Goal: Task Accomplishment & Management: Use online tool/utility

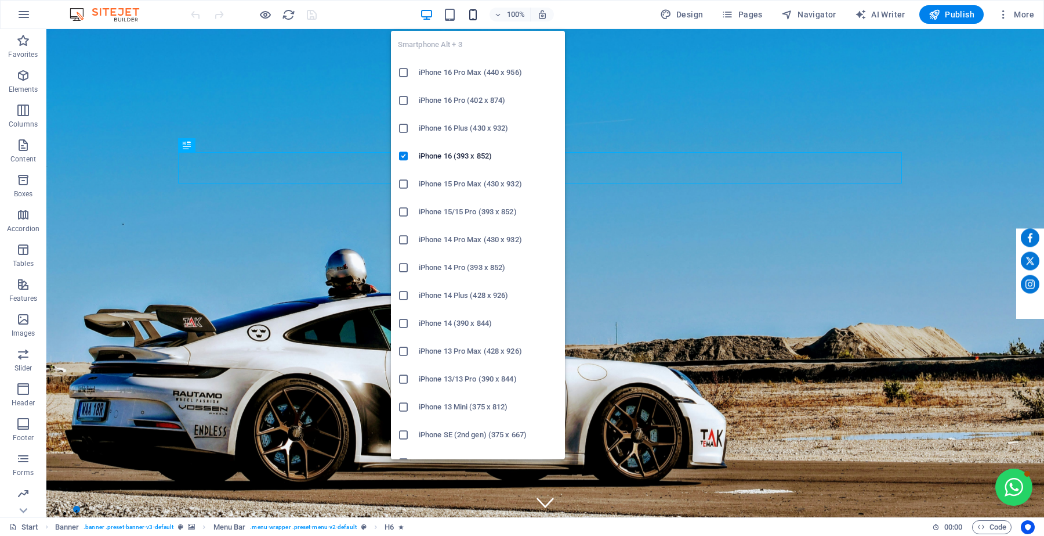
click at [471, 12] on icon "button" at bounding box center [472, 14] width 13 height 13
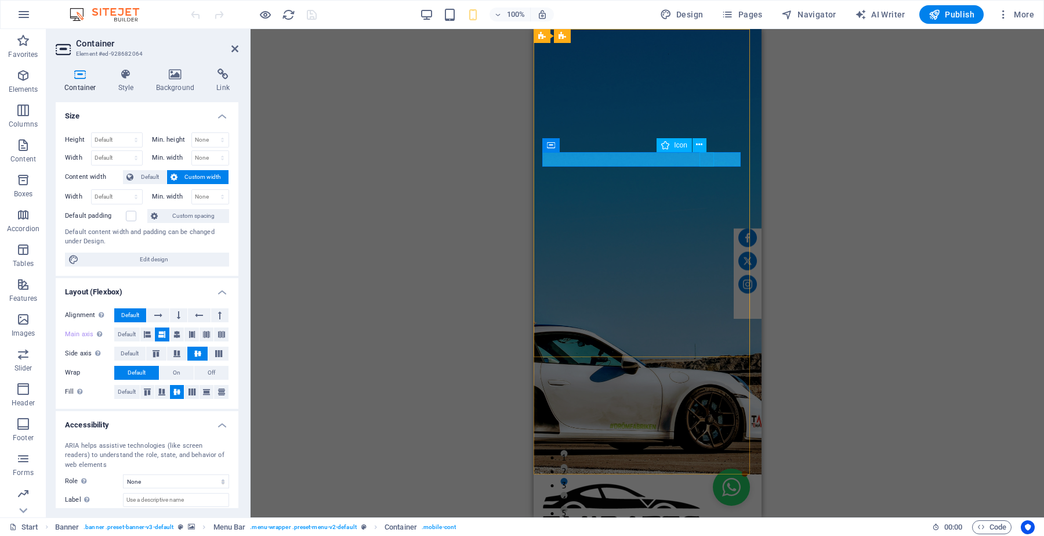
select select "xMidYMid"
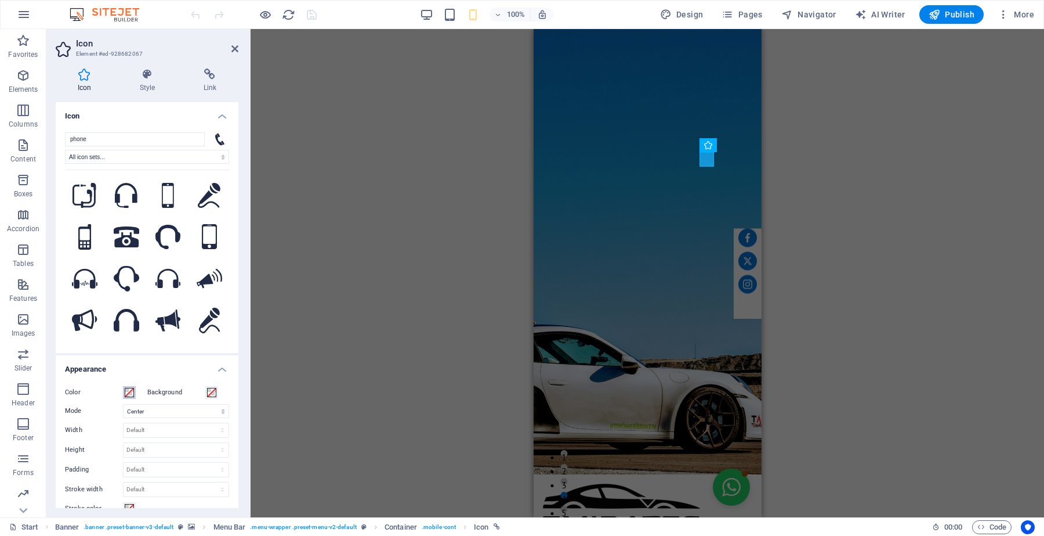
click at [129, 392] on span at bounding box center [129, 392] width 9 height 9
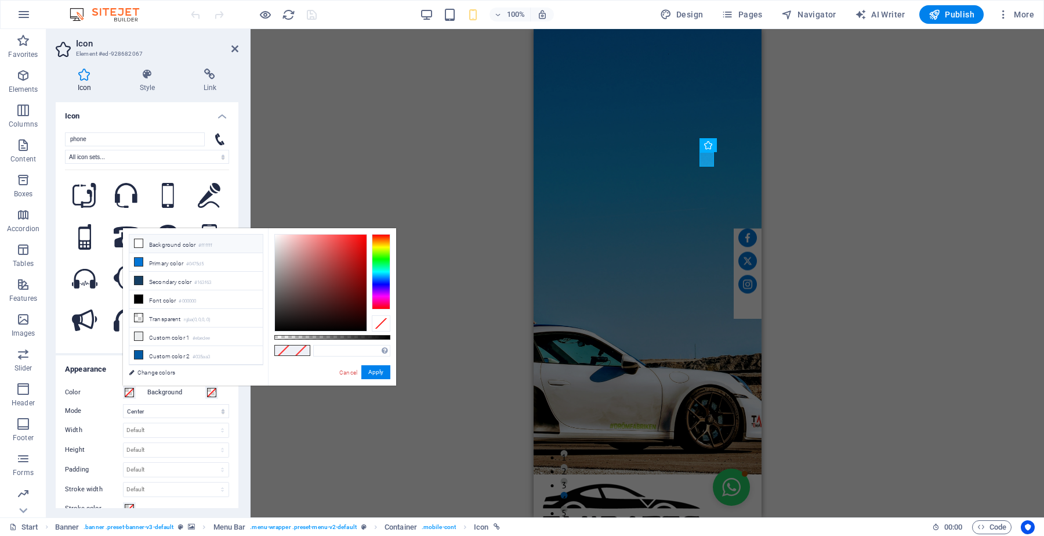
click at [140, 241] on icon at bounding box center [139, 243] width 8 height 8
type input "#ffffff"
click at [367, 370] on button "Apply" at bounding box center [375, 372] width 29 height 14
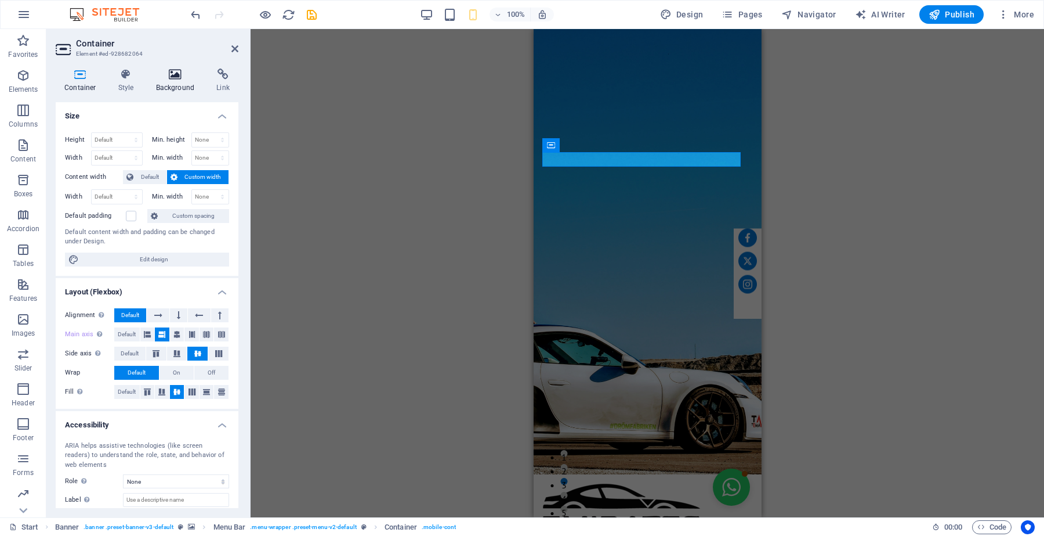
click at [169, 84] on h4 "Background" at bounding box center [177, 80] width 61 height 24
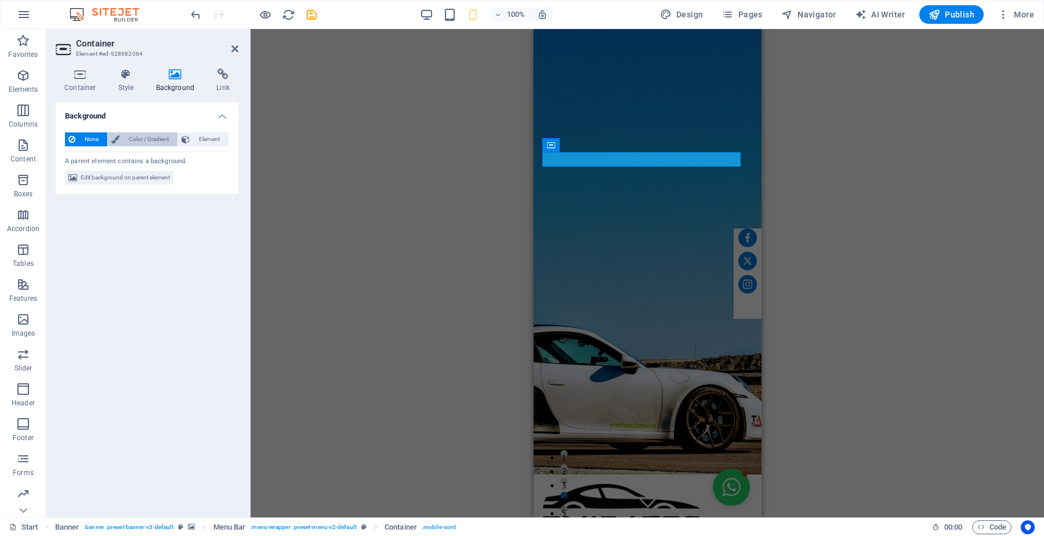
click at [135, 139] on span "Color / Gradient" at bounding box center [148, 139] width 51 height 14
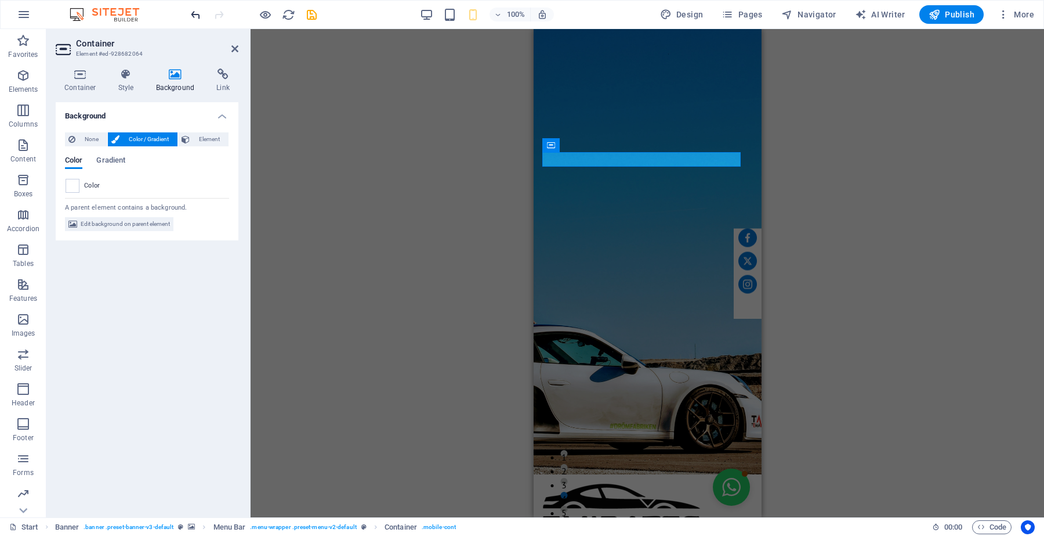
click at [197, 18] on icon "undo" at bounding box center [195, 14] width 13 height 13
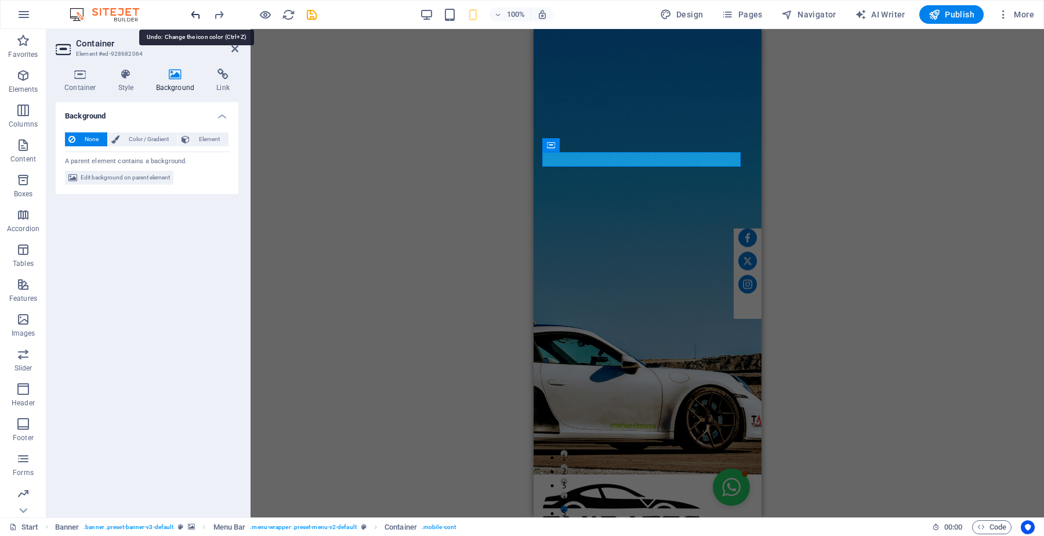
click at [197, 18] on icon "undo" at bounding box center [195, 14] width 13 height 13
click at [215, 10] on icon "redo" at bounding box center [218, 14] width 13 height 13
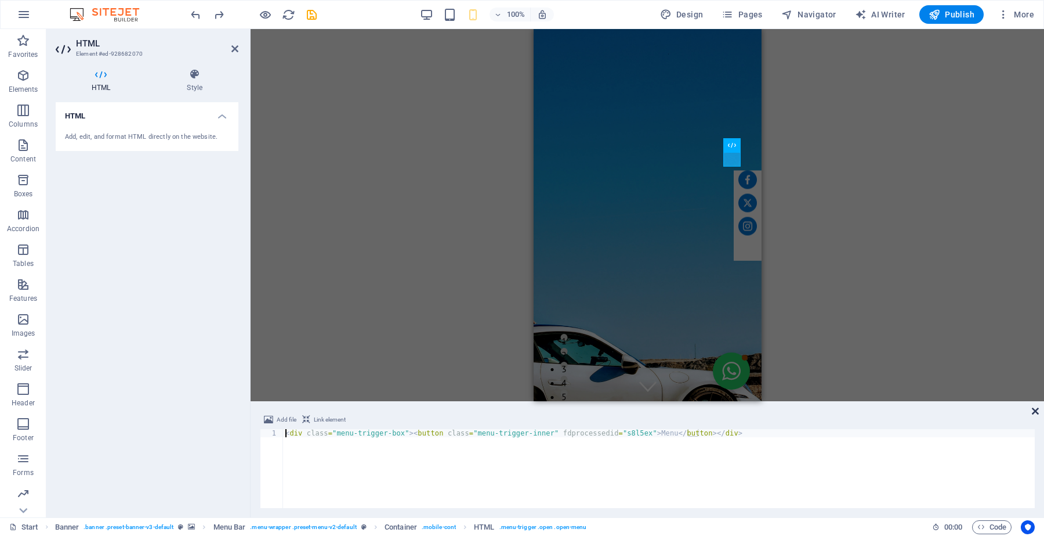
click at [1036, 414] on icon at bounding box center [1035, 410] width 7 height 9
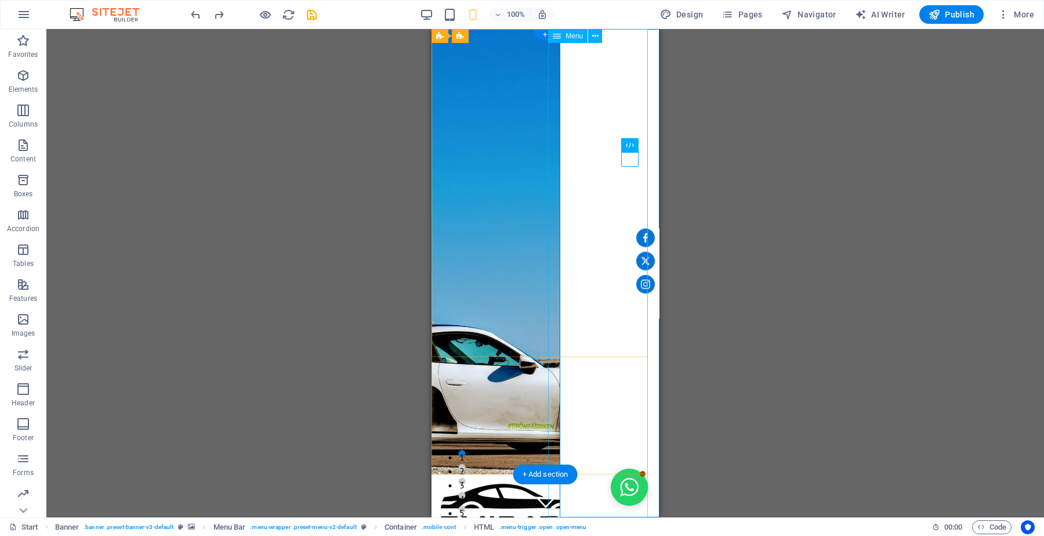
click at [638, 49] on nav "Home About us Services Charges Feedback Contact Review Facts Q/A" at bounding box center [609, 273] width 100 height 488
select select "4"
select select
select select "1"
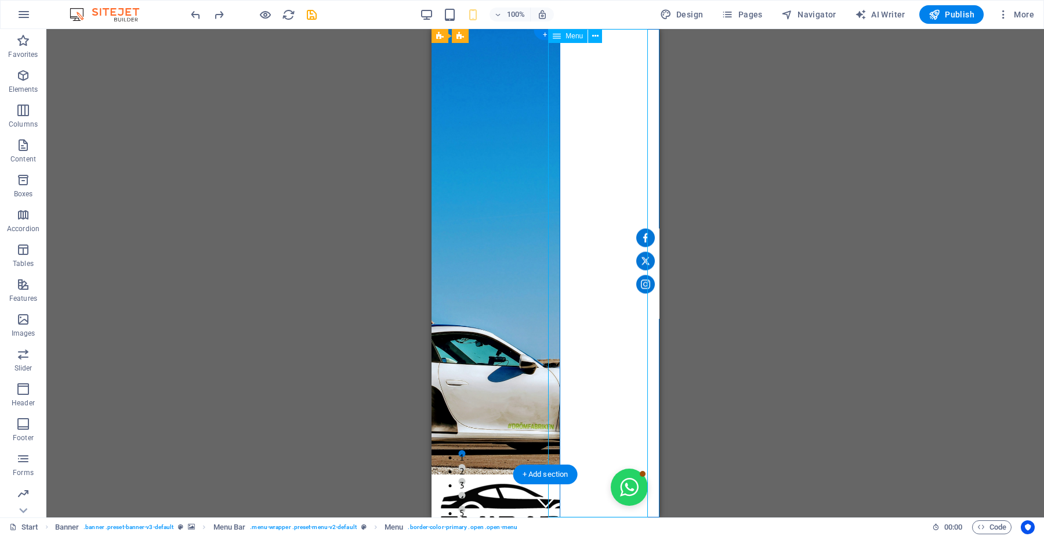
select select
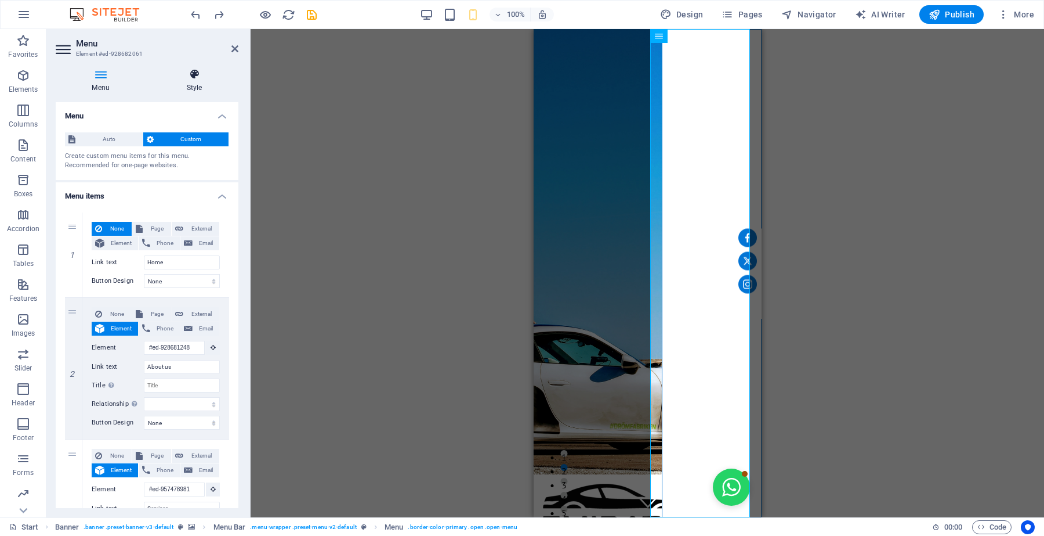
click at [201, 71] on icon at bounding box center [194, 74] width 88 height 12
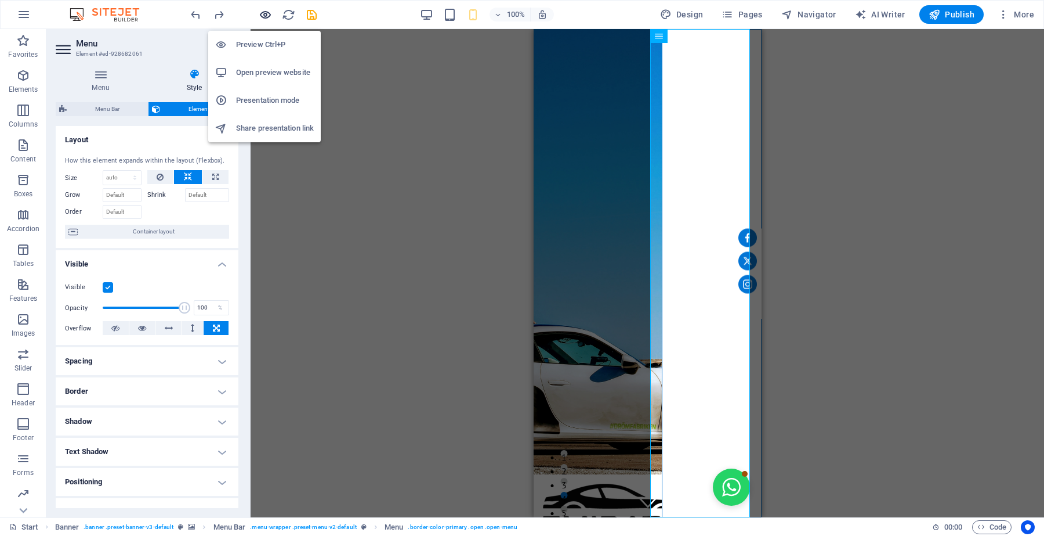
click at [267, 13] on icon "button" at bounding box center [265, 14] width 13 height 13
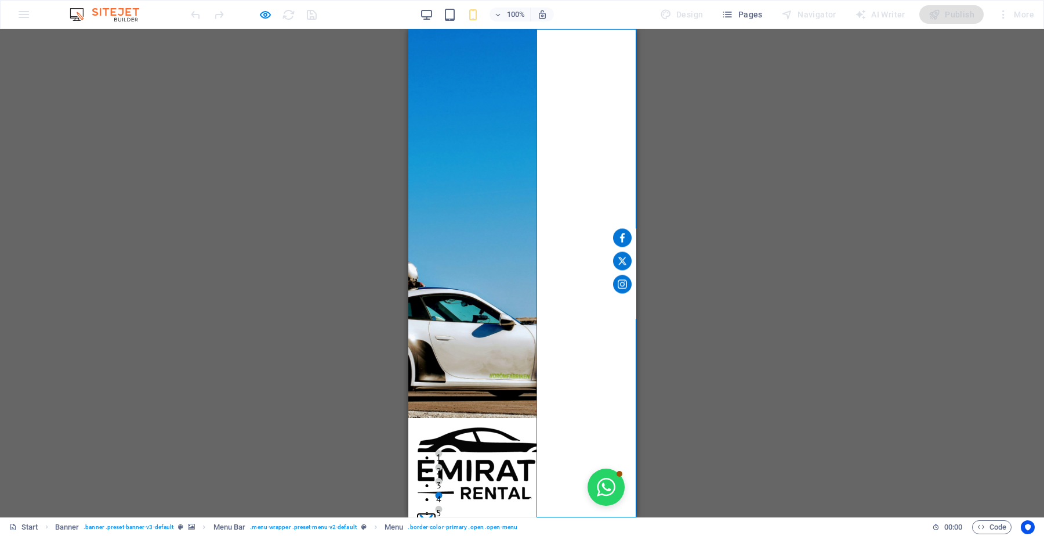
click at [432, 514] on button "Menu" at bounding box center [425, 520] width 13 height 13
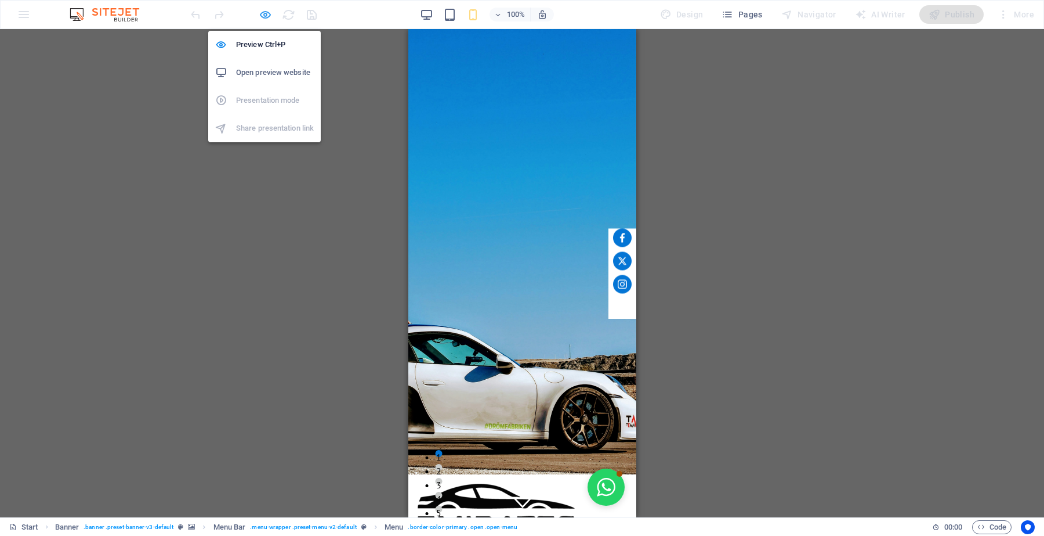
click at [266, 16] on icon "button" at bounding box center [265, 14] width 13 height 13
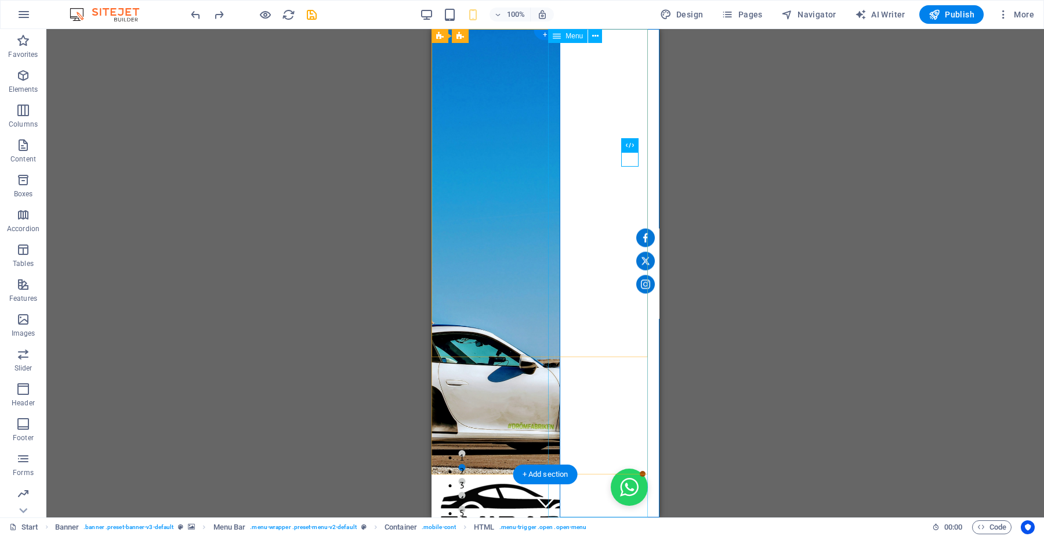
click at [614, 186] on nav "Home About us Services Charges Feedback Contact Review Facts Q/A" at bounding box center [609, 273] width 100 height 488
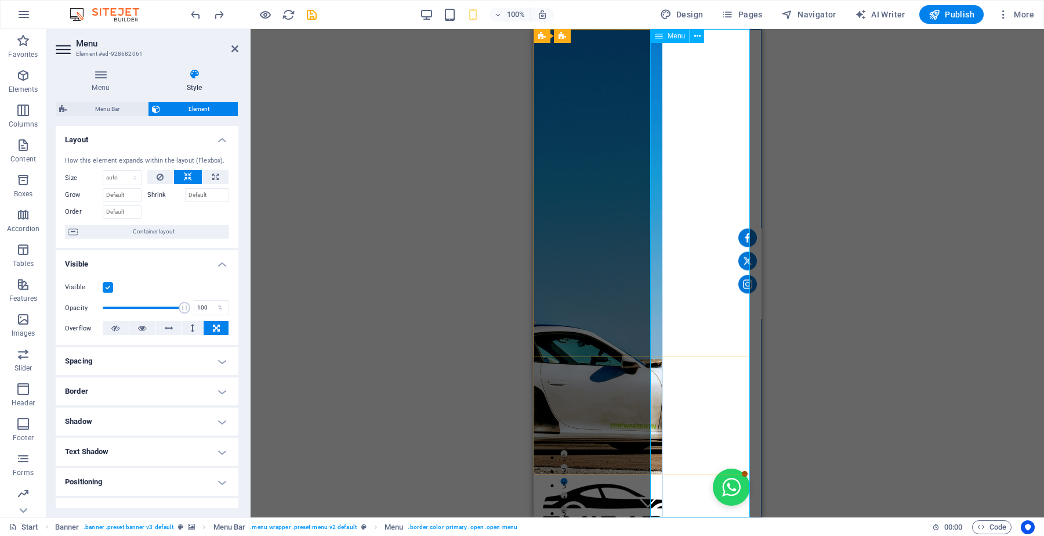
click at [709, 161] on nav "Home About us Services Charges Feedback Contact Review Facts Q/A" at bounding box center [711, 273] width 100 height 488
click at [708, 213] on nav "Home About us Services Charges Feedback Contact Review Facts Q/A" at bounding box center [711, 273] width 100 height 488
click at [708, 233] on nav "Home About us Services Charges Feedback Contact Review Facts Q/A" at bounding box center [711, 273] width 100 height 488
click at [709, 205] on nav "Home About us Services Charges Feedback Contact Review Facts Q/A" at bounding box center [711, 273] width 100 height 488
click at [709, 190] on nav "Home About us Services Charges Feedback Contact Review Facts Q/A" at bounding box center [711, 273] width 100 height 488
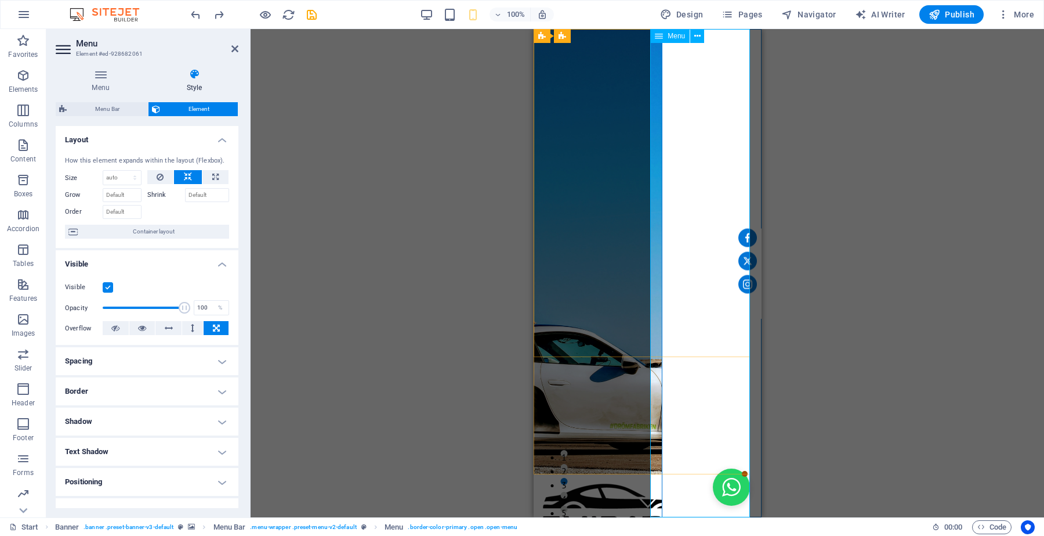
click at [708, 179] on nav "Home About us Services Charges Feedback Contact Review Facts Q/A" at bounding box center [711, 273] width 100 height 488
click at [707, 164] on nav "Home About us Services Charges Feedback Contact Review Facts Q/A" at bounding box center [711, 273] width 100 height 488
click at [706, 106] on nav "Home About us Services Charges Feedback Contact Review Facts Q/A" at bounding box center [711, 273] width 100 height 488
click at [109, 75] on icon at bounding box center [101, 74] width 90 height 12
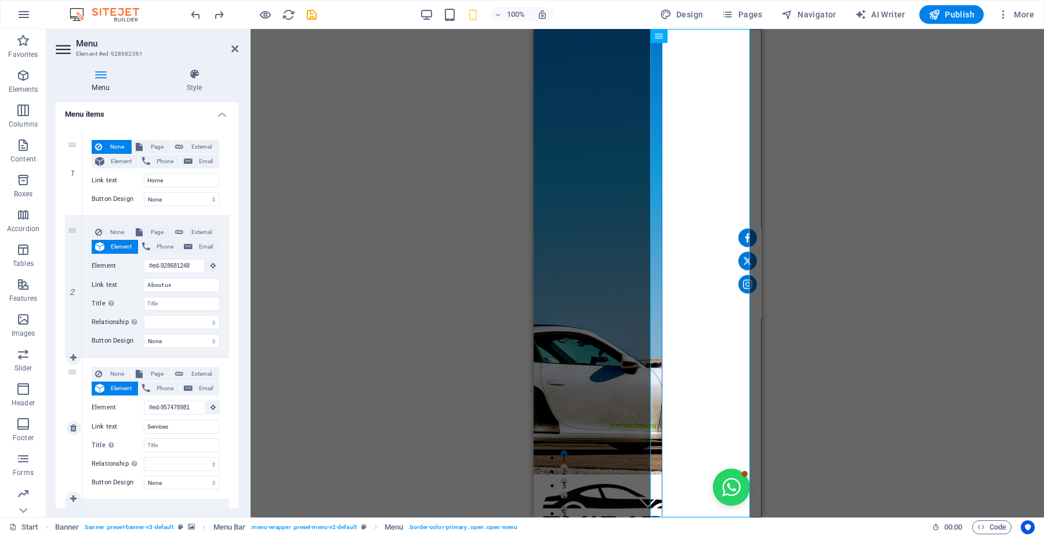
scroll to position [73, 0]
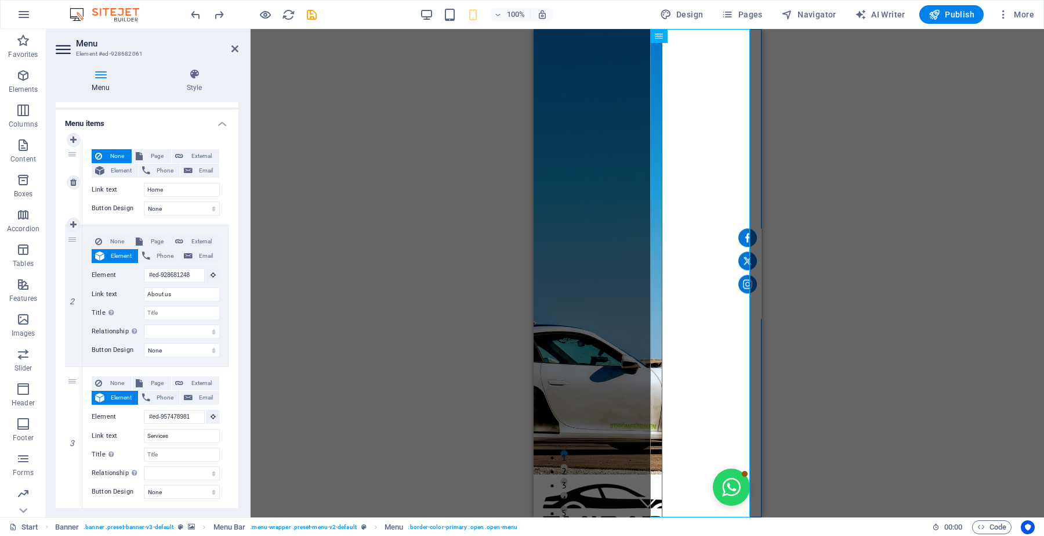
click at [73, 153] on div "1" at bounding box center [73, 182] width 17 height 85
click at [189, 76] on icon at bounding box center [194, 74] width 88 height 12
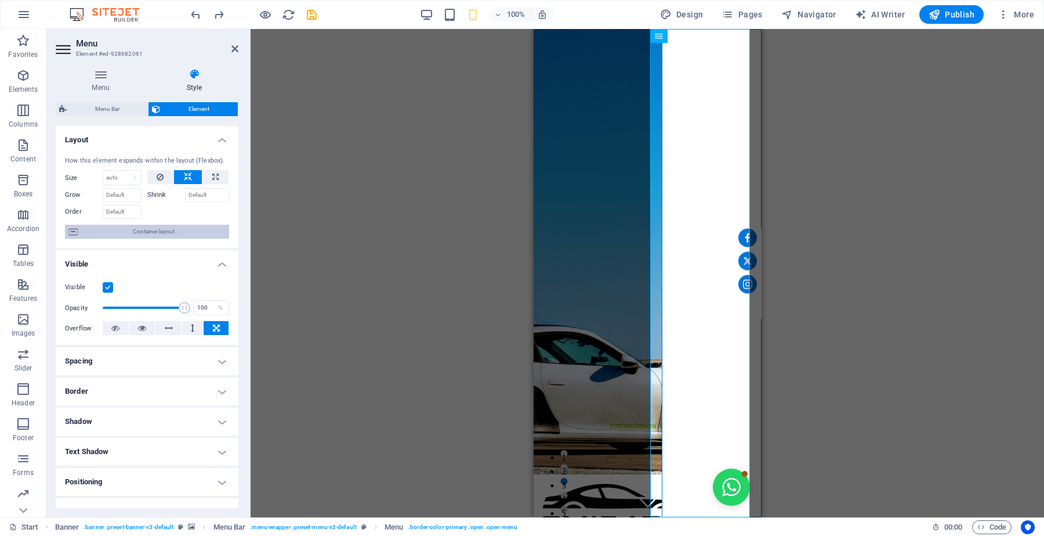
click at [162, 230] on span "Container layout" at bounding box center [153, 232] width 144 height 14
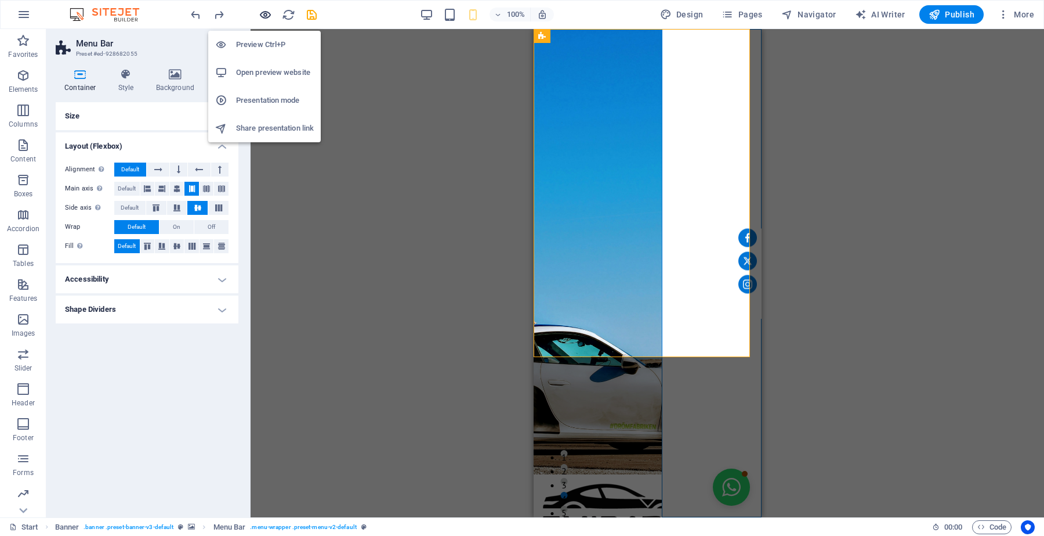
click at [270, 10] on icon "button" at bounding box center [265, 14] width 13 height 13
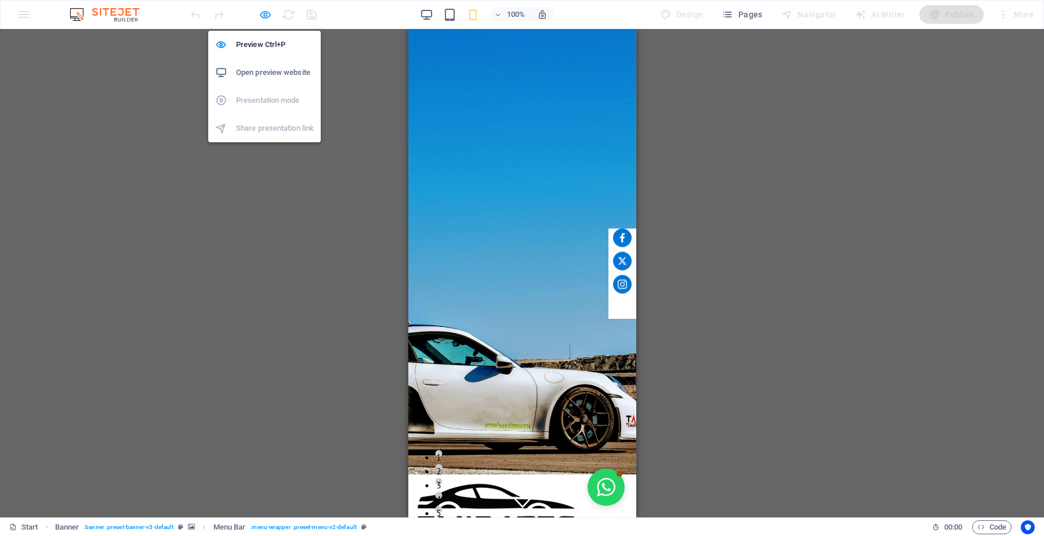
click at [265, 19] on icon "button" at bounding box center [265, 14] width 13 height 13
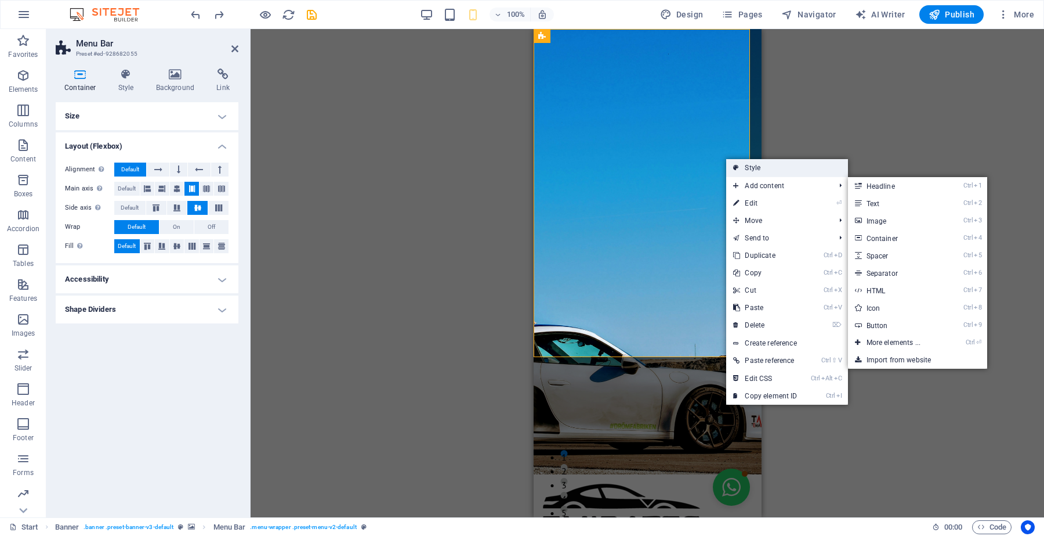
click at [755, 166] on link "Style" at bounding box center [786, 167] width 121 height 17
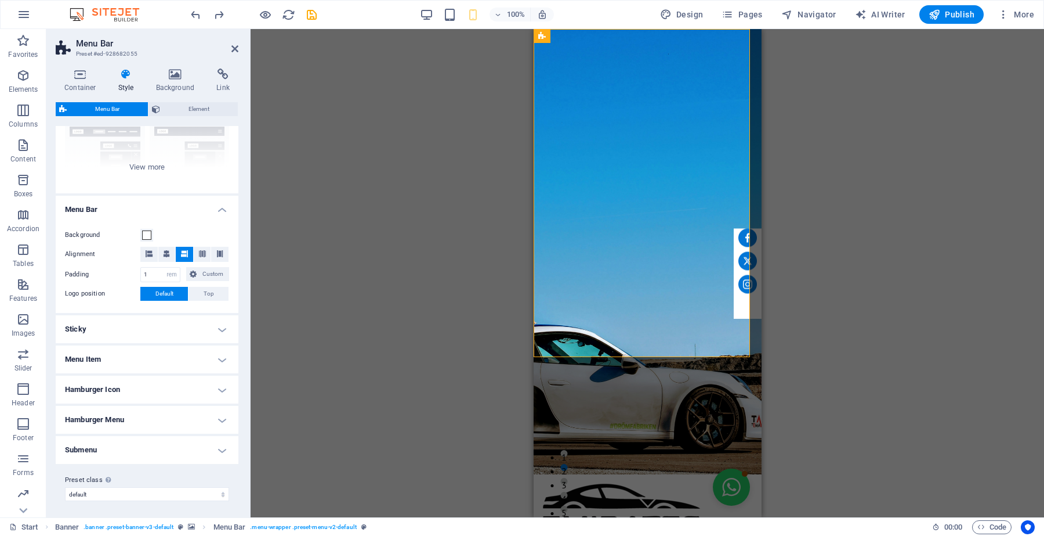
scroll to position [128, 0]
click at [163, 254] on icon at bounding box center [166, 252] width 7 height 7
click at [186, 249] on icon at bounding box center [184, 252] width 7 height 7
click at [197, 18] on icon "undo" at bounding box center [195, 14] width 13 height 13
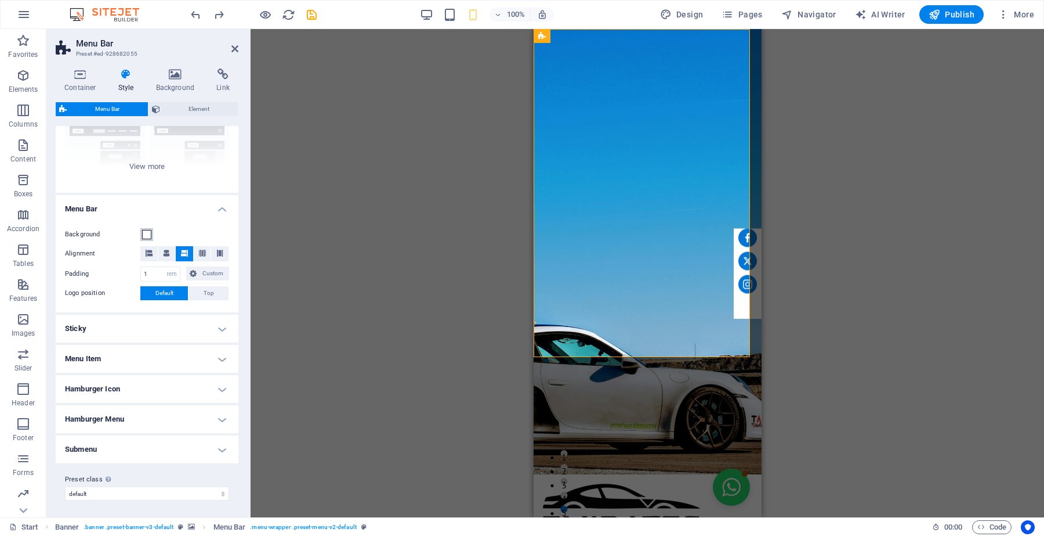
click at [149, 233] on span at bounding box center [146, 234] width 9 height 9
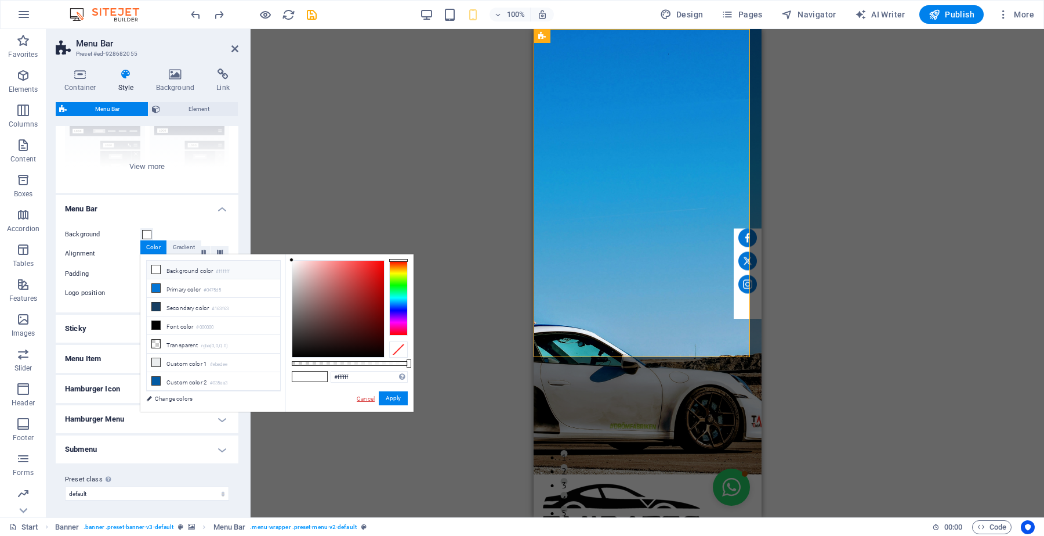
click at [368, 396] on link "Cancel" at bounding box center [366, 398] width 20 height 9
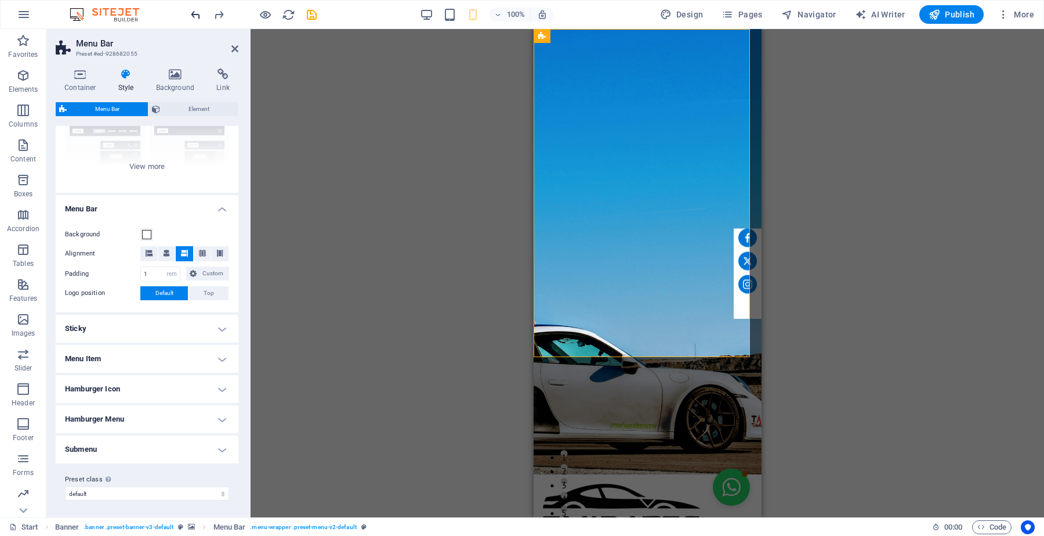
click at [193, 15] on icon "undo" at bounding box center [195, 14] width 13 height 13
click at [221, 13] on icon "redo" at bounding box center [218, 14] width 13 height 13
click at [310, 9] on icon "save" at bounding box center [311, 14] width 13 height 13
checkbox input "false"
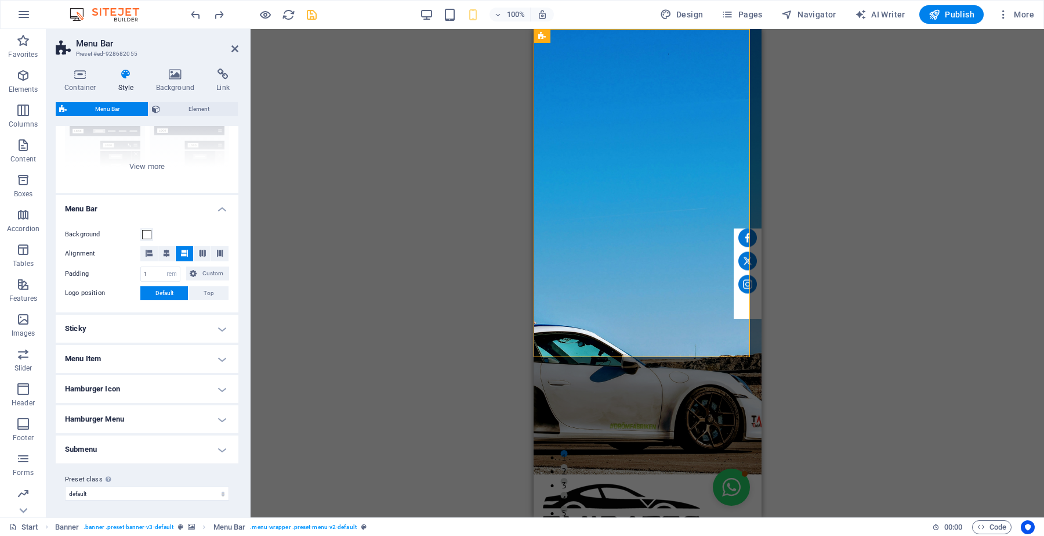
select select "rem"
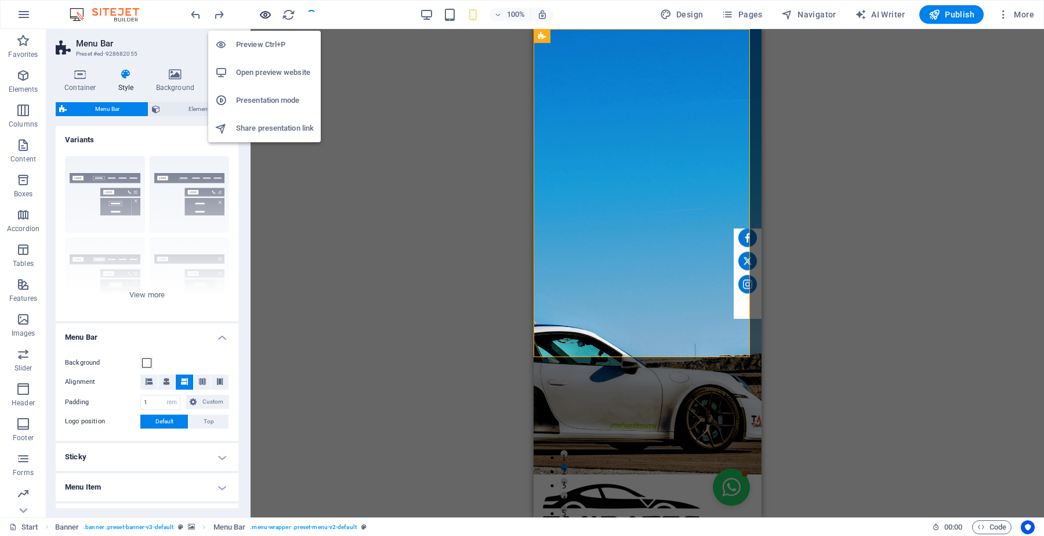
click at [266, 13] on icon "button" at bounding box center [265, 14] width 13 height 13
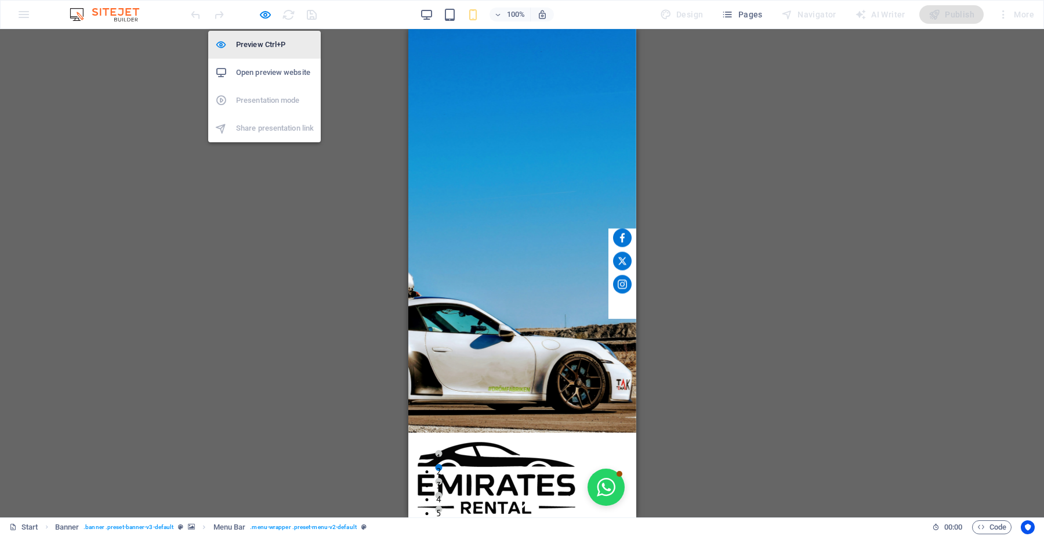
click at [262, 46] on h6 "Preview Ctrl+P" at bounding box center [275, 45] width 78 height 14
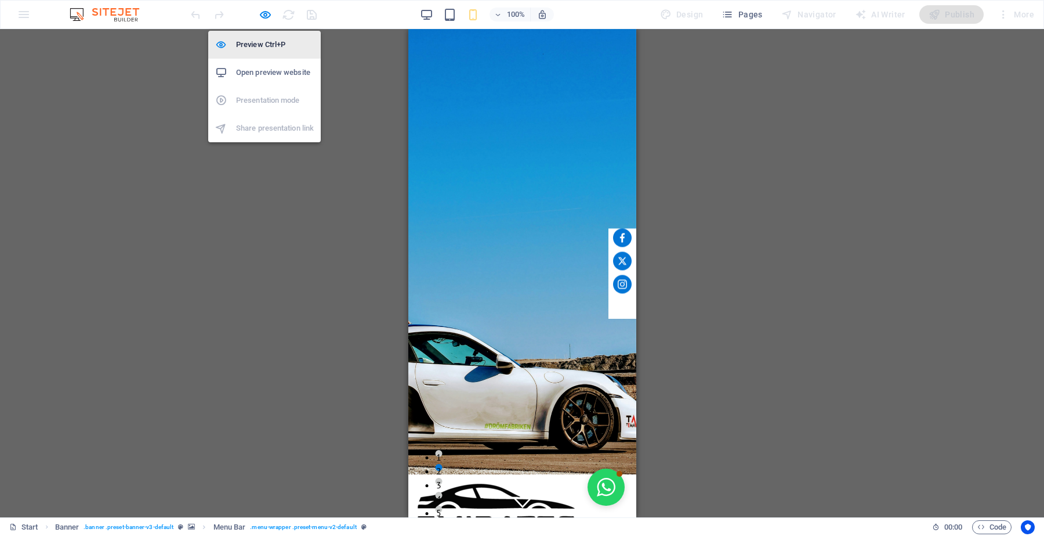
select select "rem"
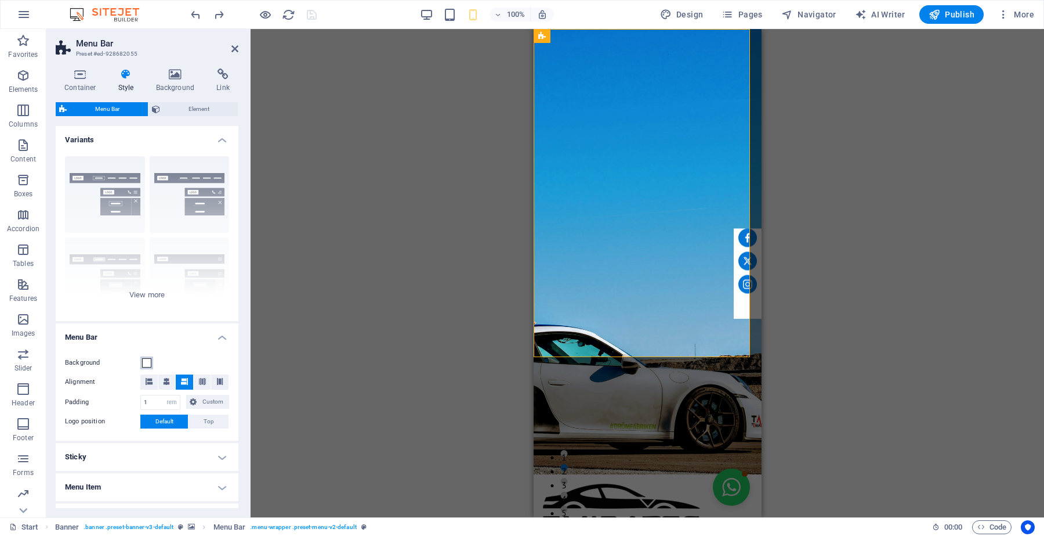
click at [146, 366] on span at bounding box center [146, 362] width 9 height 9
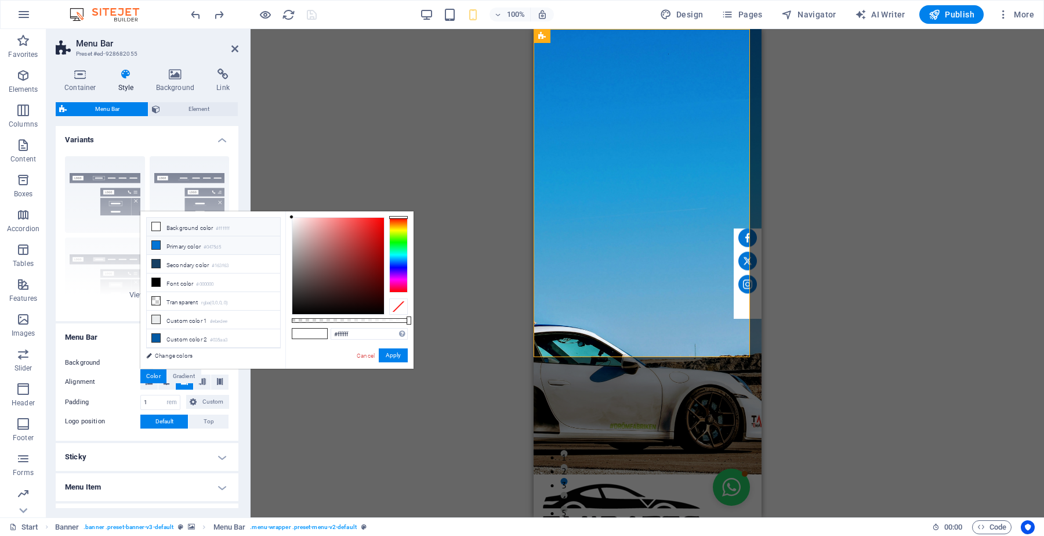
click at [170, 247] on li "Primary color #0475d5" at bounding box center [213, 245] width 133 height 19
type input "#0475d5"
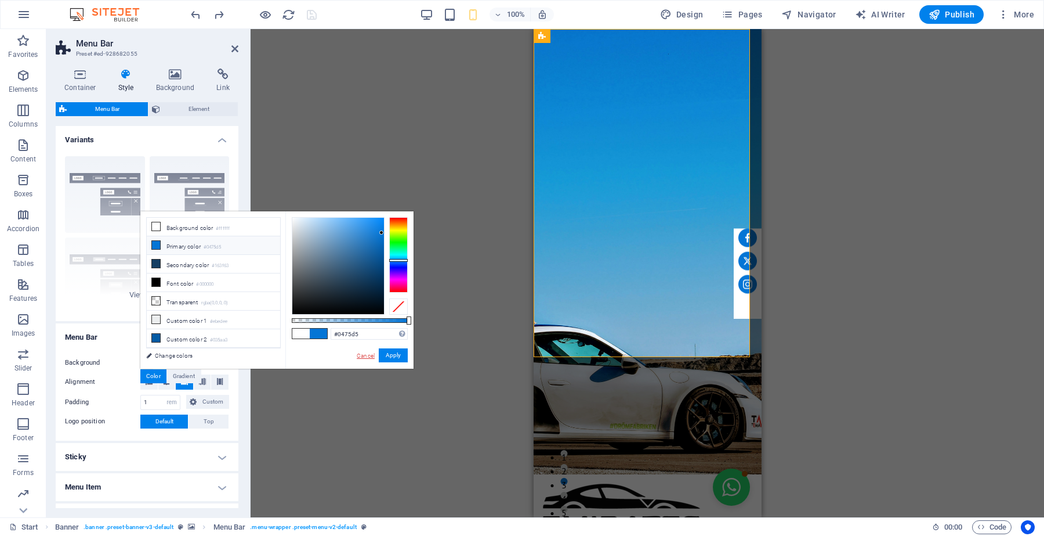
click at [368, 357] on link "Cancel" at bounding box center [366, 355] width 20 height 9
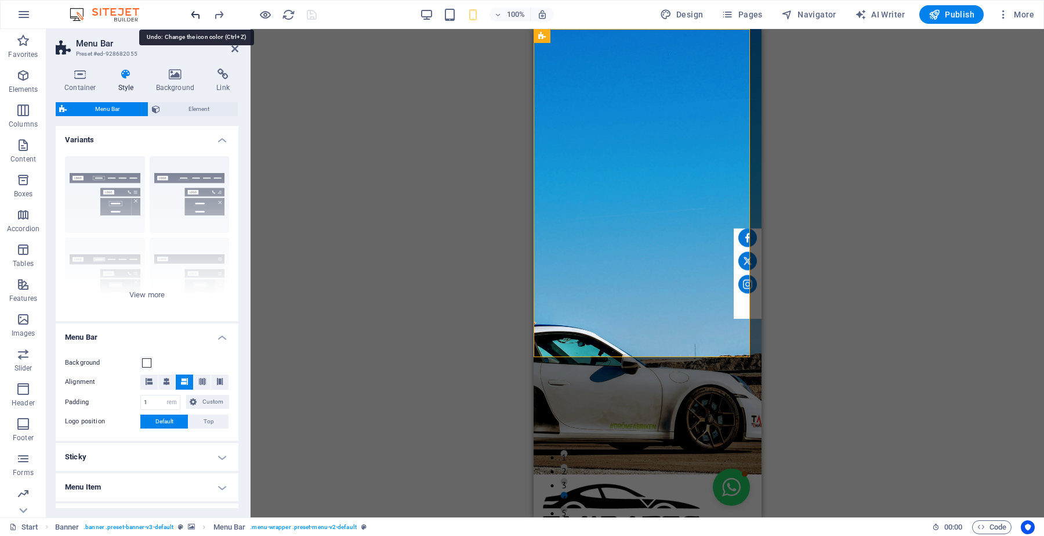
click at [198, 15] on icon "undo" at bounding box center [195, 14] width 13 height 13
click at [198, 15] on div at bounding box center [254, 14] width 130 height 19
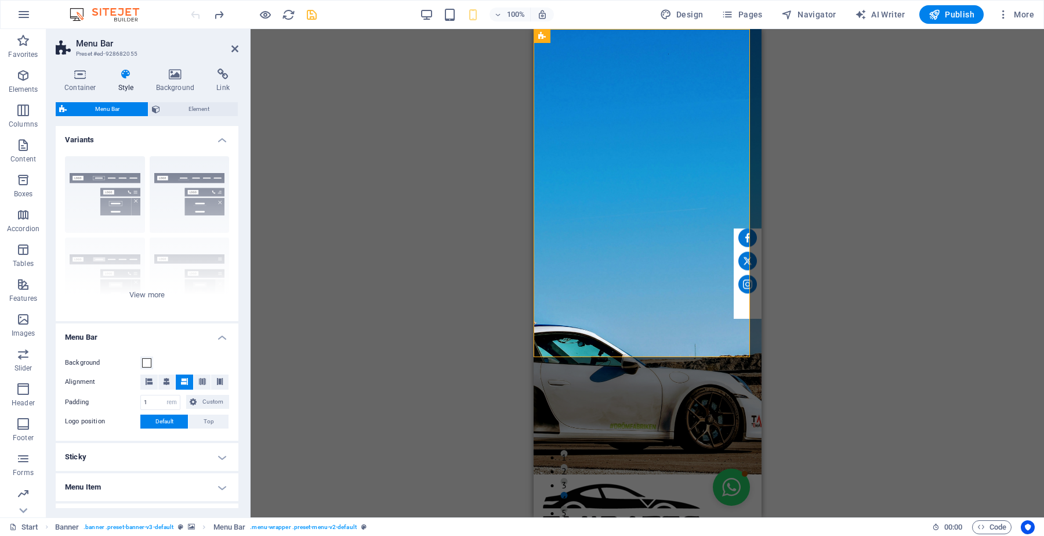
click at [198, 15] on div at bounding box center [254, 14] width 130 height 19
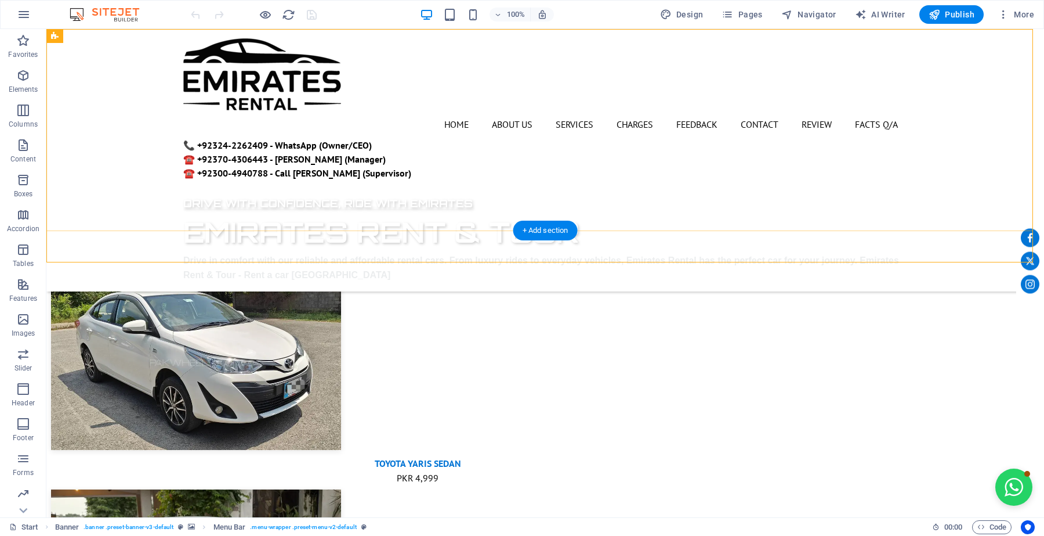
scroll to position [286, 0]
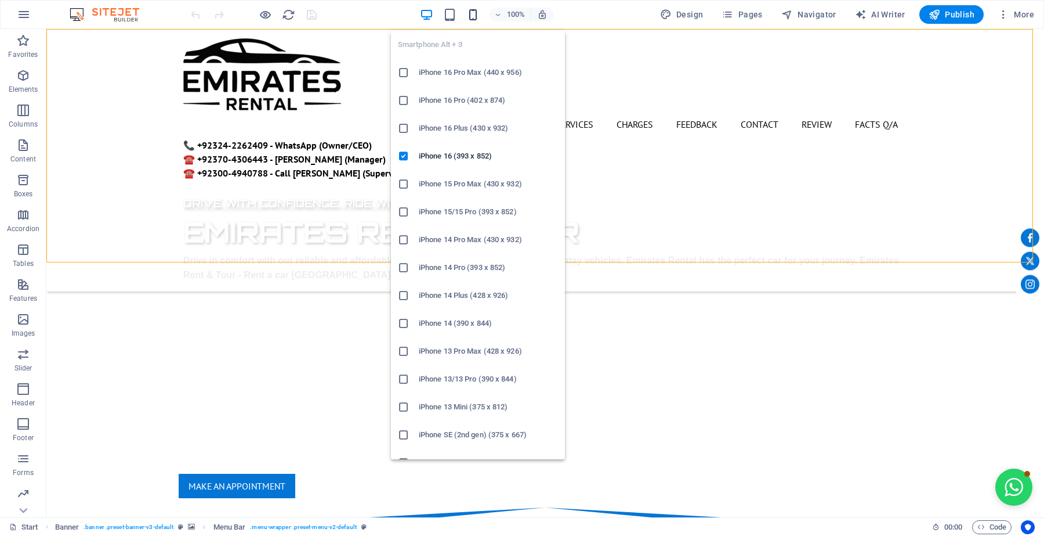
click at [474, 16] on icon "button" at bounding box center [472, 14] width 13 height 13
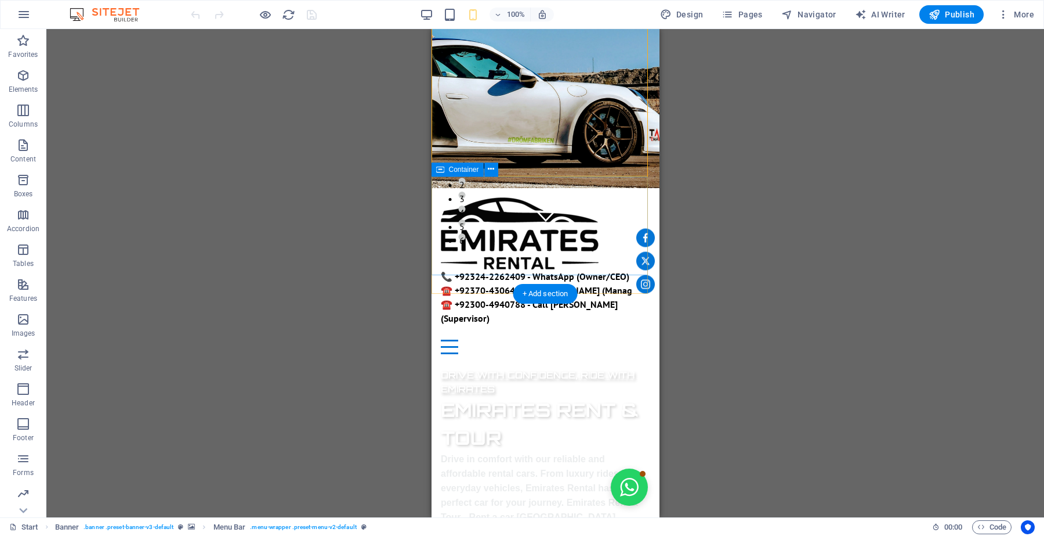
scroll to position [0, 0]
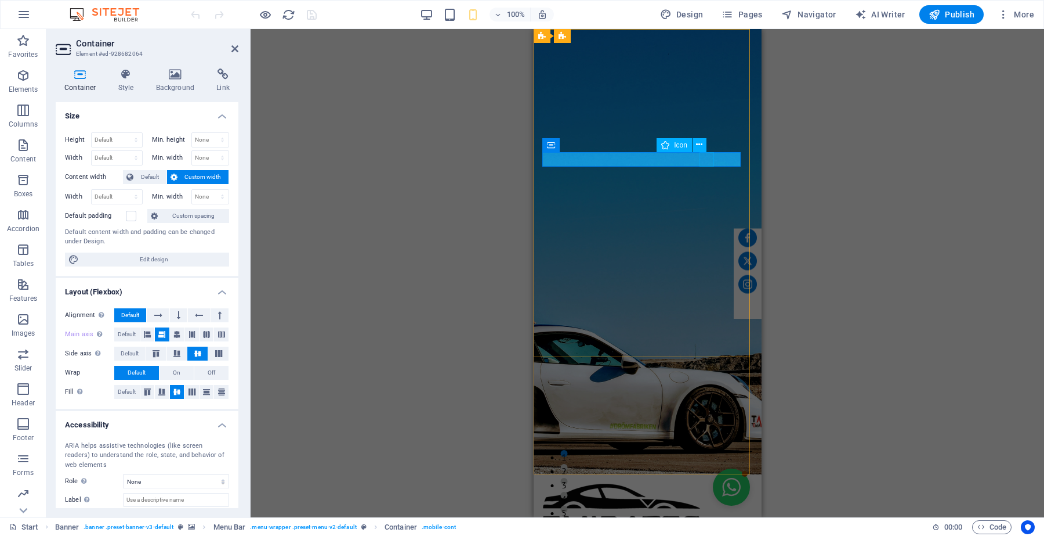
select select "xMidYMid"
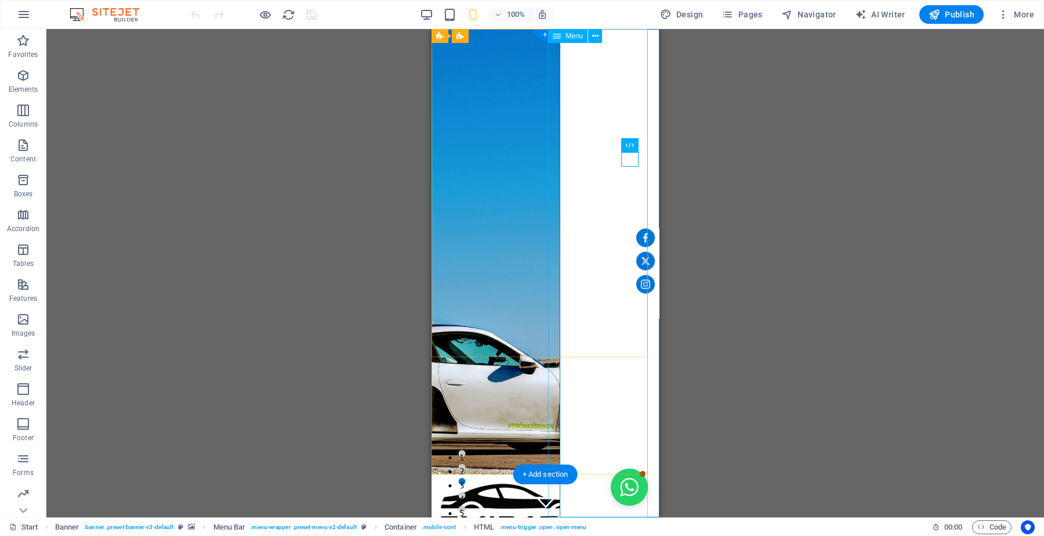
click at [614, 177] on nav "Home About us Services Charges Feedback Contact Review Facts Q/A" at bounding box center [609, 273] width 100 height 488
select select "4"
select select
select select "1"
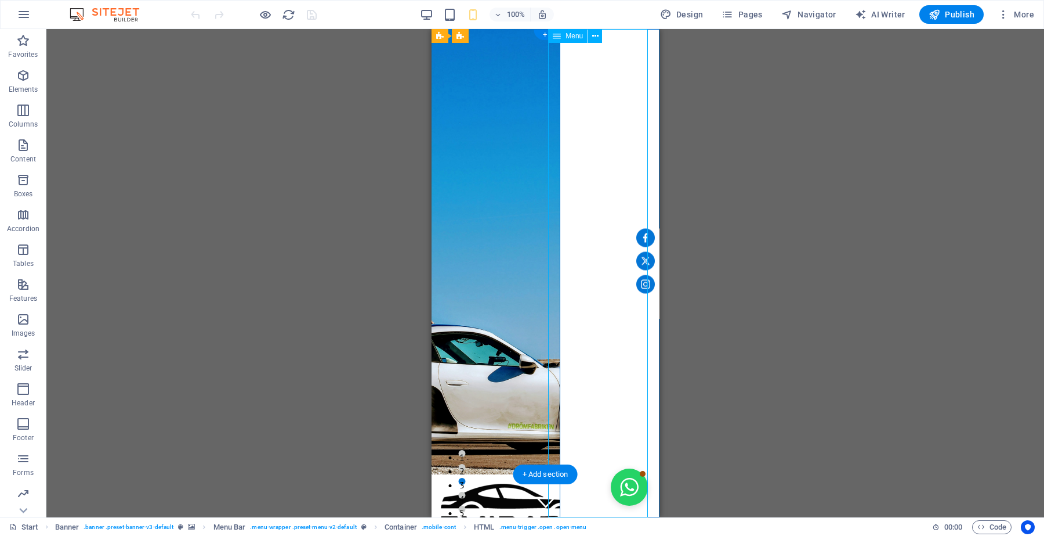
select select
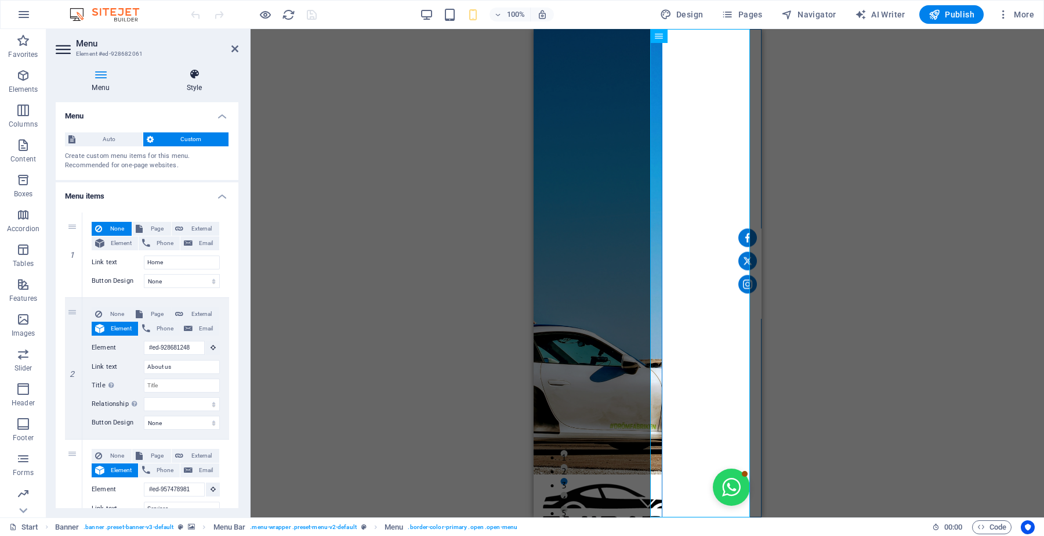
click at [199, 80] on h4 "Style" at bounding box center [194, 80] width 88 height 24
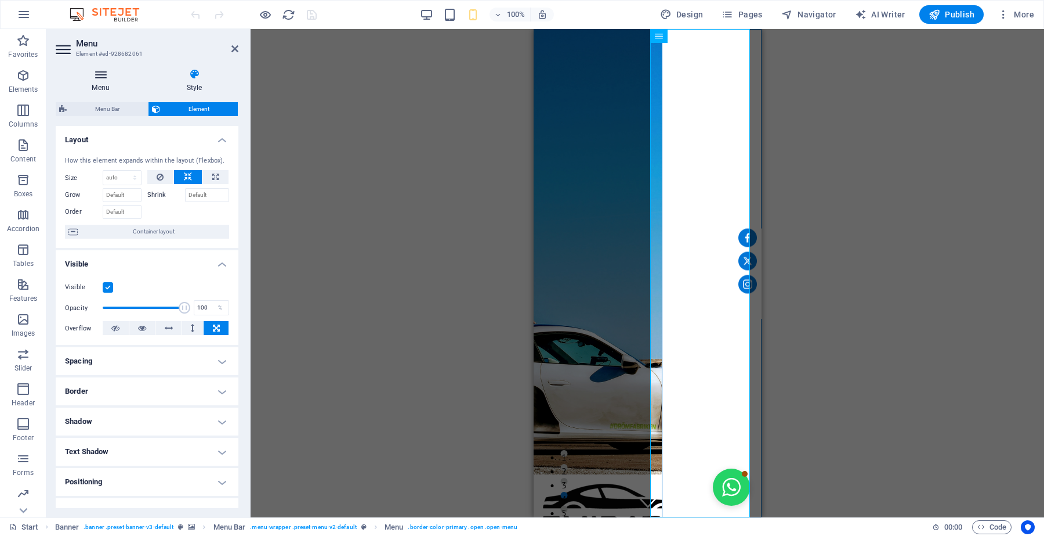
click at [94, 79] on icon at bounding box center [101, 74] width 90 height 12
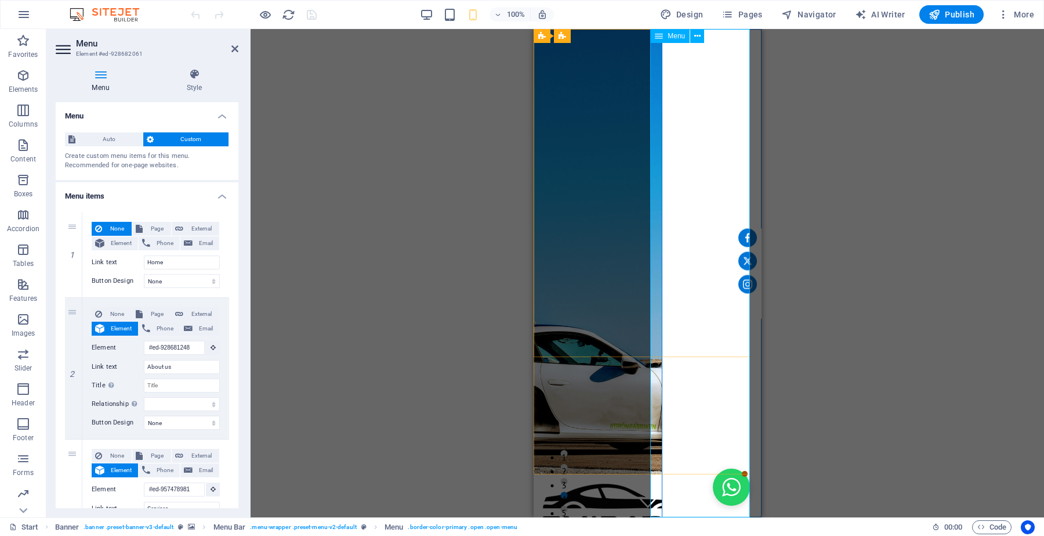
click at [695, 196] on nav "Home About us Services Charges Feedback Contact Review Facts Q/A" at bounding box center [711, 273] width 100 height 488
click at [701, 38] on button at bounding box center [697, 36] width 14 height 14
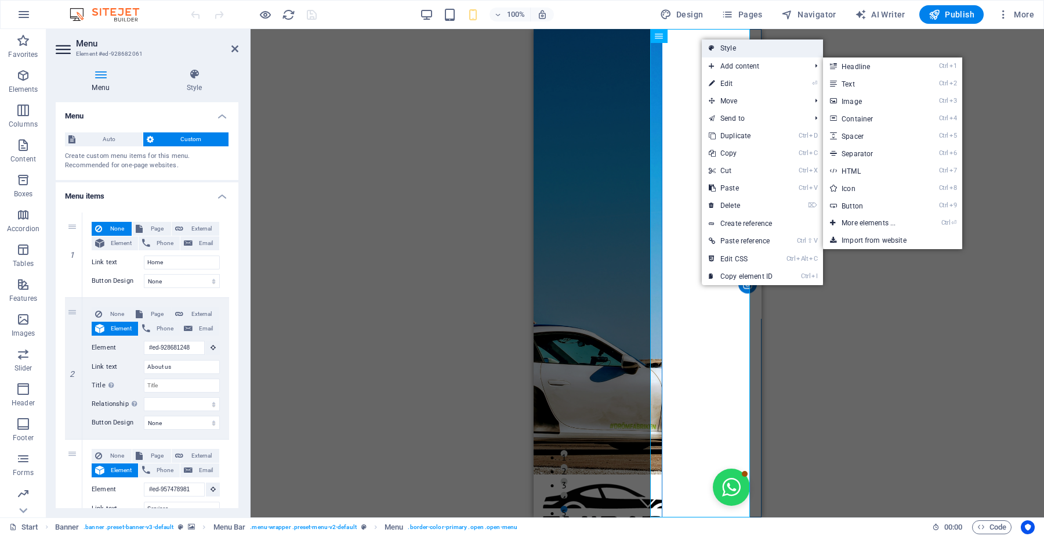
click at [722, 53] on link "Style" at bounding box center [762, 47] width 121 height 17
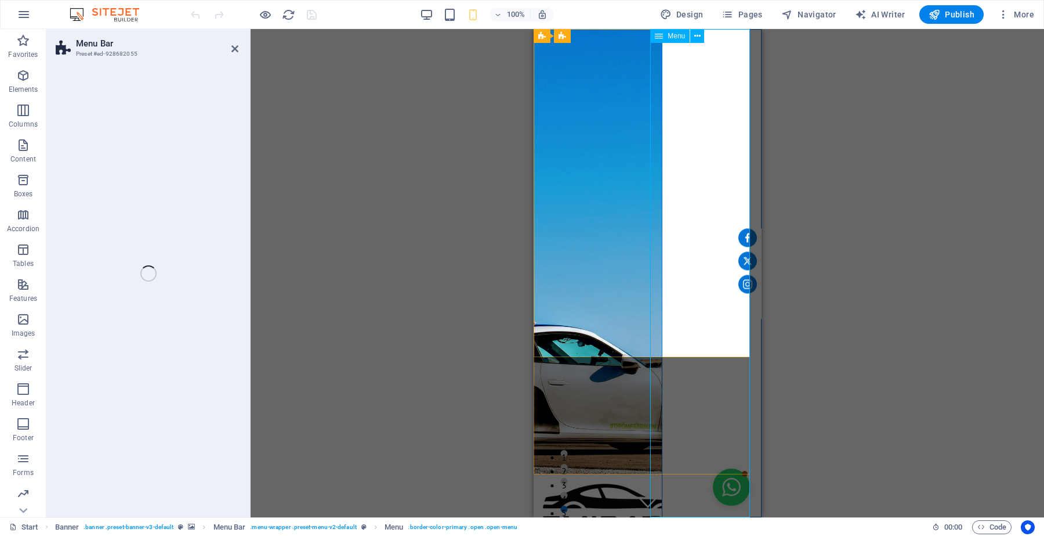
select select "rem"
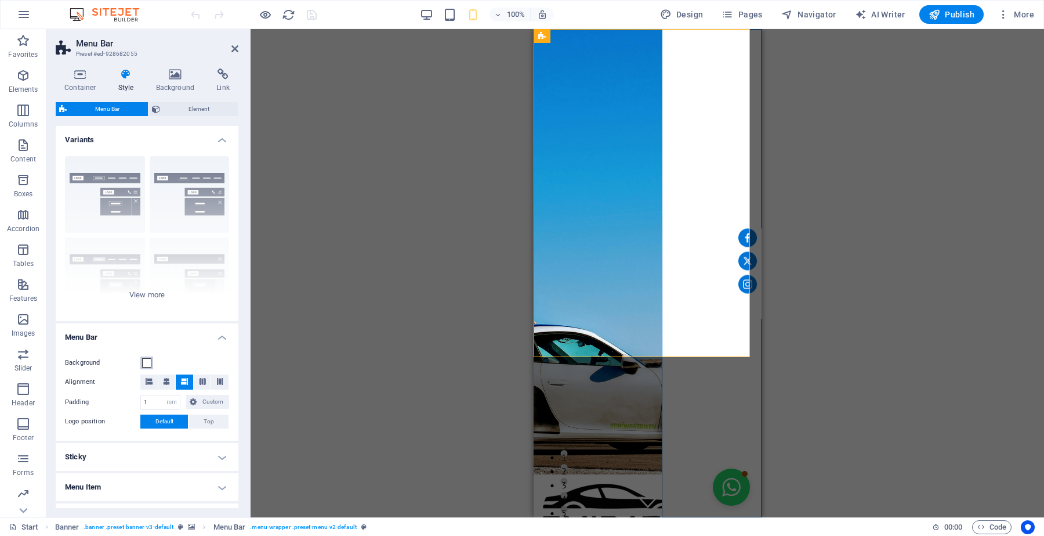
click at [147, 360] on span at bounding box center [146, 362] width 9 height 9
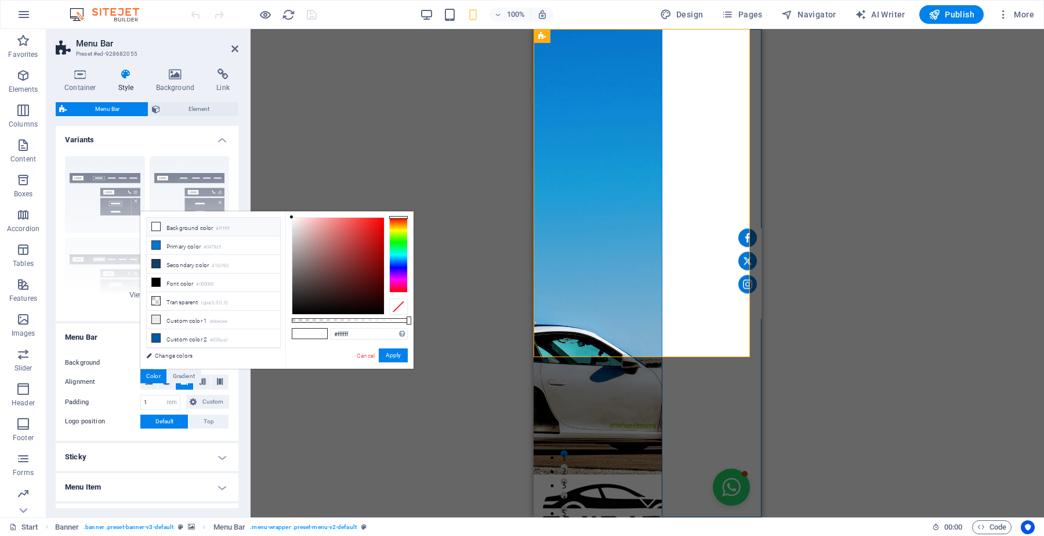
type input "#872b2b"
click at [354, 262] on div at bounding box center [338, 266] width 92 height 96
click at [396, 357] on button "Apply" at bounding box center [393, 355] width 29 height 14
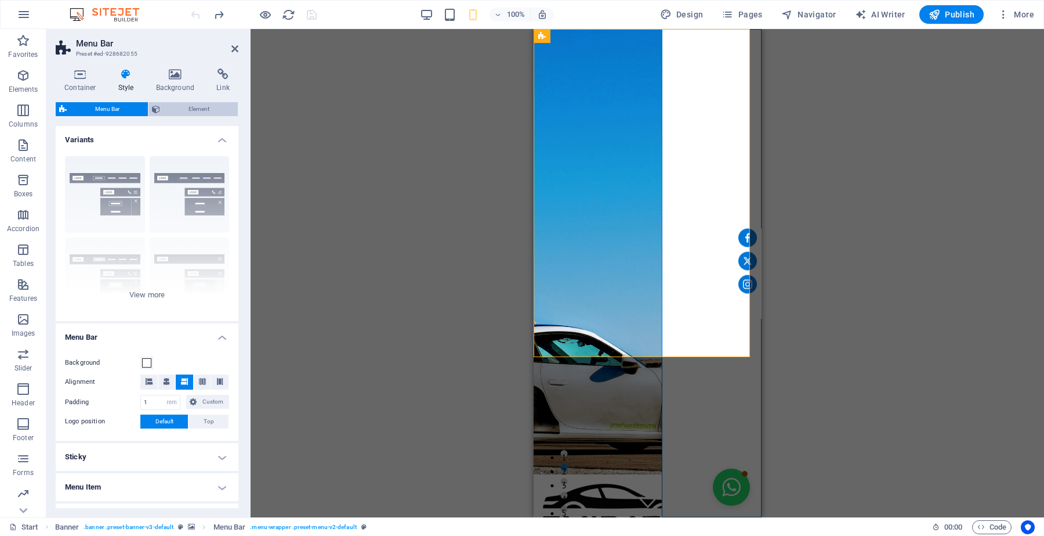
click at [187, 108] on span "Element" at bounding box center [199, 109] width 71 height 14
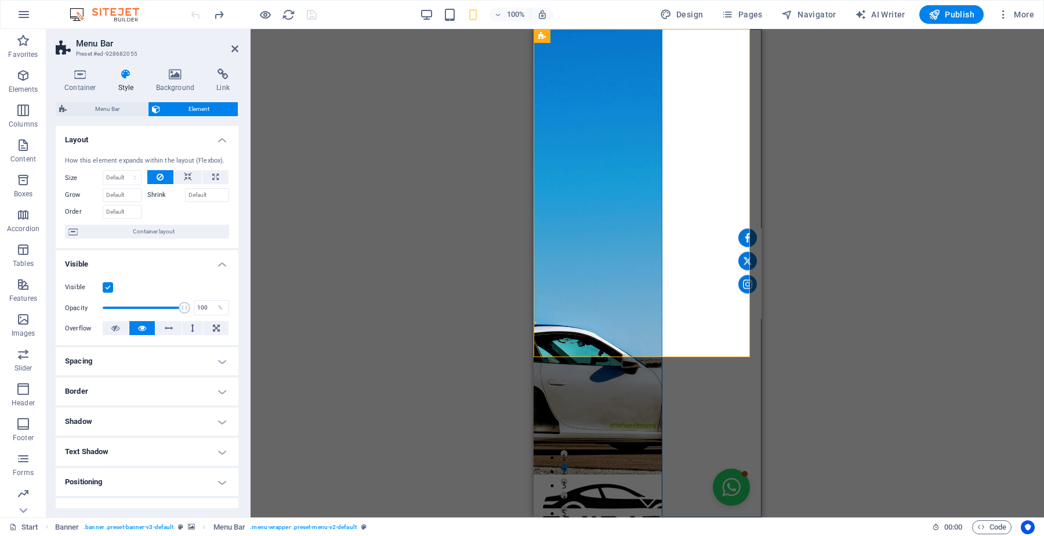
click at [109, 291] on label at bounding box center [108, 287] width 10 height 10
click at [0, 0] on input "Visible" at bounding box center [0, 0] width 0 height 0
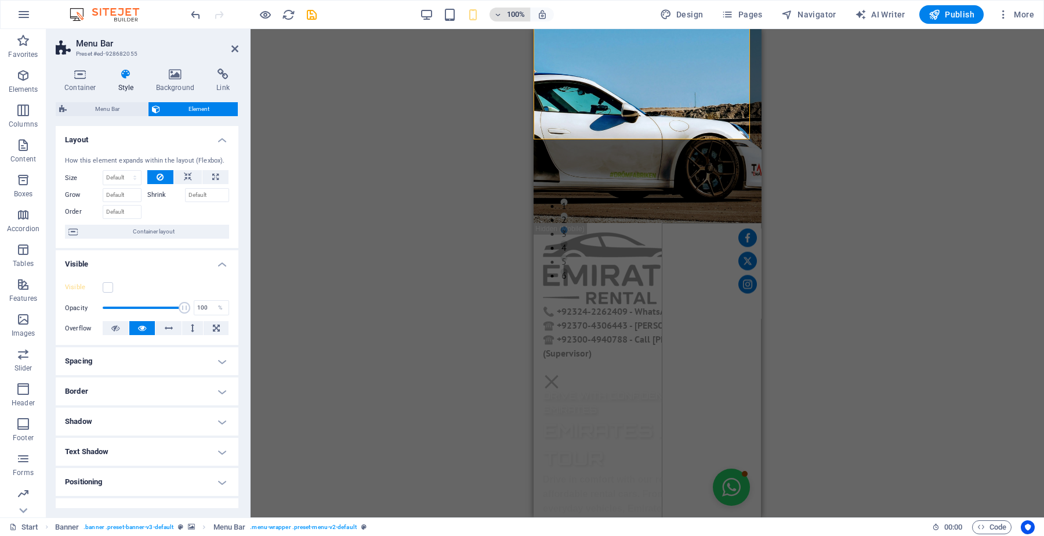
scroll to position [218, 0]
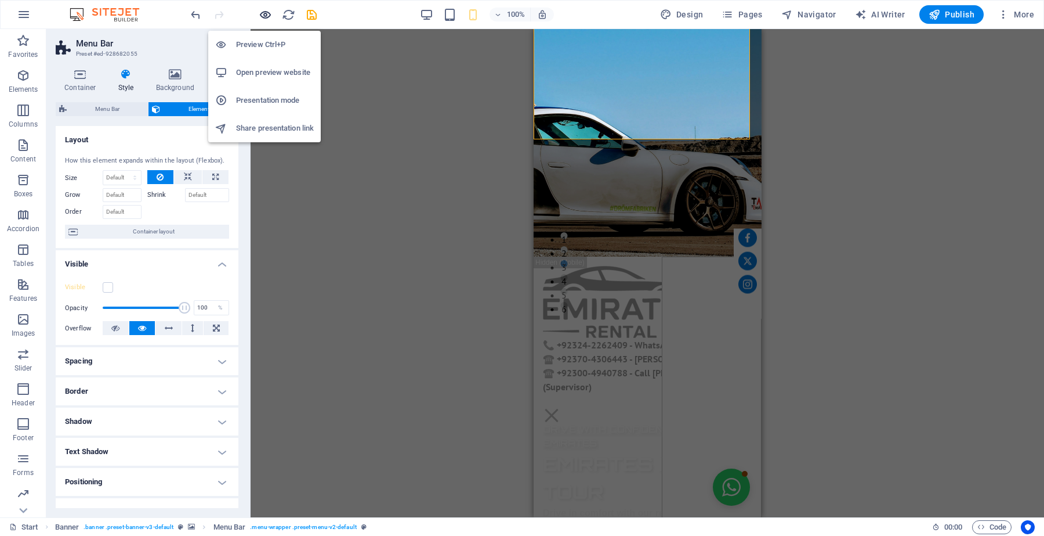
click at [267, 12] on icon "button" at bounding box center [265, 14] width 13 height 13
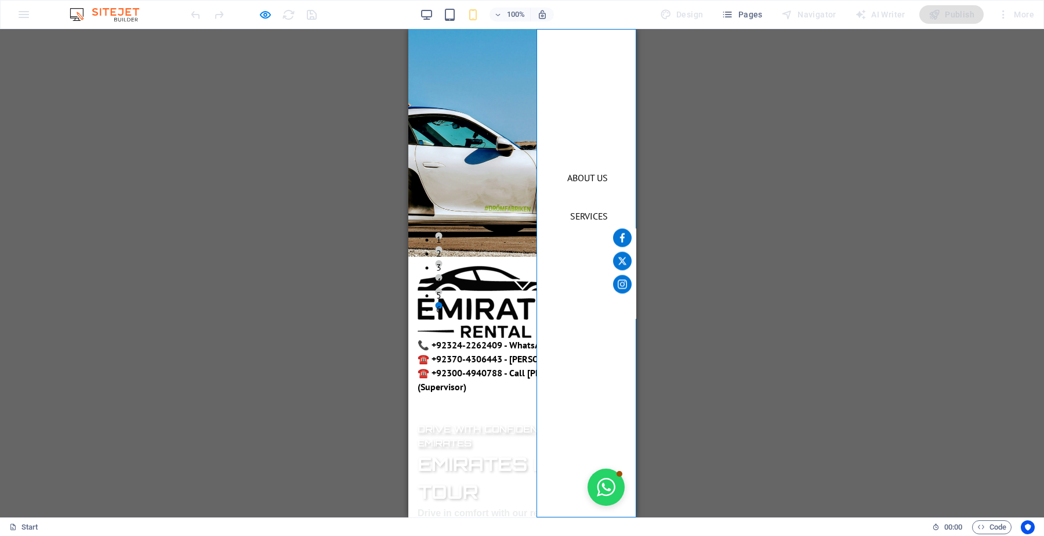
click at [576, 178] on link "About us" at bounding box center [587, 178] width 59 height 28
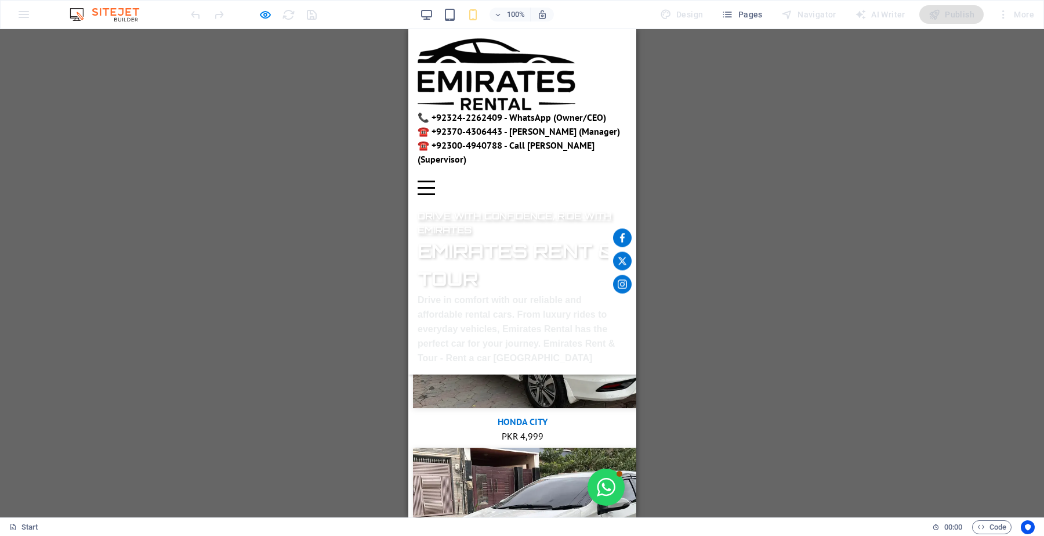
click at [576, 195] on h6 "Drive with Confidence, Ride with Emirates" at bounding box center [521, 216] width 209 height 42
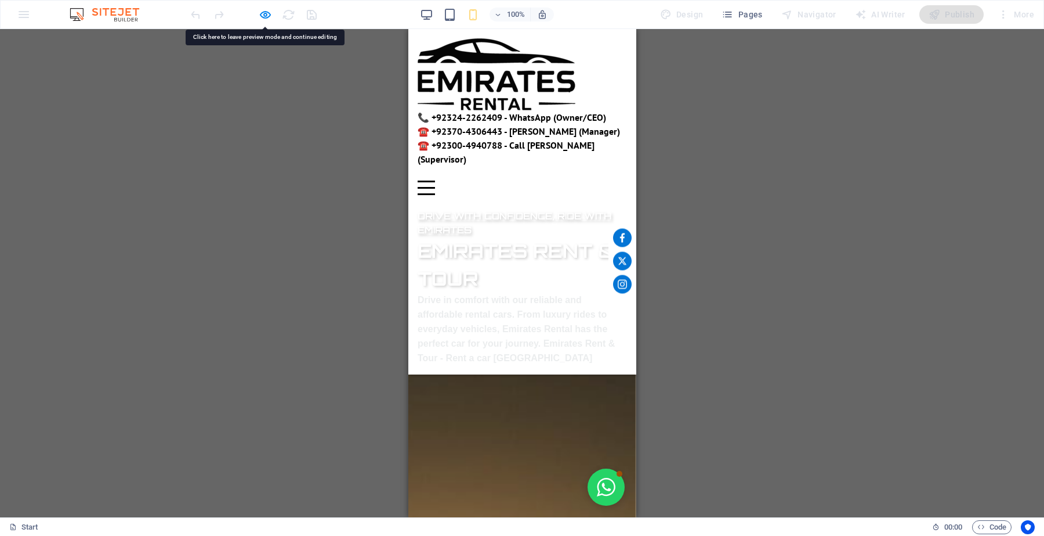
scroll to position [3884, 0]
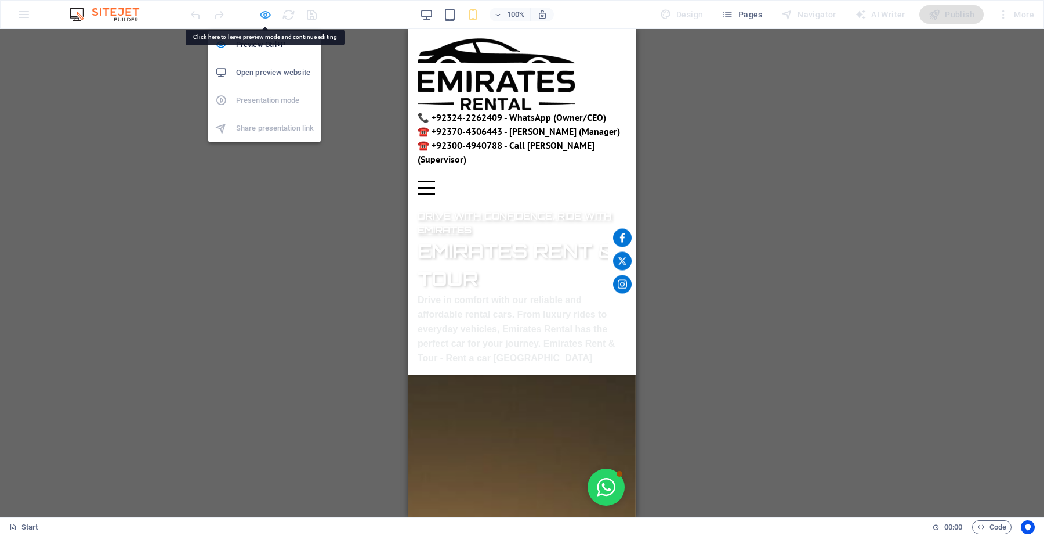
click at [262, 13] on icon "button" at bounding box center [265, 14] width 13 height 13
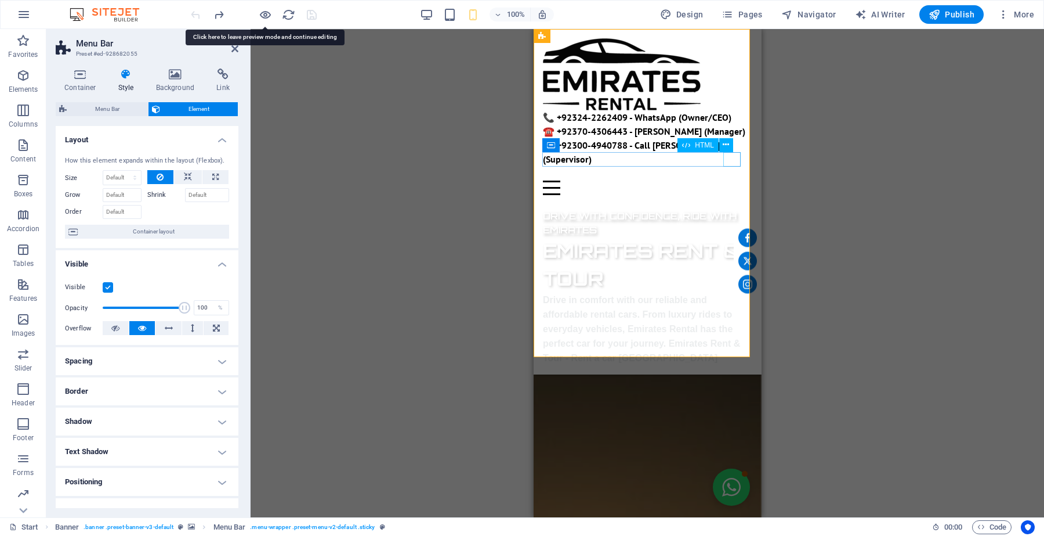
click at [725, 180] on div "Menu" at bounding box center [646, 187] width 209 height 15
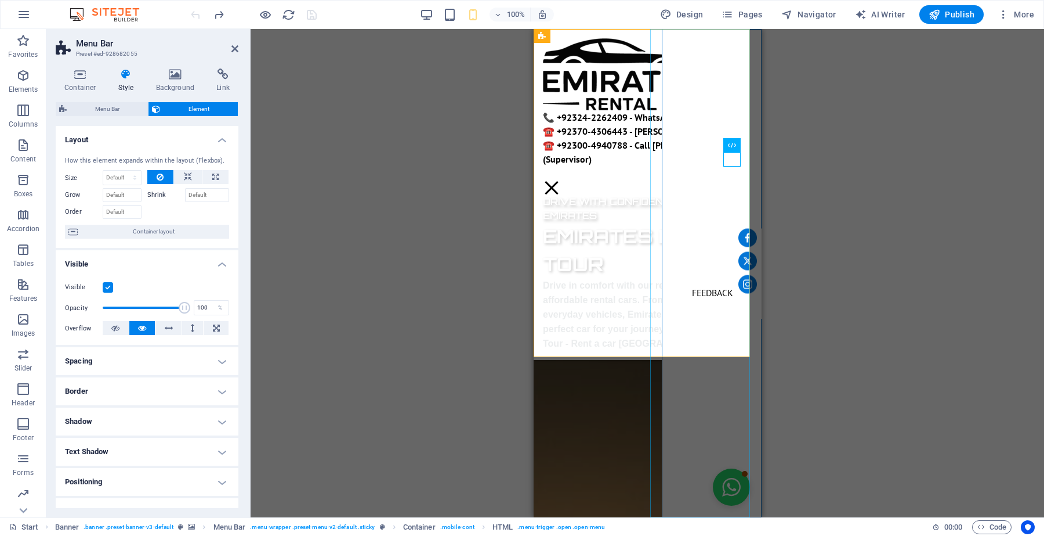
click at [701, 291] on nav "Home About us Services Charges Feedback Contact Review Facts Q/A" at bounding box center [711, 273] width 100 height 488
click at [701, 292] on nav "Home About us Services Charges Feedback Contact Review Facts Q/A" at bounding box center [711, 273] width 100 height 488
select select "4"
select select
select select "1"
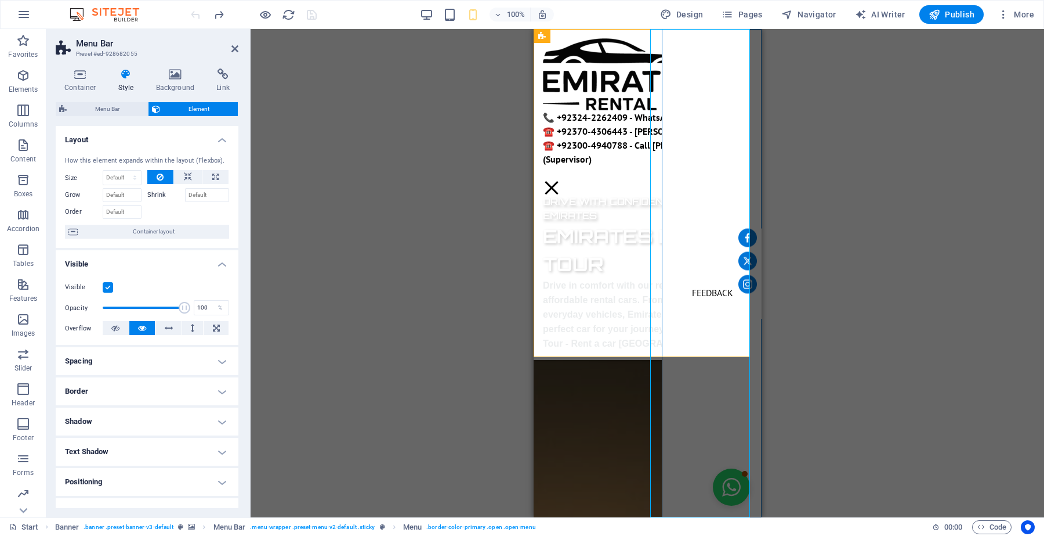
select select
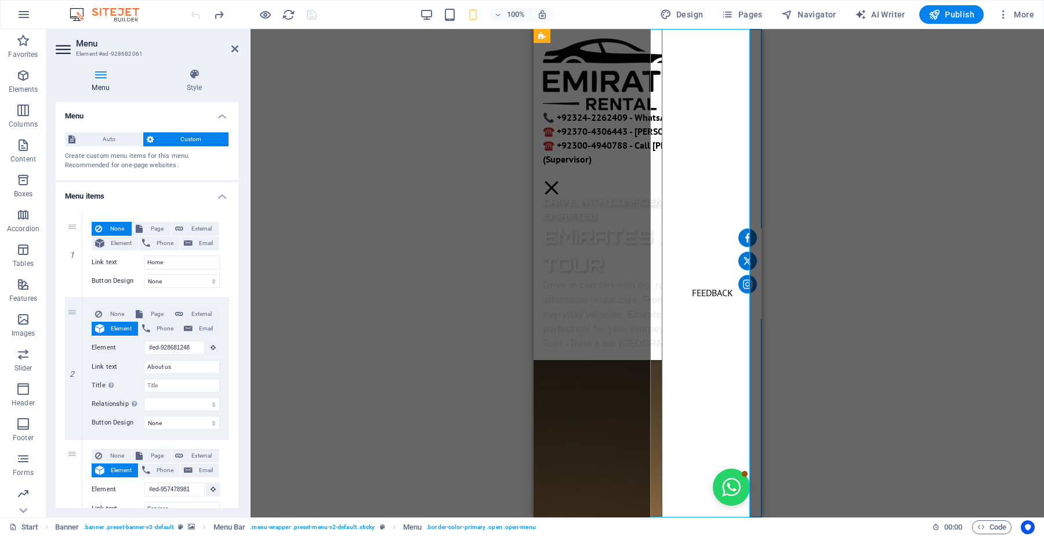
click at [701, 292] on nav "Home About us Services Charges Feedback Contact Review Facts Q/A" at bounding box center [711, 273] width 100 height 488
click at [203, 82] on h4 "Style" at bounding box center [194, 80] width 88 height 24
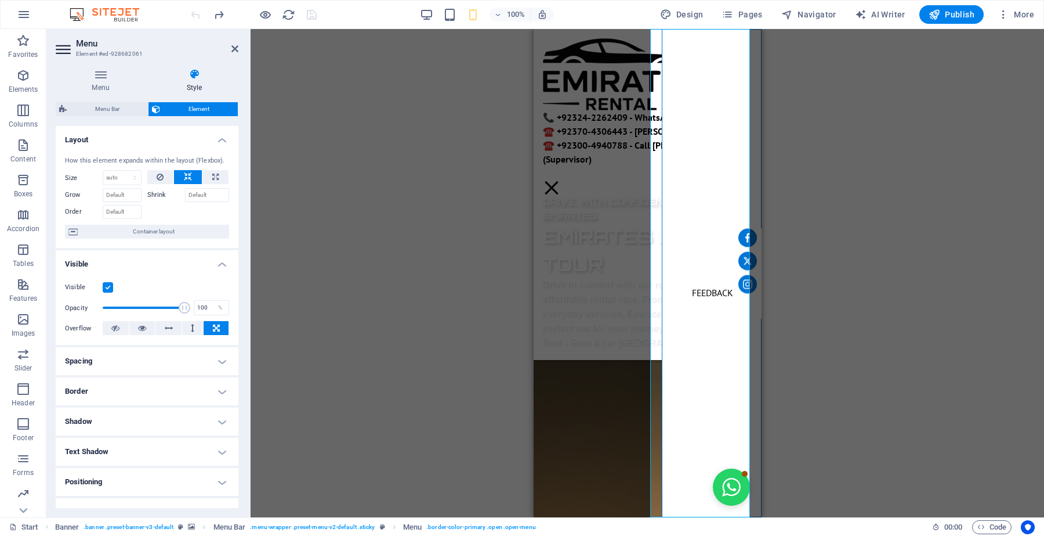
click at [108, 288] on label at bounding box center [108, 287] width 10 height 10
click at [0, 0] on input "Visible" at bounding box center [0, 0] width 0 height 0
click at [108, 288] on label at bounding box center [108, 287] width 10 height 10
click at [0, 0] on input "Visible" at bounding box center [0, 0] width 0 height 0
click at [171, 227] on span "Container layout" at bounding box center [153, 232] width 144 height 14
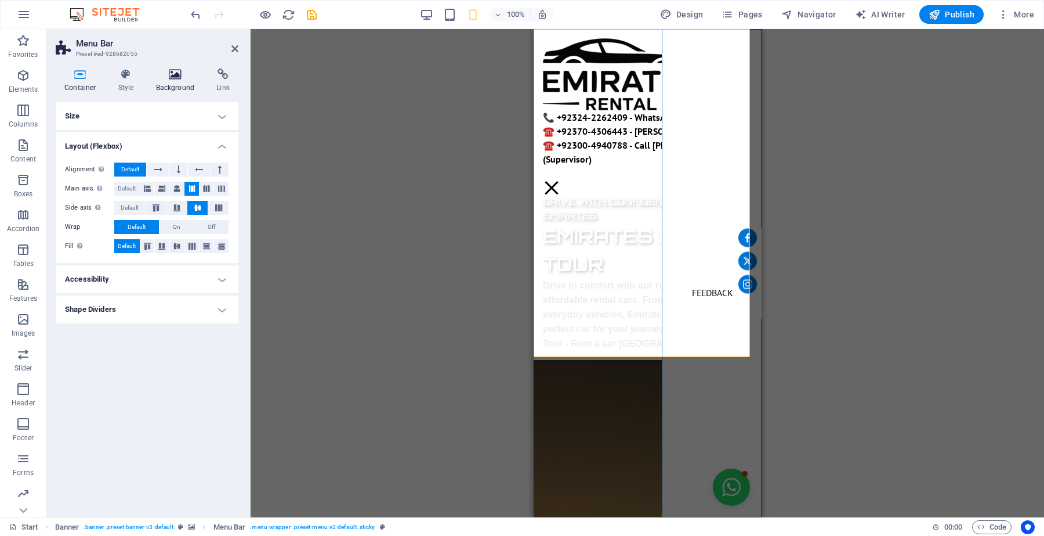
click at [173, 80] on h4 "Background" at bounding box center [177, 80] width 61 height 24
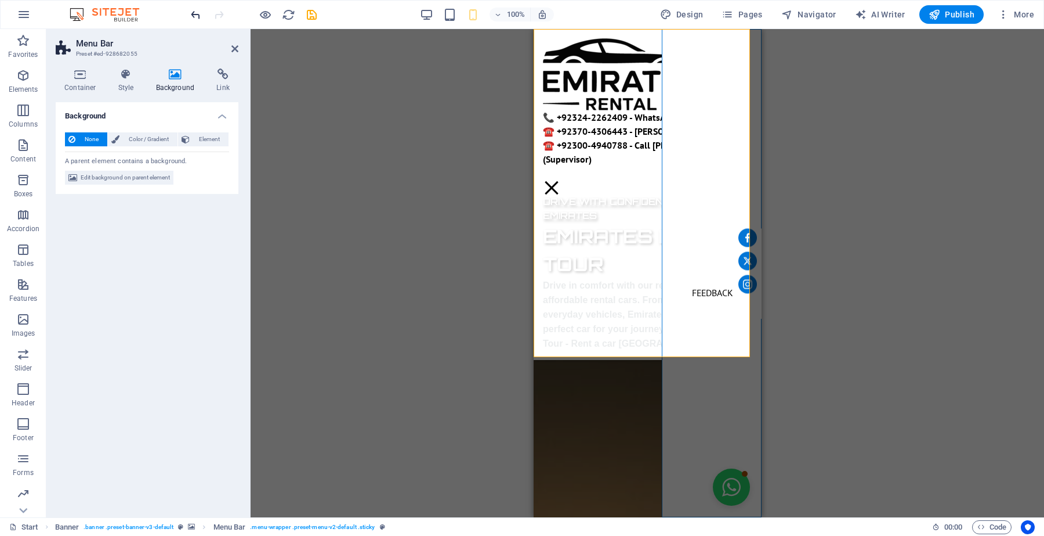
click at [191, 15] on icon "undo" at bounding box center [195, 14] width 13 height 13
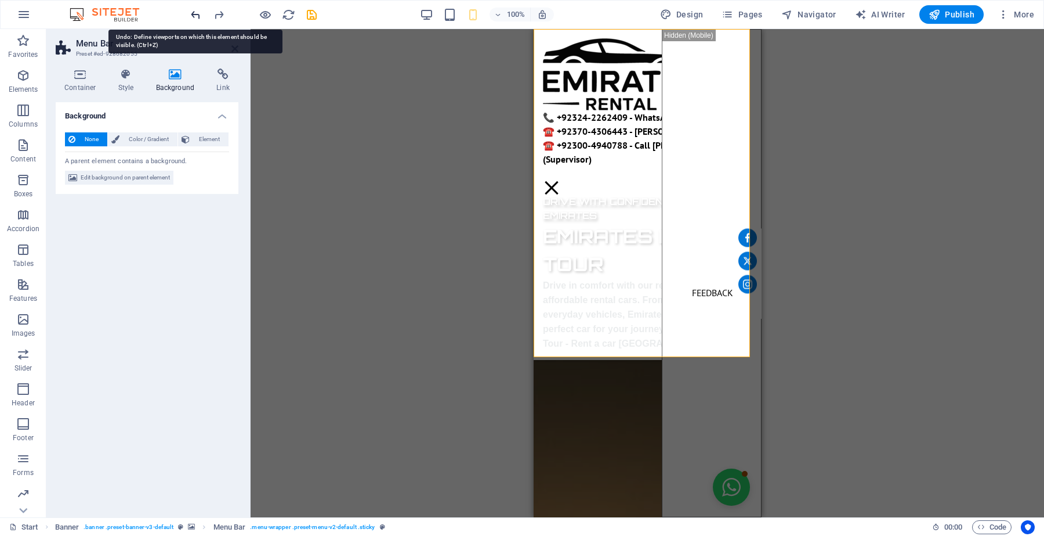
click at [191, 15] on icon "undo" at bounding box center [195, 14] width 13 height 13
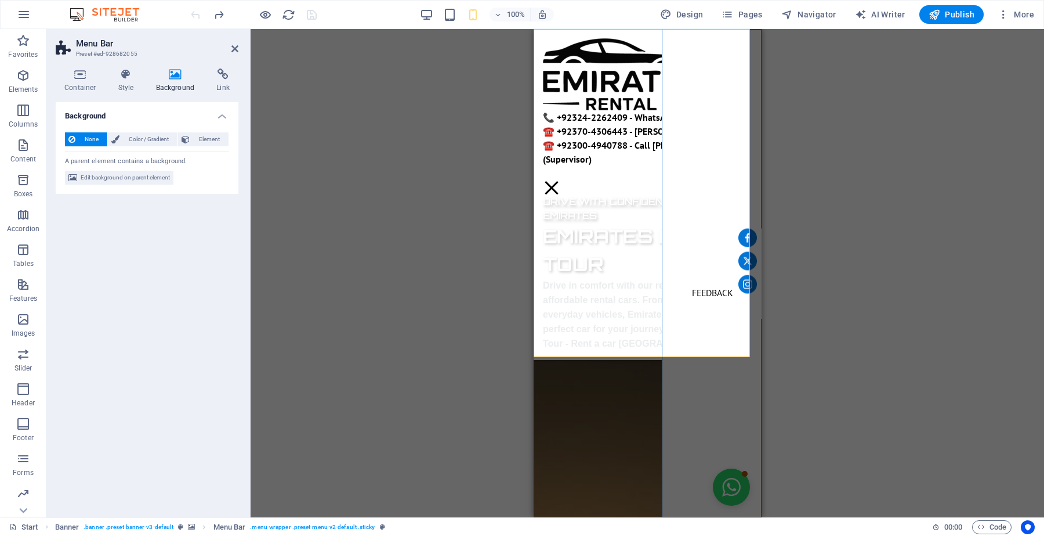
click at [191, 15] on div at bounding box center [254, 14] width 130 height 19
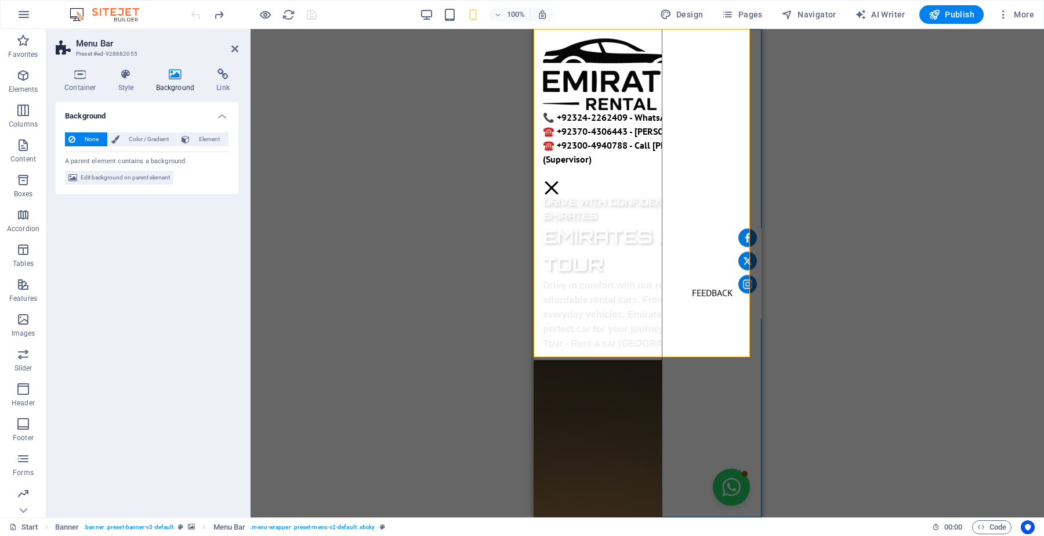
click at [191, 15] on div at bounding box center [254, 14] width 130 height 19
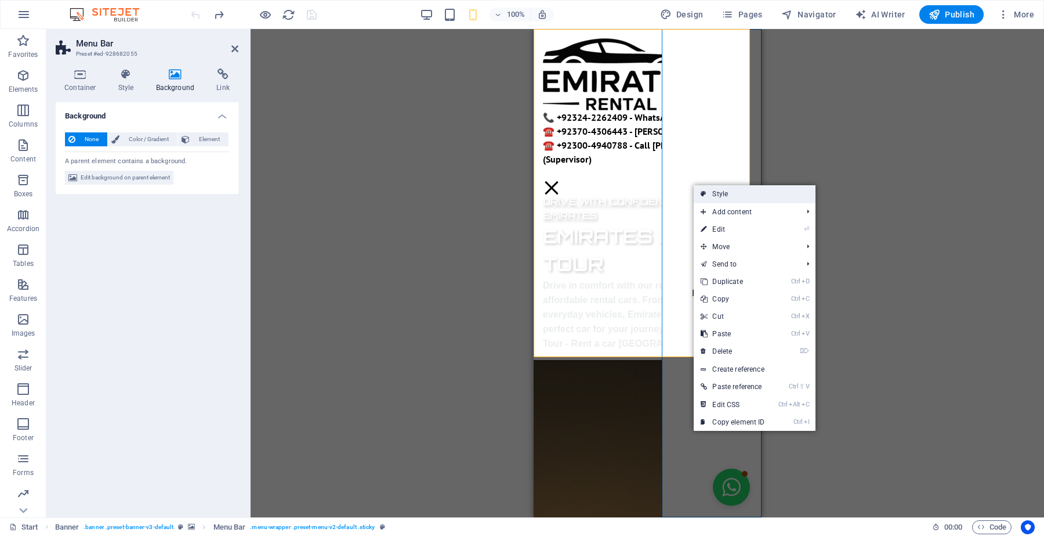
click at [705, 189] on icon at bounding box center [704, 193] width 6 height 17
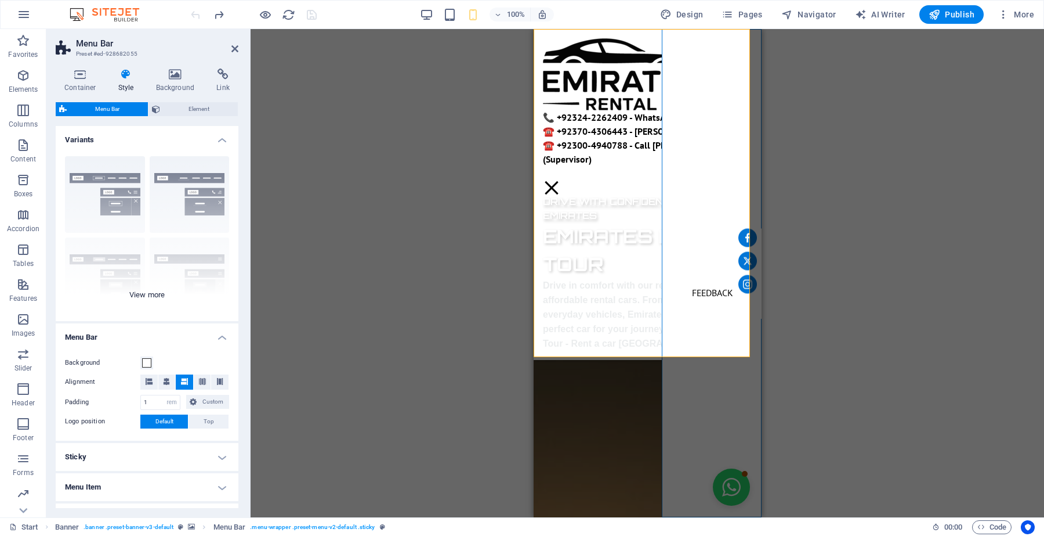
click at [90, 193] on div "Border Centered Default Fixed Loki Trigger Wide XXL" at bounding box center [147, 234] width 183 height 174
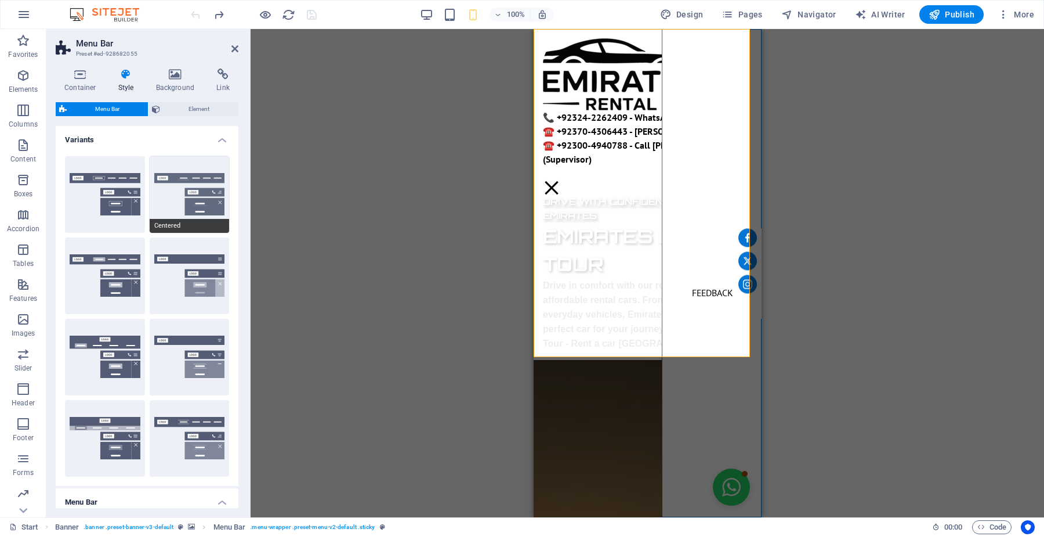
click at [169, 193] on button "Centered" at bounding box center [190, 194] width 80 height 77
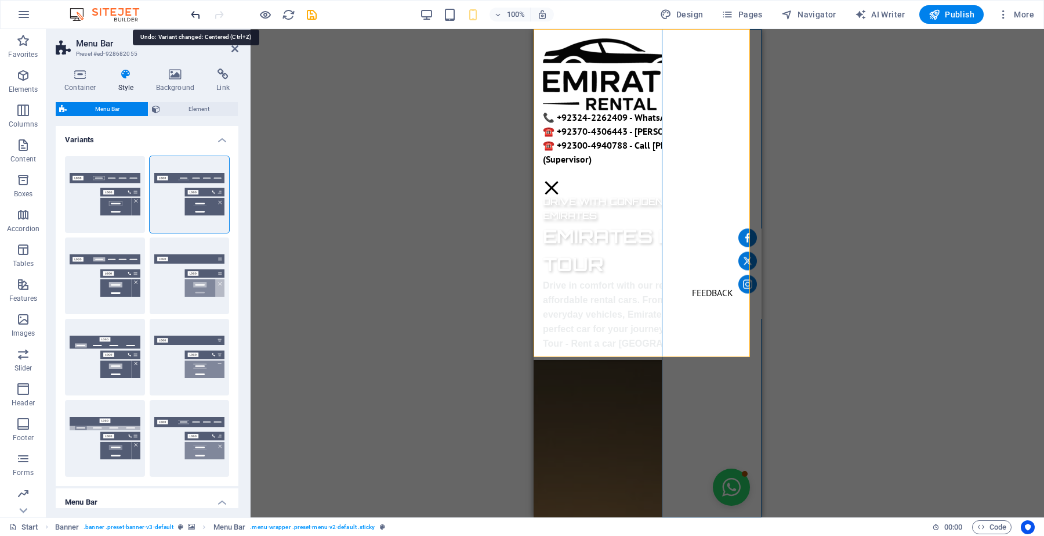
click at [191, 12] on icon "undo" at bounding box center [195, 14] width 13 height 13
click at [191, 12] on div at bounding box center [254, 14] width 130 height 19
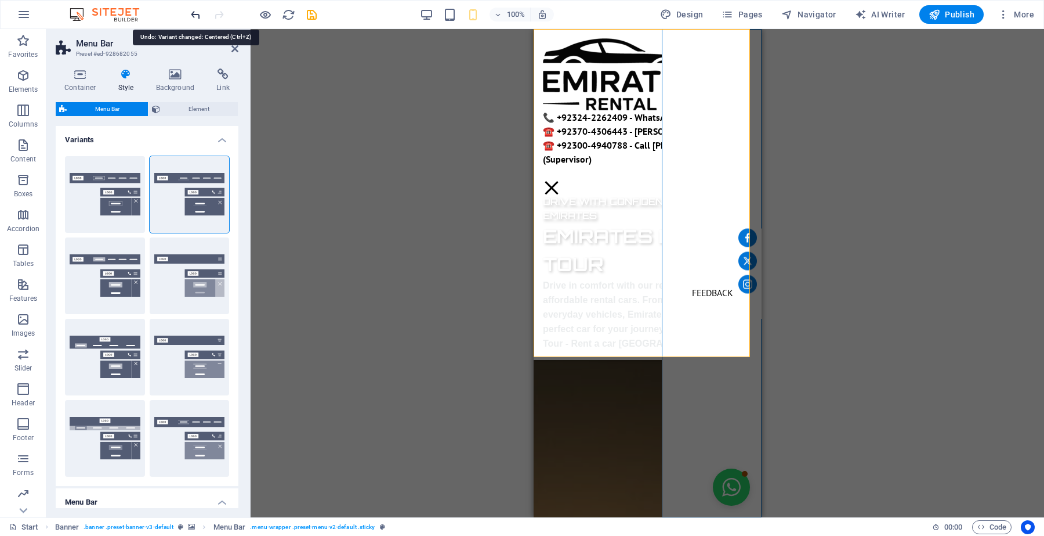
click at [191, 12] on div at bounding box center [254, 14] width 130 height 19
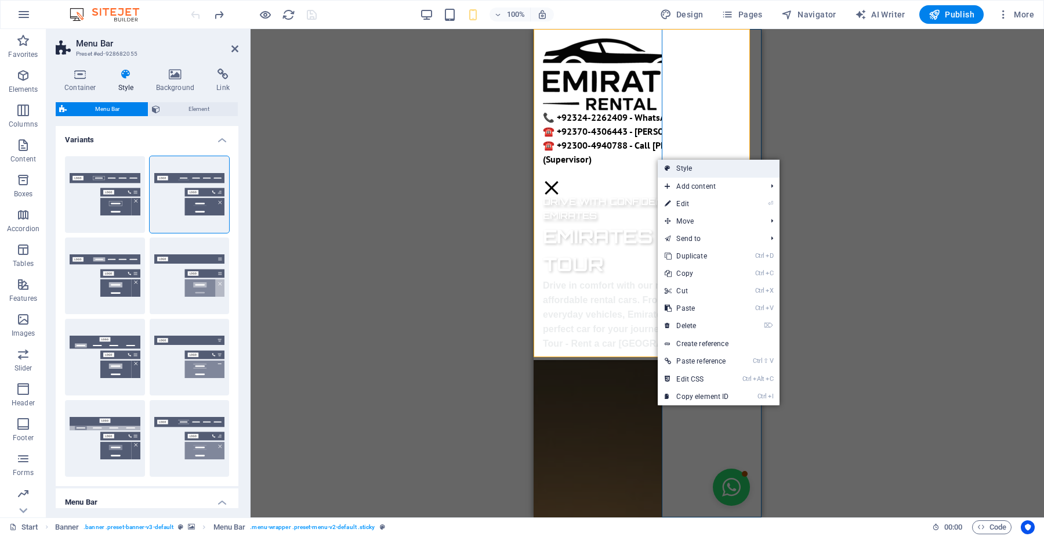
click at [672, 167] on link "Style" at bounding box center [718, 168] width 121 height 17
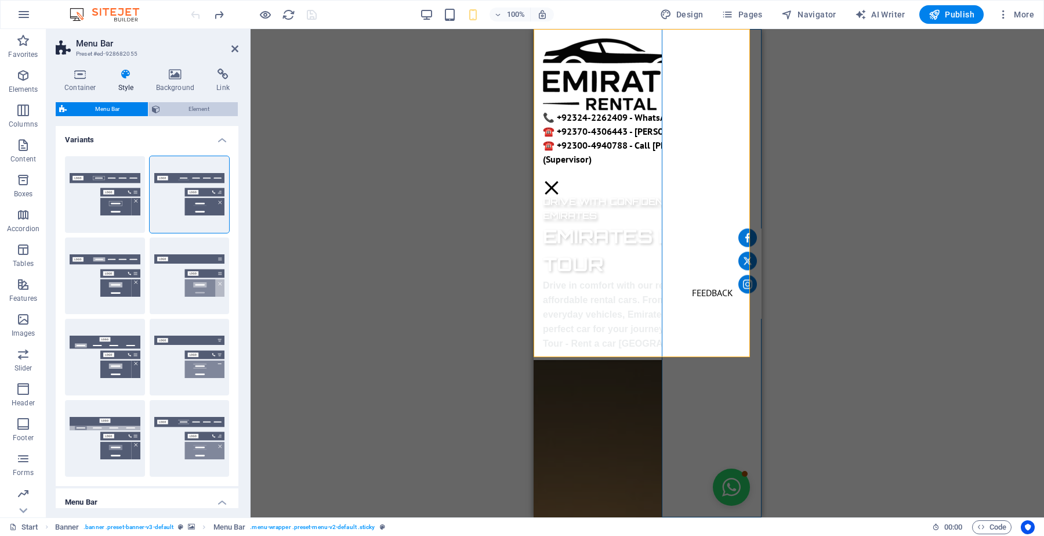
click at [216, 114] on span "Element" at bounding box center [199, 109] width 71 height 14
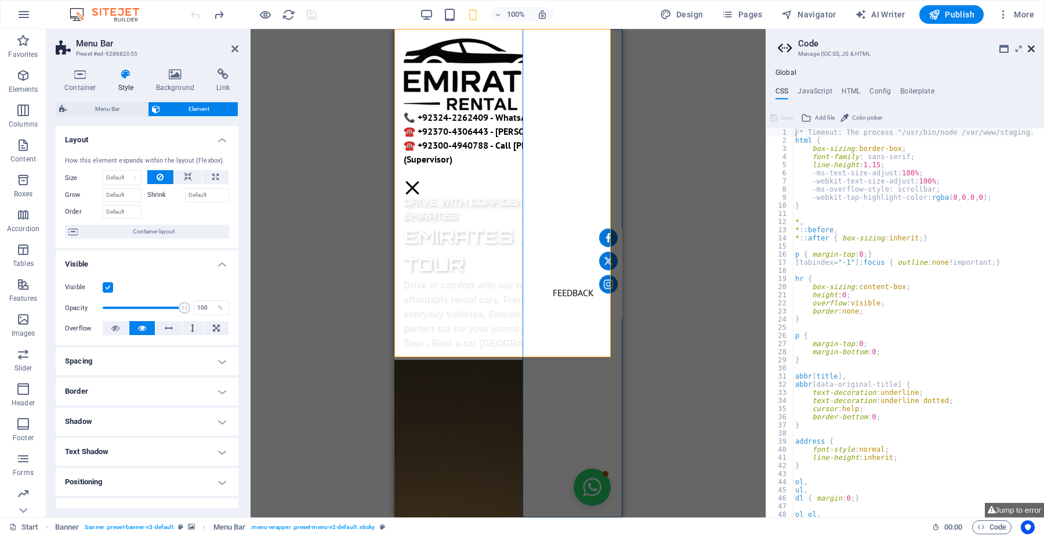
click at [1030, 45] on icon at bounding box center [1031, 48] width 7 height 9
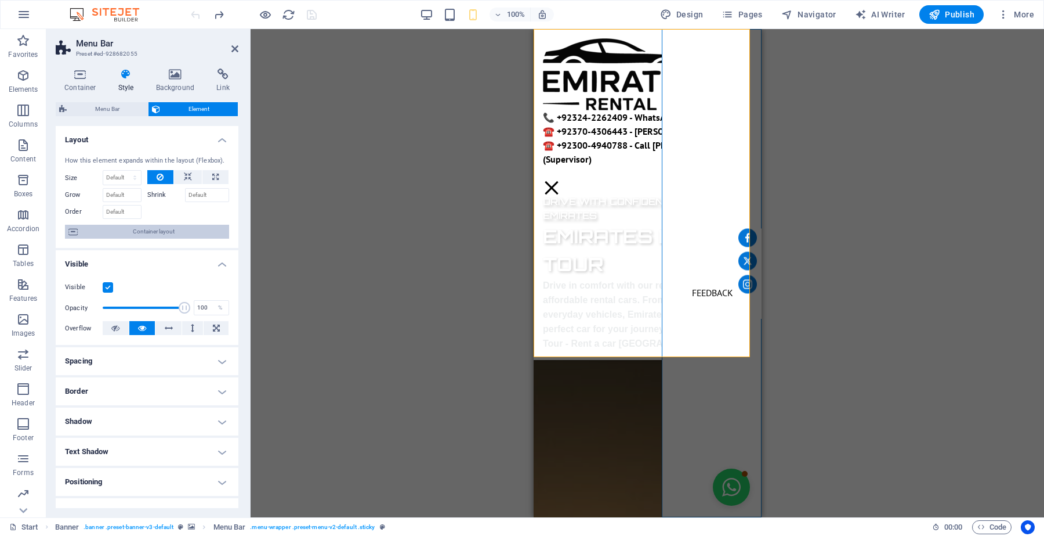
click at [172, 228] on span "Container layout" at bounding box center [153, 232] width 144 height 14
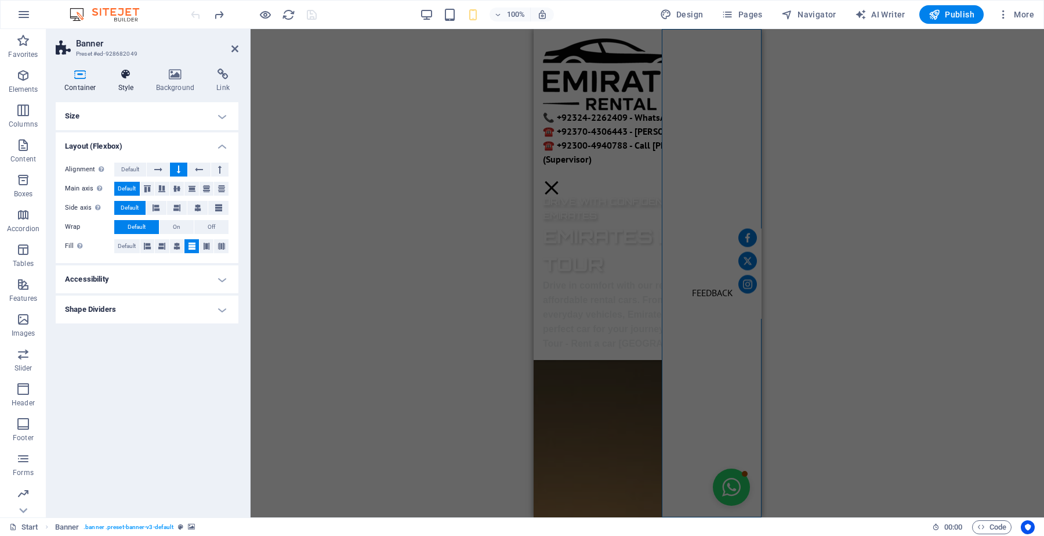
click at [126, 79] on icon at bounding box center [126, 74] width 33 height 12
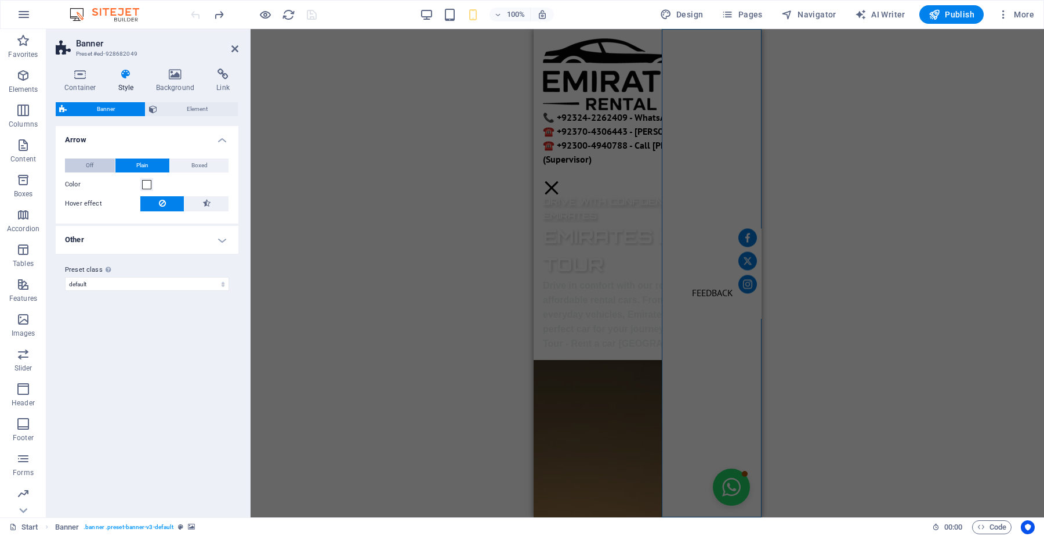
click at [95, 164] on button "Off" at bounding box center [90, 165] width 50 height 14
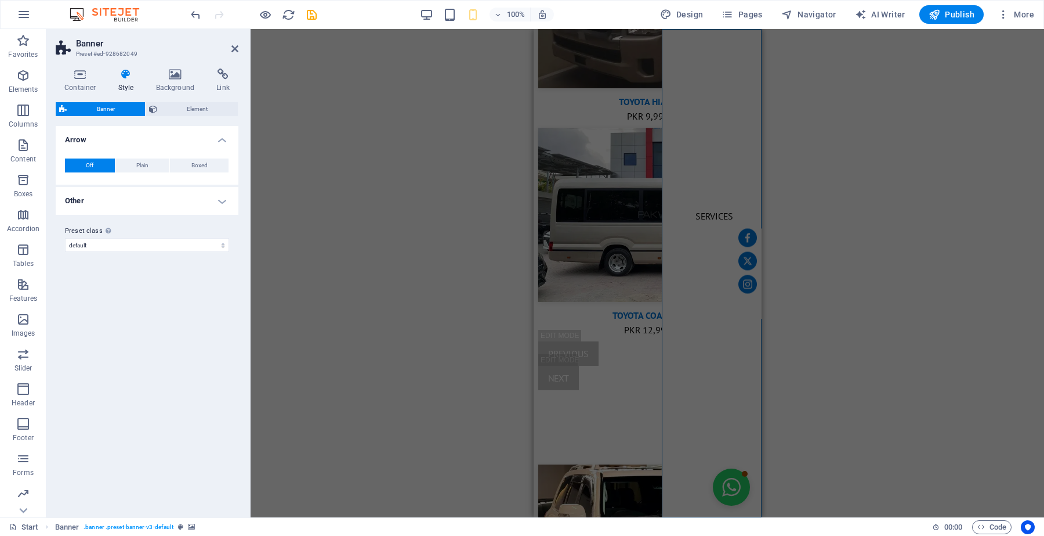
scroll to position [0, 0]
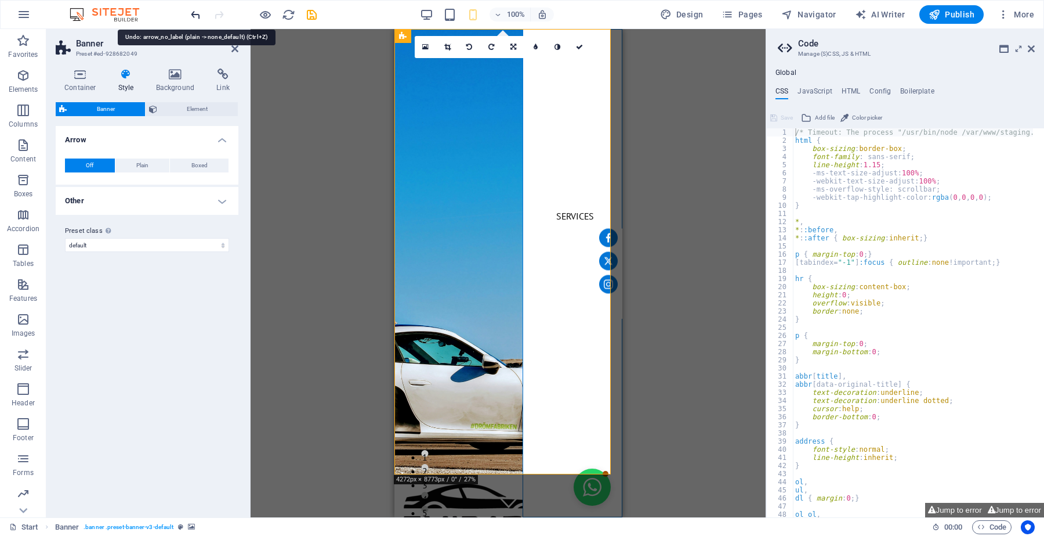
click at [198, 13] on icon "undo" at bounding box center [195, 14] width 13 height 13
click at [1034, 44] on icon at bounding box center [1031, 48] width 7 height 9
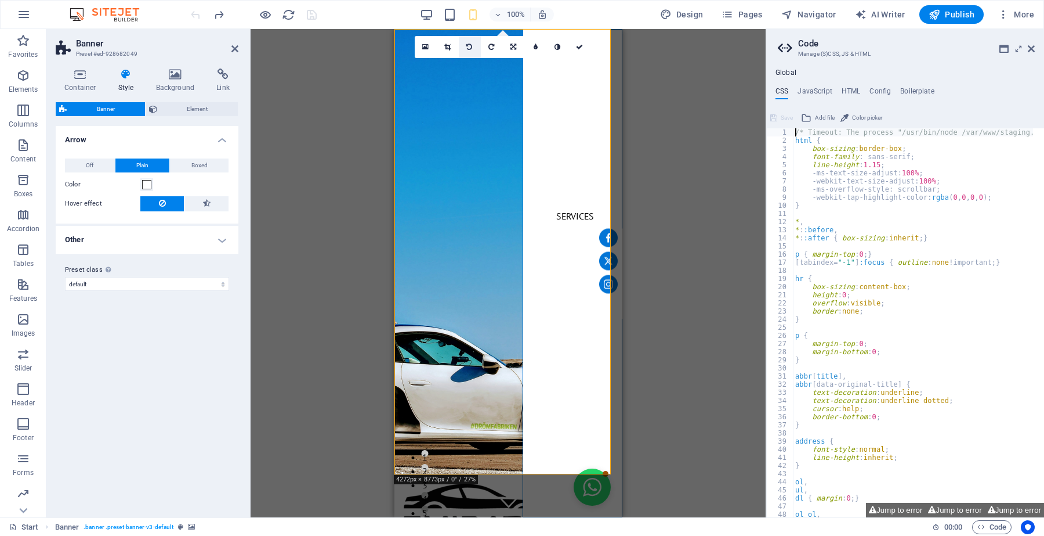
click at [468, 45] on icon at bounding box center [469, 47] width 6 height 7
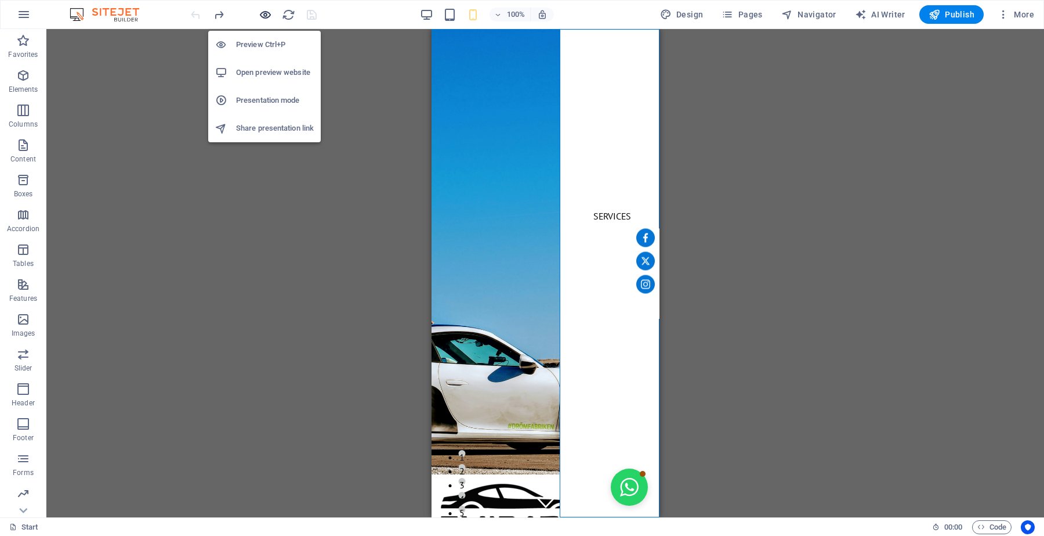
click at [259, 19] on icon "button" at bounding box center [265, 14] width 13 height 13
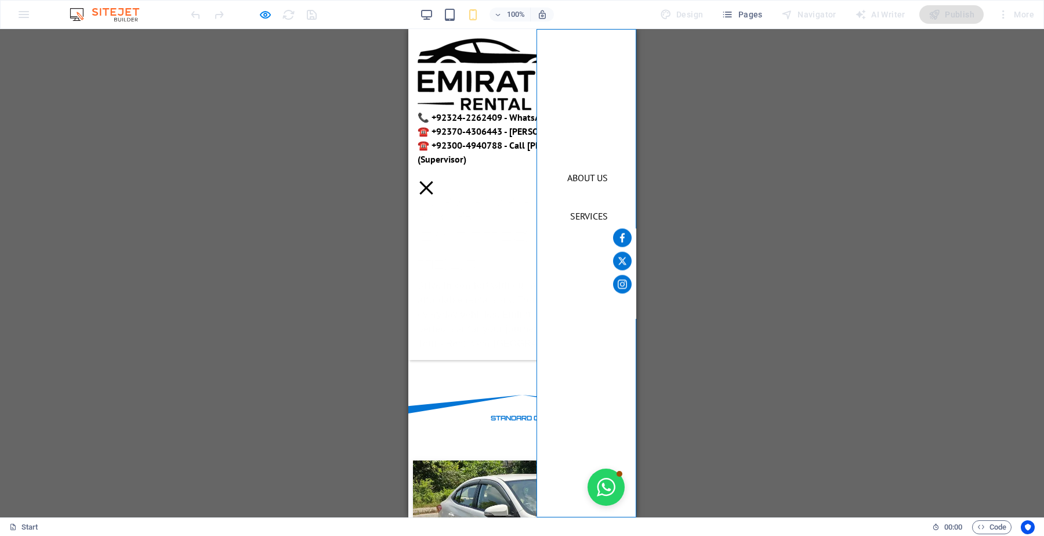
scroll to position [508, 0]
click at [432, 181] on button "Menu" at bounding box center [425, 187] width 13 height 13
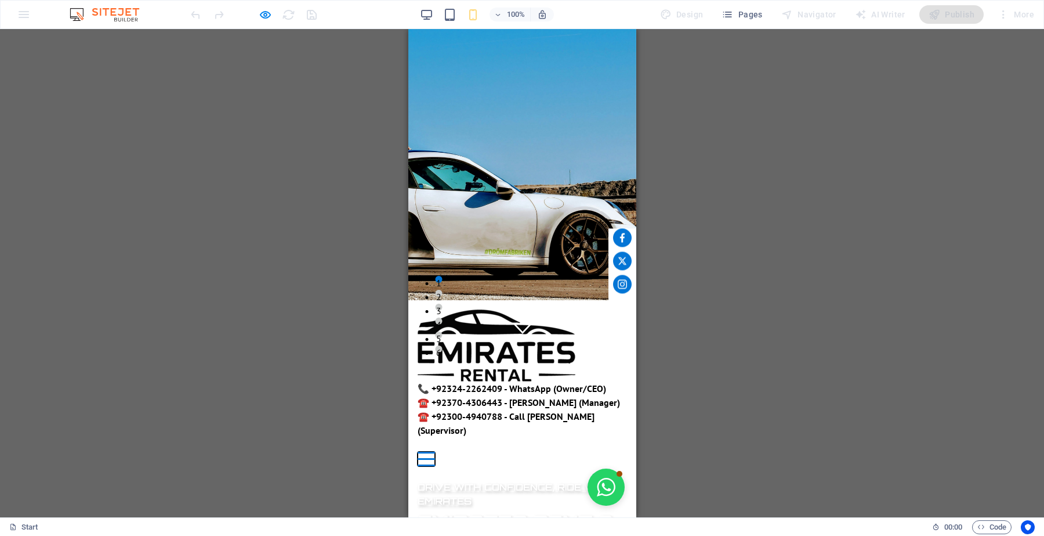
scroll to position [0, 0]
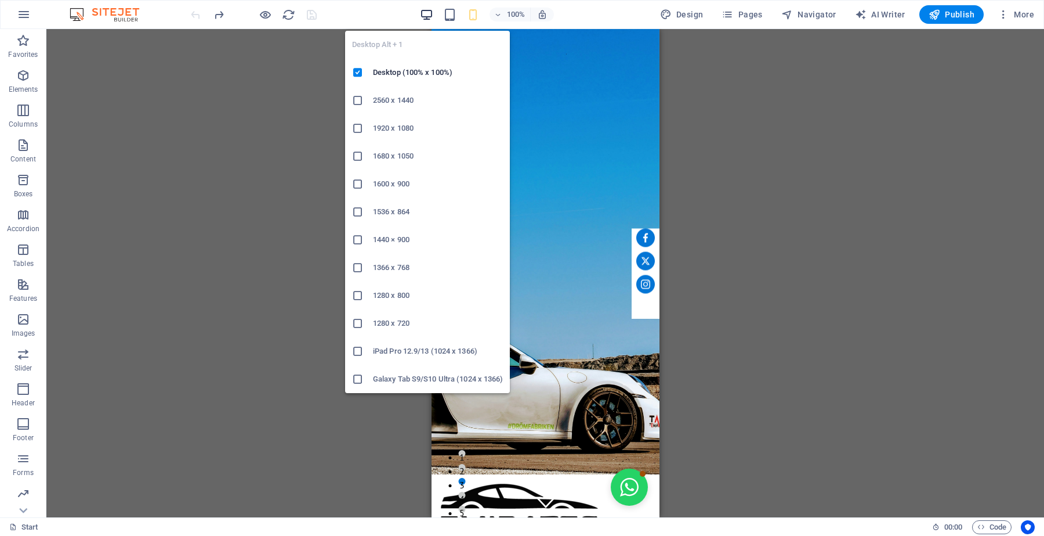
click at [433, 20] on icon "button" at bounding box center [426, 14] width 13 height 13
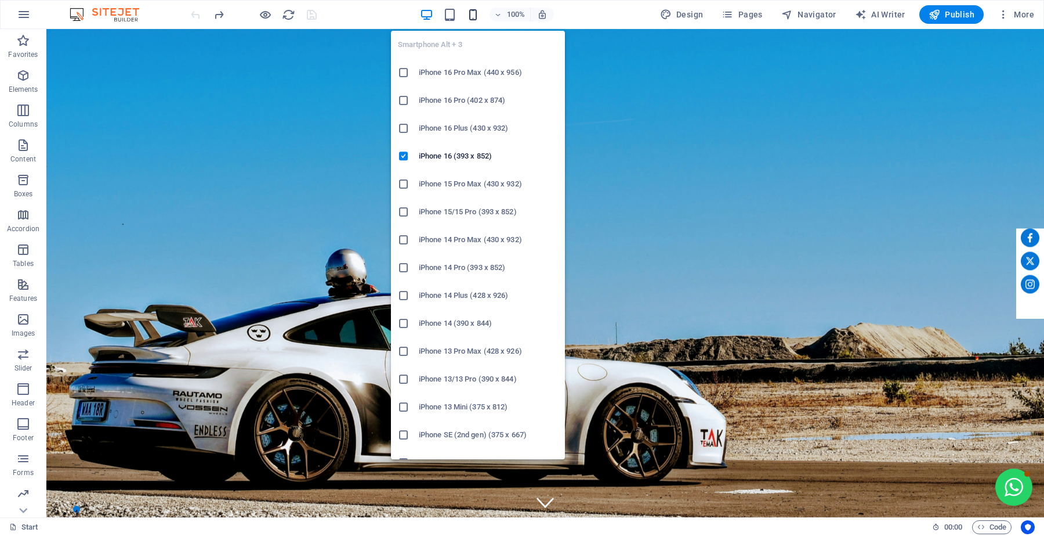
click at [473, 13] on icon "button" at bounding box center [472, 14] width 13 height 13
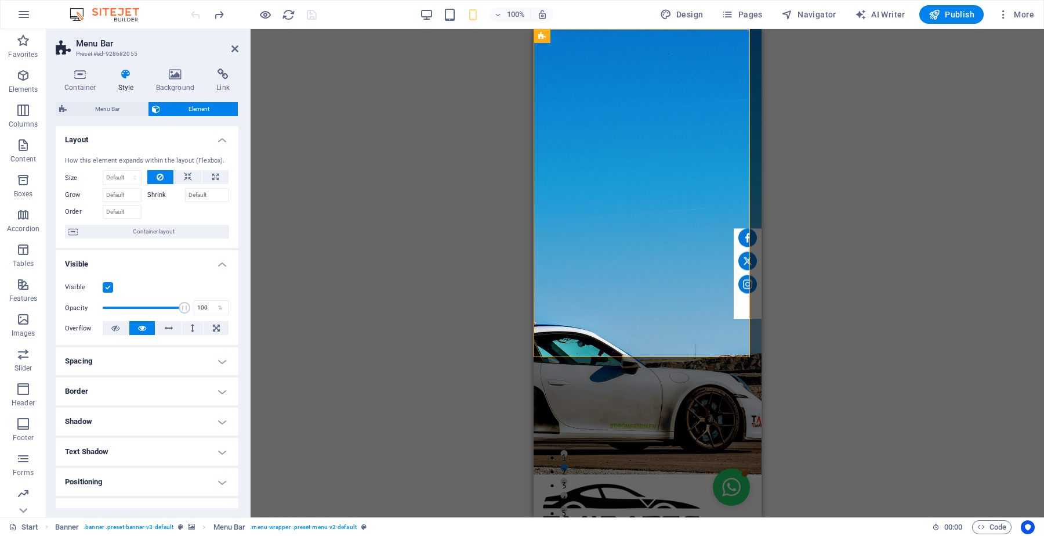
click at [110, 291] on label at bounding box center [108, 287] width 10 height 10
click at [0, 0] on input "Visible" at bounding box center [0, 0] width 0 height 0
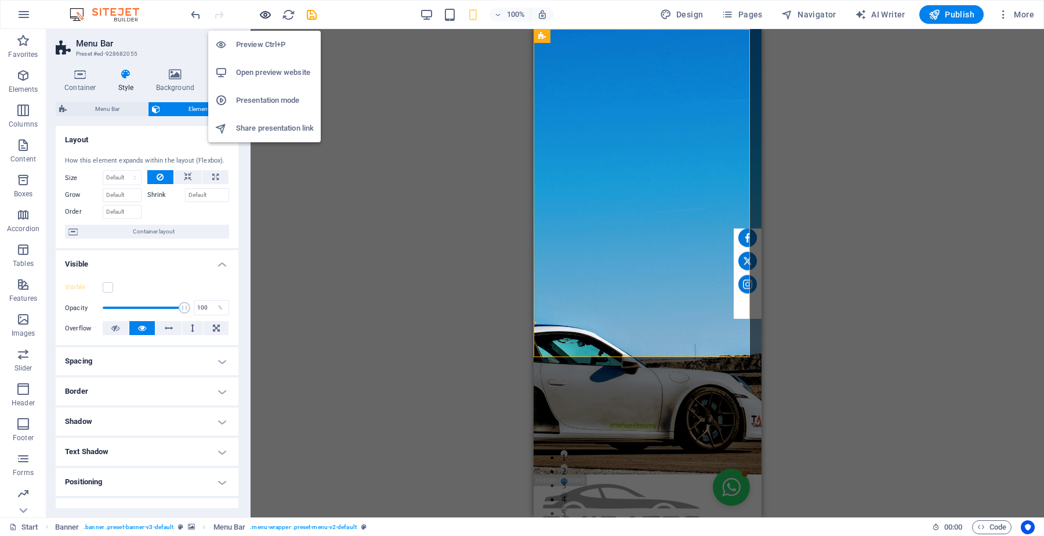
click at [267, 15] on icon "button" at bounding box center [265, 14] width 13 height 13
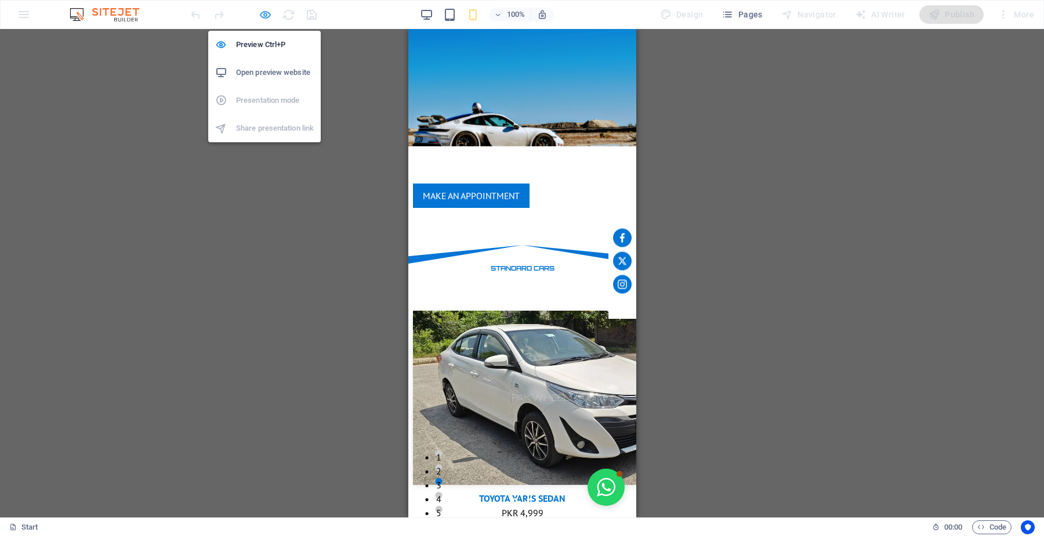
click at [259, 15] on icon "button" at bounding box center [265, 14] width 13 height 13
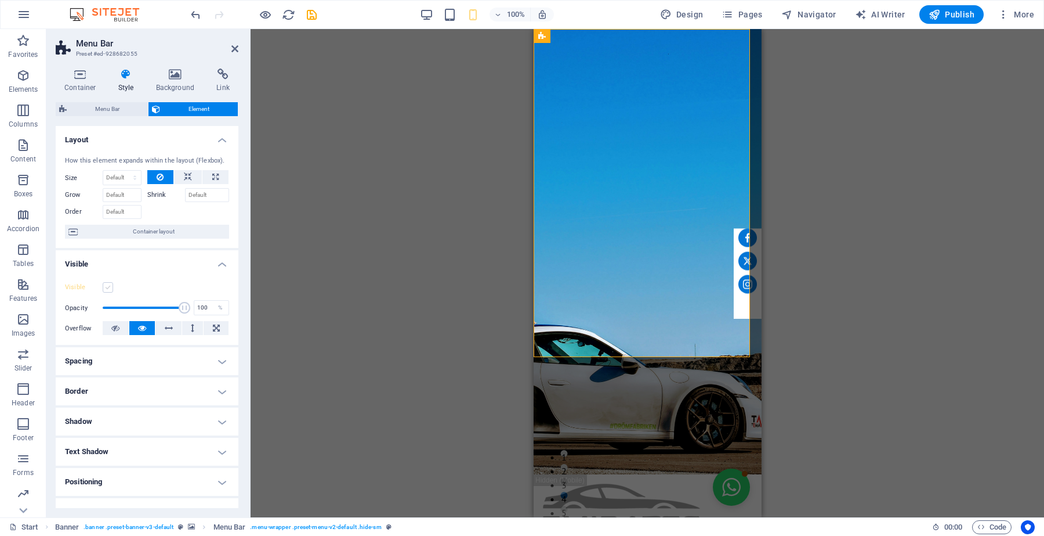
click at [109, 290] on label at bounding box center [108, 287] width 10 height 10
click at [0, 0] on input "Visible" at bounding box center [0, 0] width 0 height 0
click at [117, 330] on icon at bounding box center [115, 328] width 8 height 14
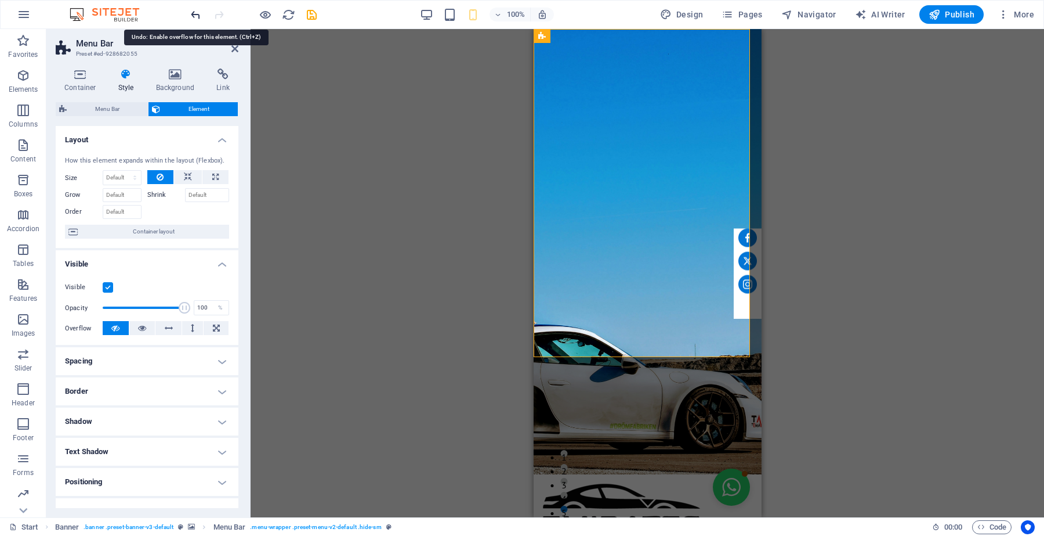
click at [195, 19] on icon "undo" at bounding box center [195, 14] width 13 height 13
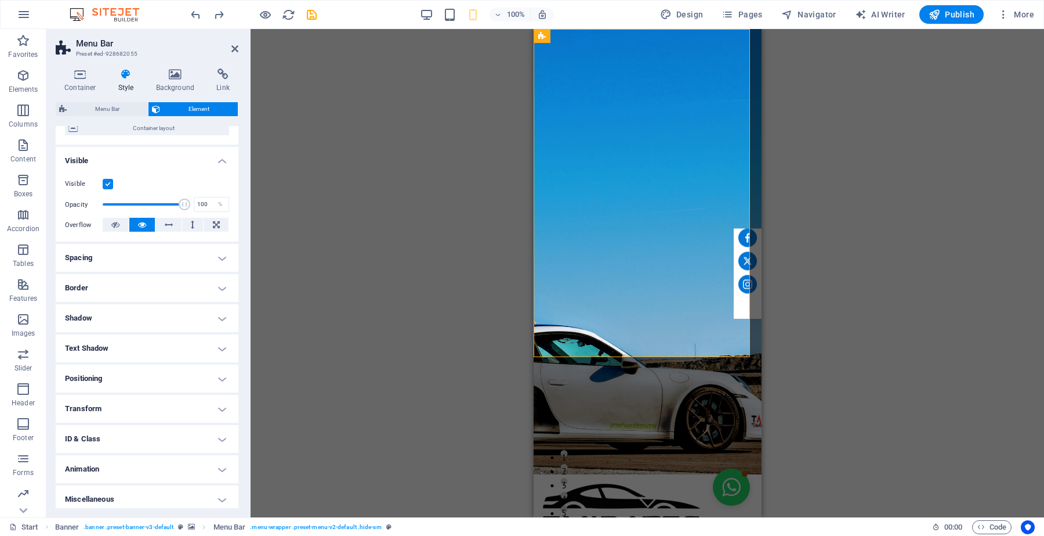
scroll to position [108, 0]
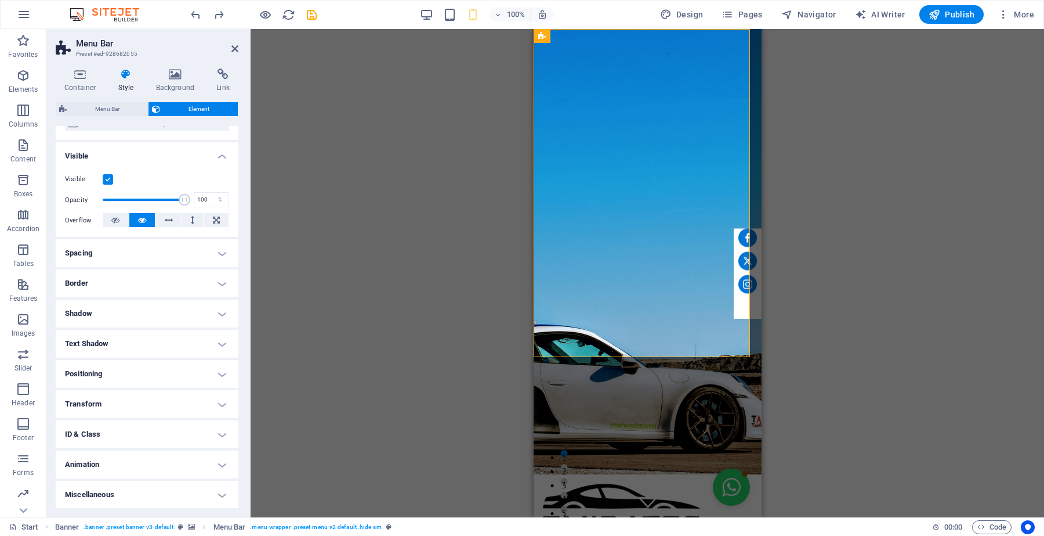
click at [183, 373] on h4 "Positioning" at bounding box center [147, 374] width 183 height 28
click at [183, 373] on h4 "Positioning" at bounding box center [147, 370] width 183 height 21
click at [117, 103] on span "Menu Bar" at bounding box center [107, 109] width 74 height 14
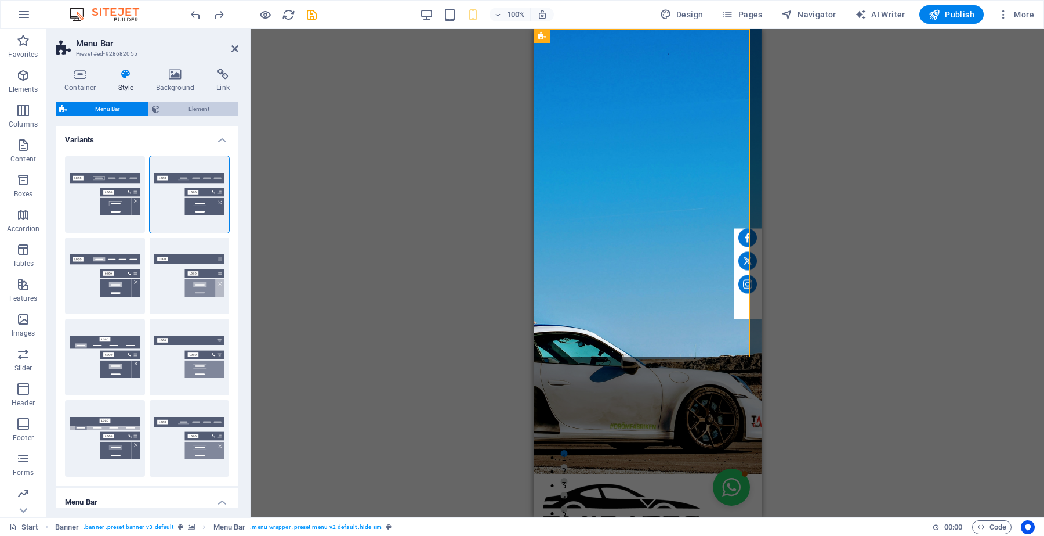
click at [164, 103] on span "Element" at bounding box center [199, 109] width 71 height 14
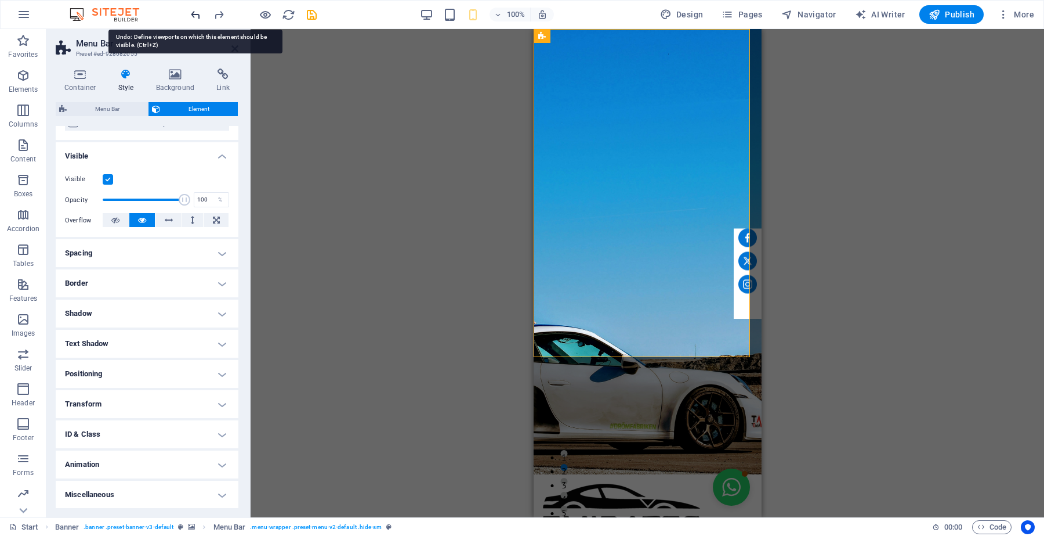
click at [193, 15] on icon "undo" at bounding box center [195, 14] width 13 height 13
click at [193, 15] on div at bounding box center [254, 14] width 130 height 19
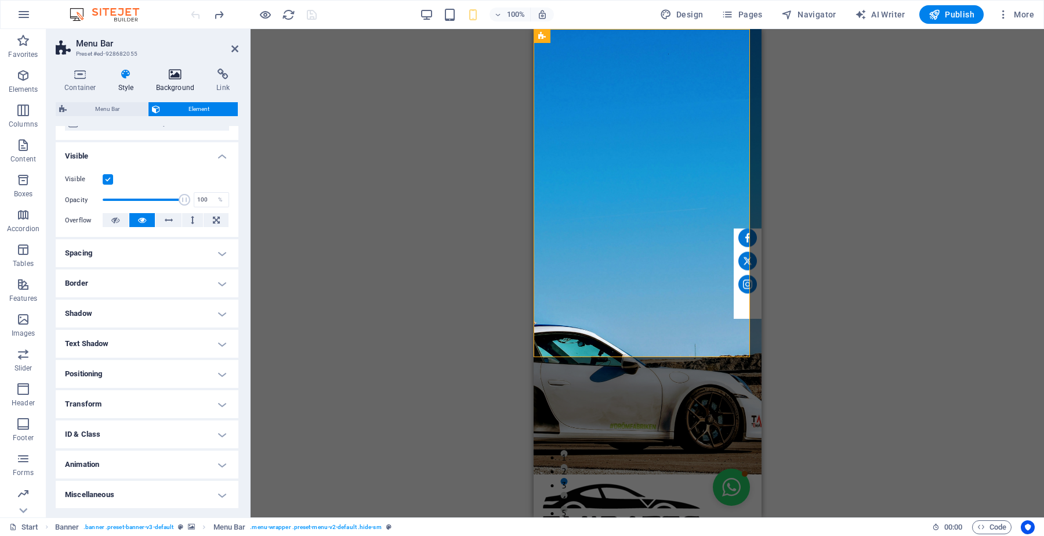
click at [177, 74] on icon at bounding box center [175, 74] width 56 height 12
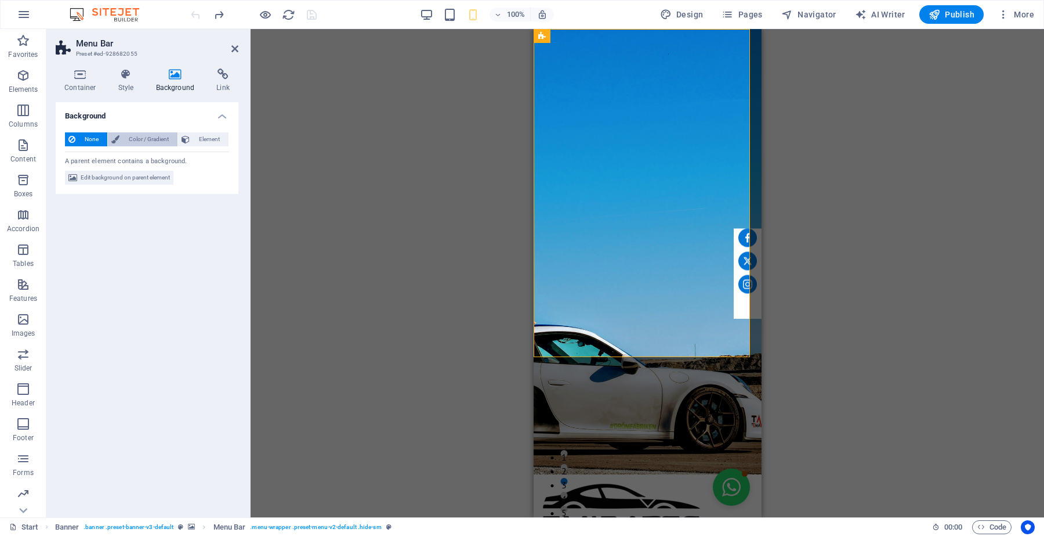
click at [148, 137] on span "Color / Gradient" at bounding box center [148, 139] width 51 height 14
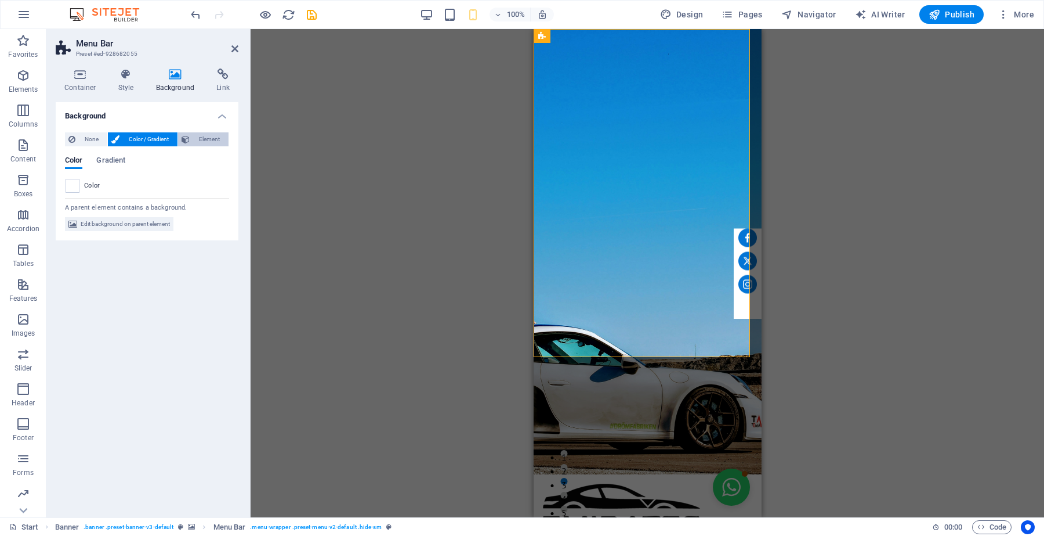
click at [201, 139] on span "Element" at bounding box center [209, 139] width 32 height 14
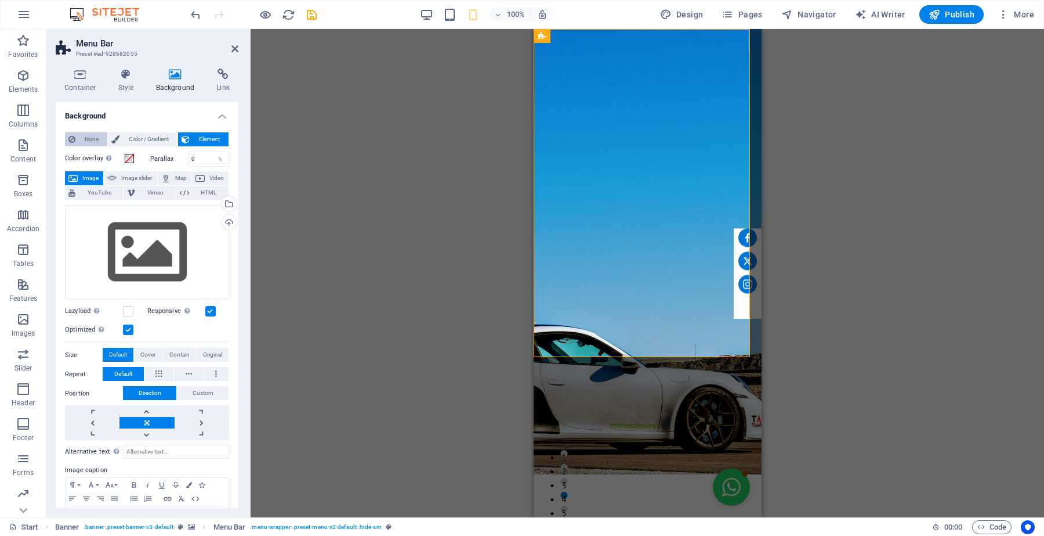
click at [99, 142] on span "None" at bounding box center [91, 139] width 25 height 14
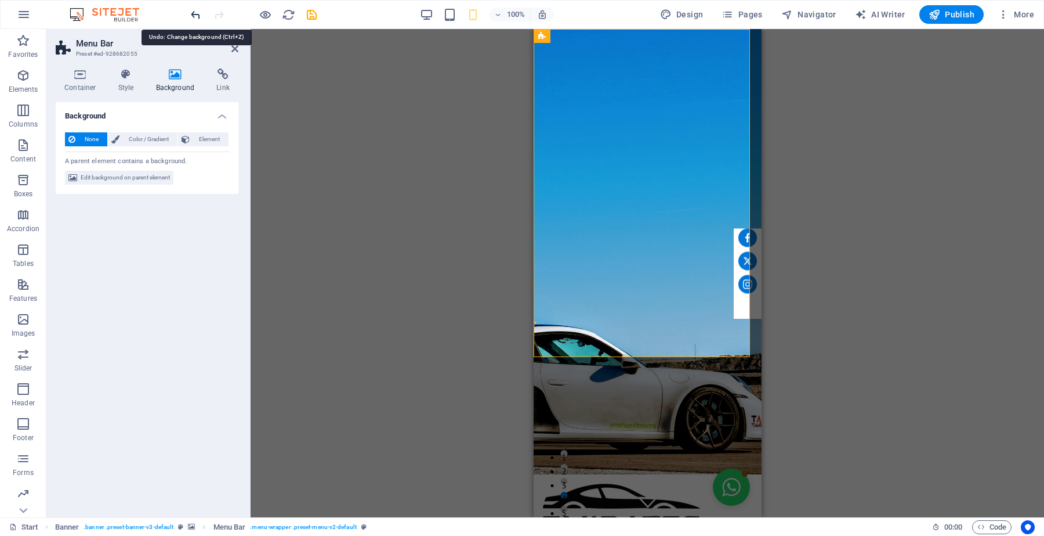
click at [197, 16] on icon "undo" at bounding box center [195, 14] width 13 height 13
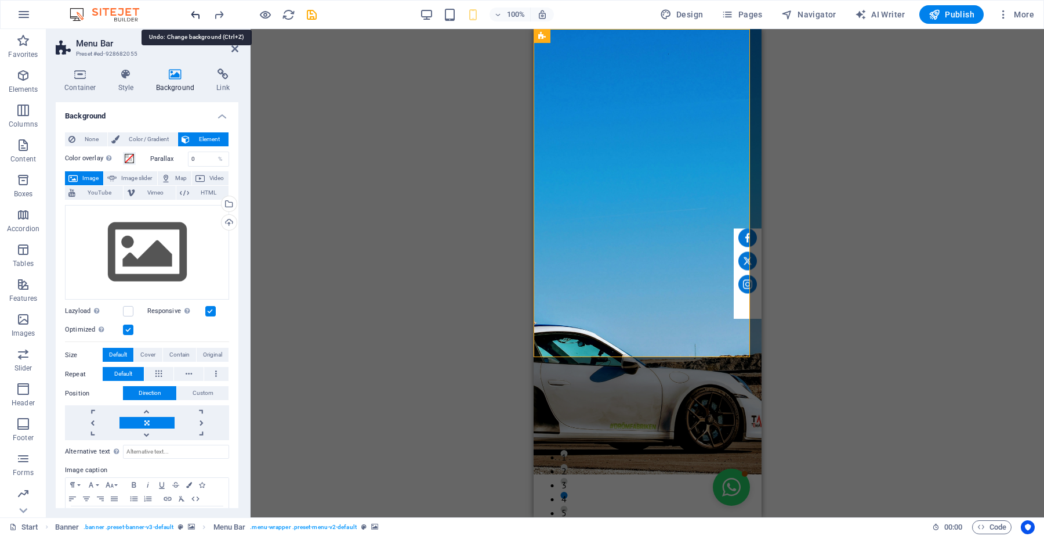
click at [197, 16] on icon "undo" at bounding box center [195, 14] width 13 height 13
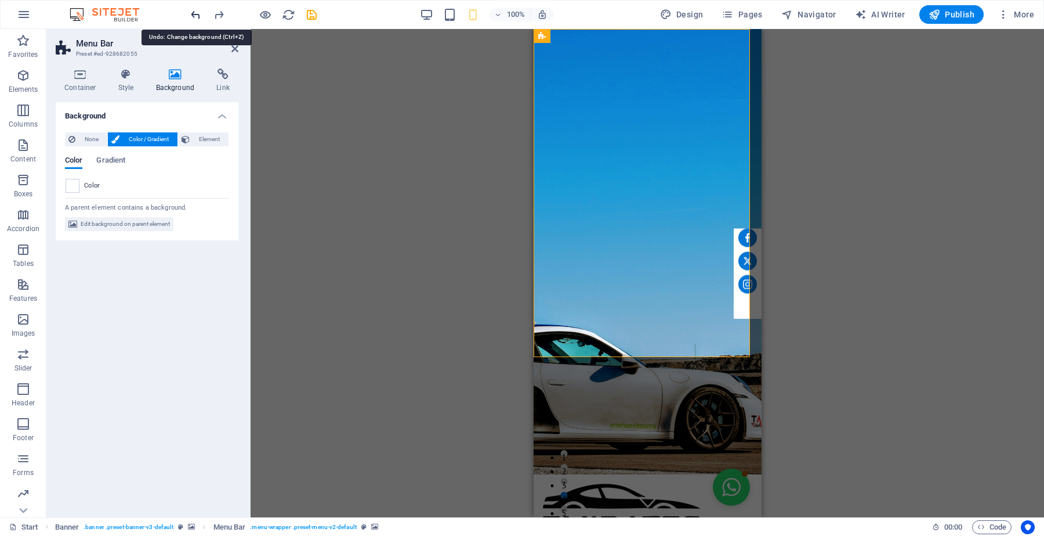
click at [197, 16] on icon "undo" at bounding box center [195, 14] width 13 height 13
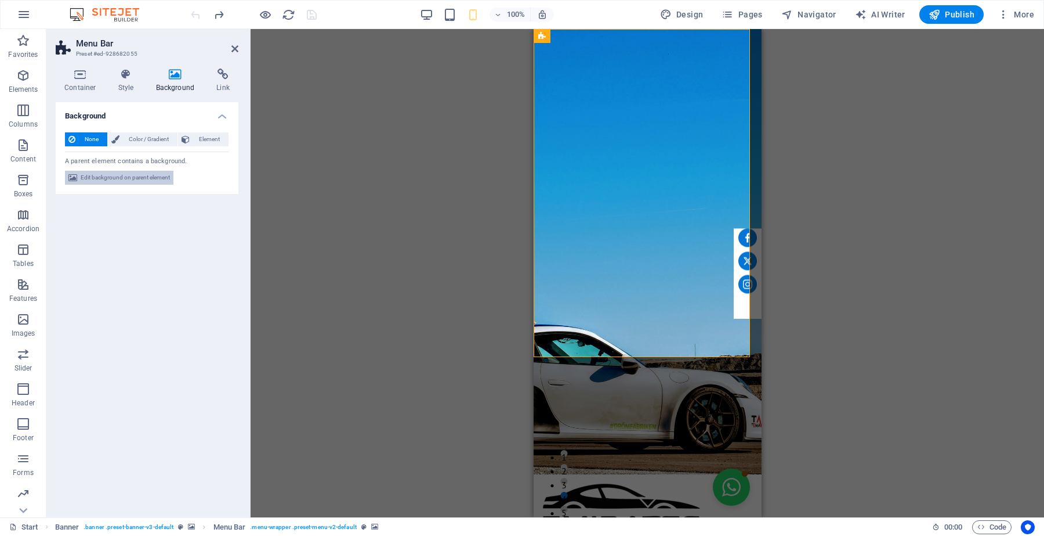
click at [120, 175] on span "Edit background on parent element" at bounding box center [125, 178] width 89 height 14
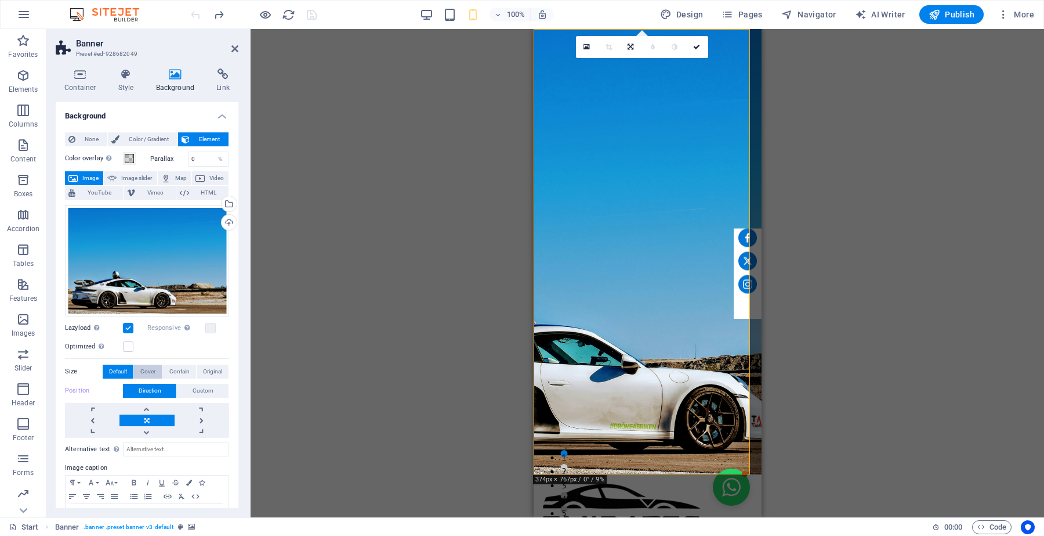
click at [149, 370] on span "Cover" at bounding box center [147, 371] width 15 height 14
click at [194, 15] on icon "undo" at bounding box center [195, 14] width 13 height 13
click at [180, 368] on span "Contain" at bounding box center [179, 371] width 20 height 14
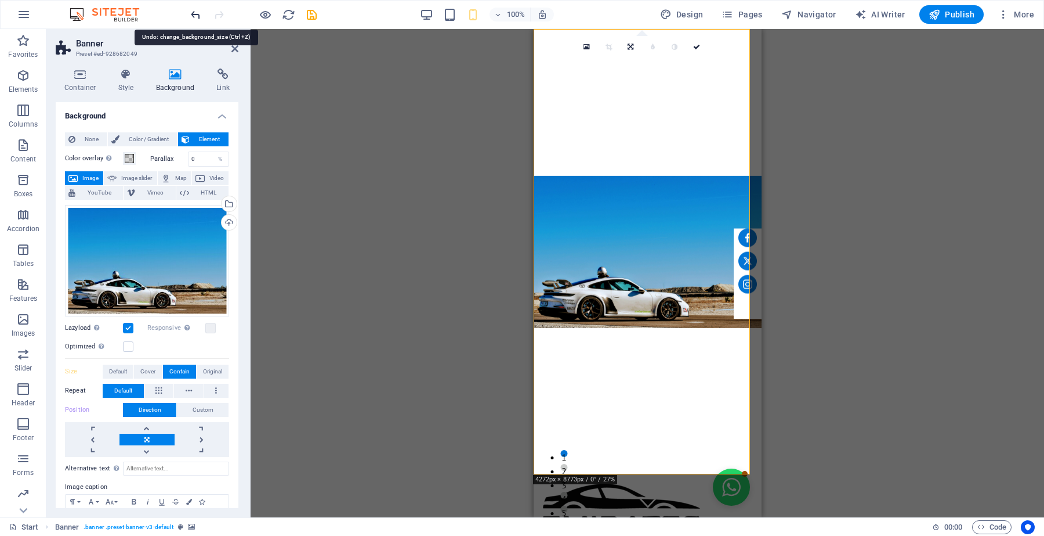
click at [196, 15] on icon "undo" at bounding box center [195, 14] width 13 height 13
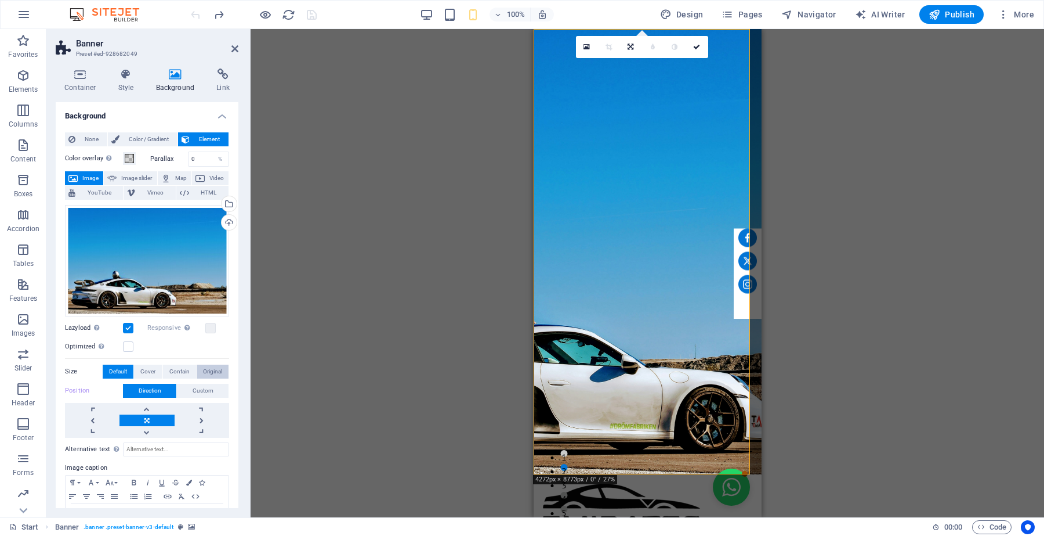
click at [208, 375] on span "Original" at bounding box center [212, 371] width 19 height 14
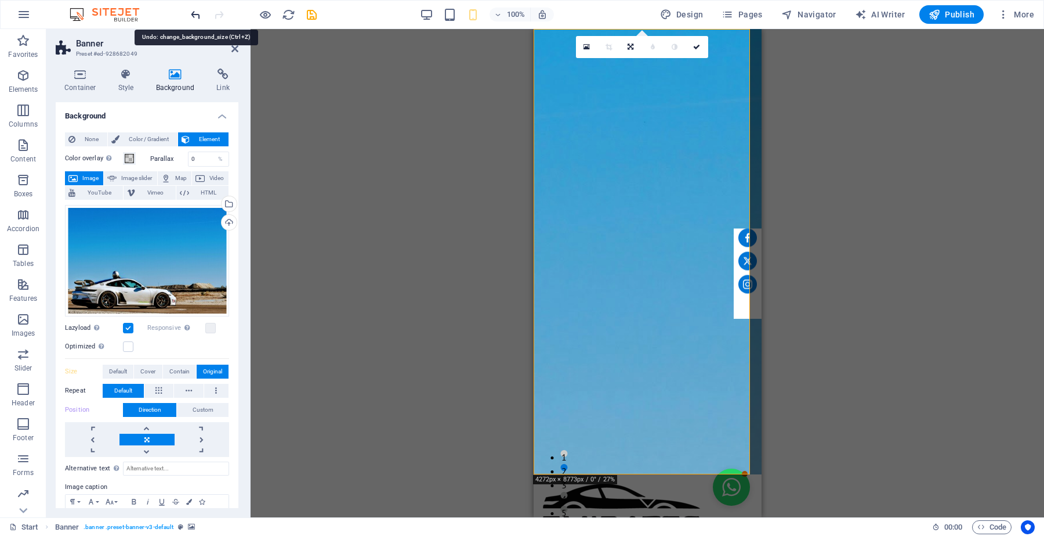
click at [193, 10] on icon "undo" at bounding box center [195, 14] width 13 height 13
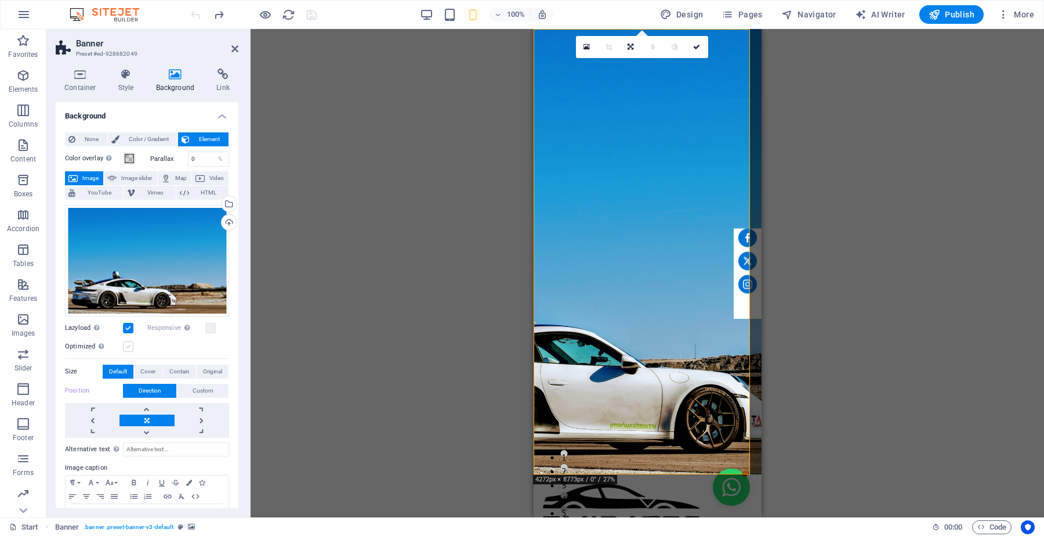
click at [132, 343] on label at bounding box center [128, 346] width 10 height 10
click at [0, 0] on input "Optimized Images are compressed to improve page speed." at bounding box center [0, 0] width 0 height 0
click at [132, 343] on label at bounding box center [128, 346] width 10 height 10
click at [0, 0] on input "Optimized Images are compressed to improve page speed." at bounding box center [0, 0] width 0 height 0
click at [195, 6] on div at bounding box center [254, 14] width 130 height 19
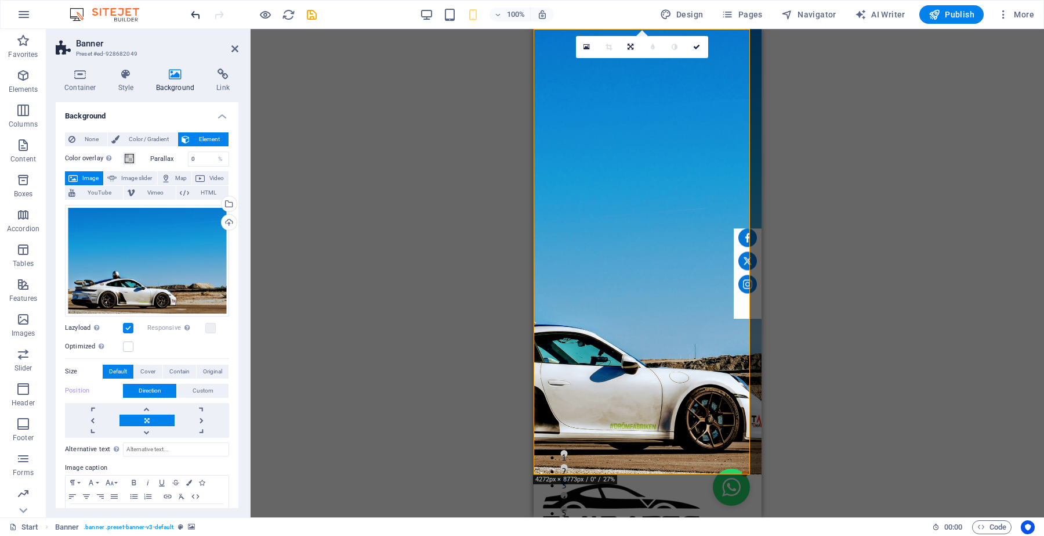
click at [195, 13] on icon "undo" at bounding box center [195, 14] width 13 height 13
click at [129, 327] on label at bounding box center [128, 328] width 10 height 10
click at [0, 0] on input "Lazyload Loading images after the page loads improves page speed." at bounding box center [0, 0] width 0 height 0
click at [197, 17] on icon "undo" at bounding box center [195, 14] width 13 height 13
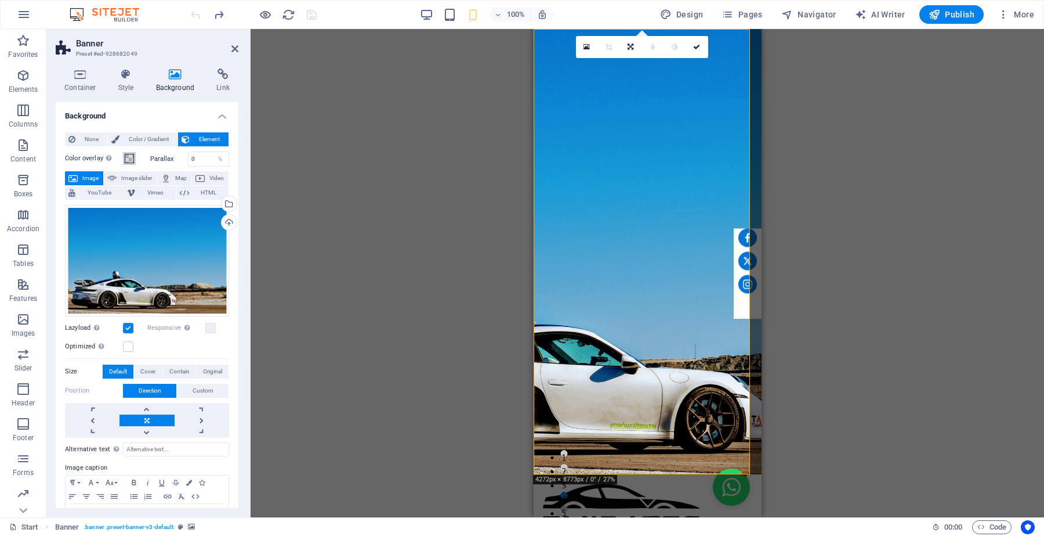
click at [129, 160] on span at bounding box center [129, 158] width 9 height 9
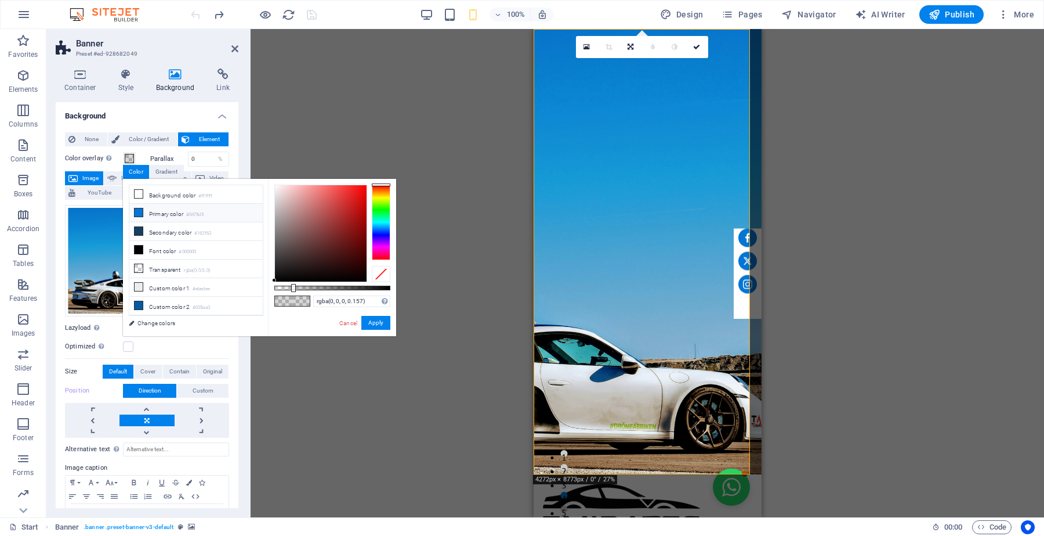
click at [204, 215] on small "#0475d5" at bounding box center [194, 215] width 17 height 8
type input "rgba(4, 117, 213, 0.157)"
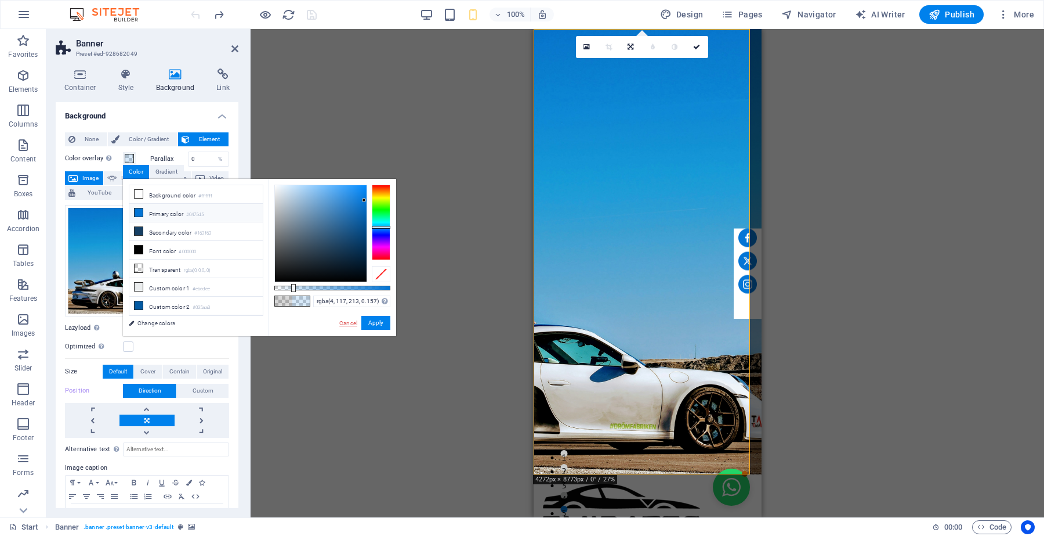
click at [342, 323] on link "Cancel" at bounding box center [348, 323] width 20 height 9
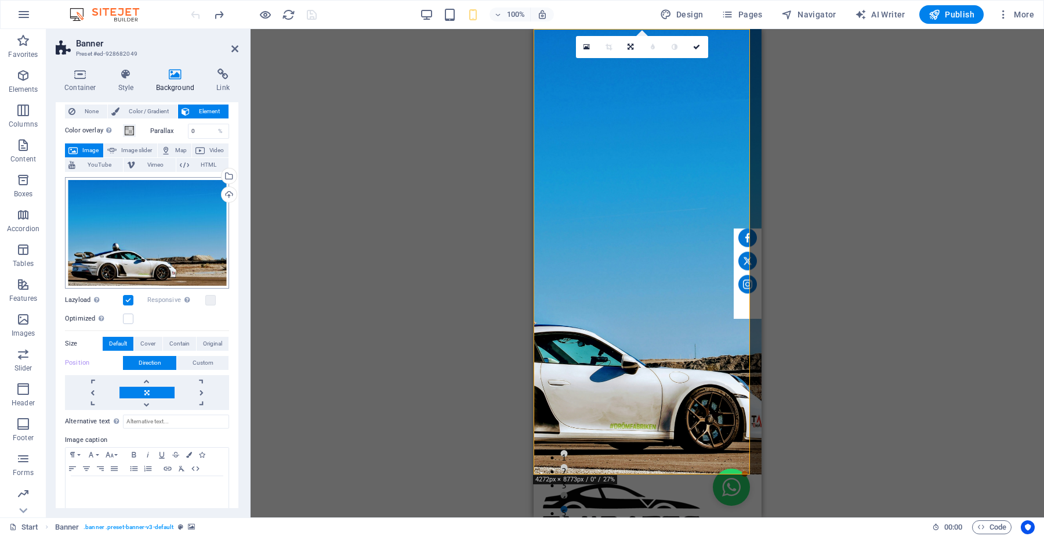
scroll to position [39, 0]
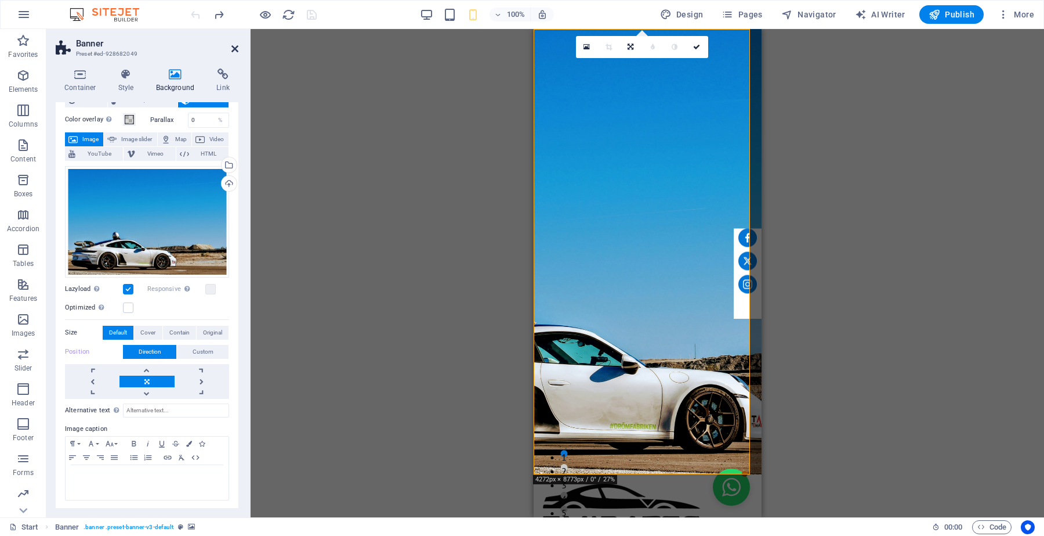
click at [232, 49] on icon at bounding box center [235, 48] width 7 height 9
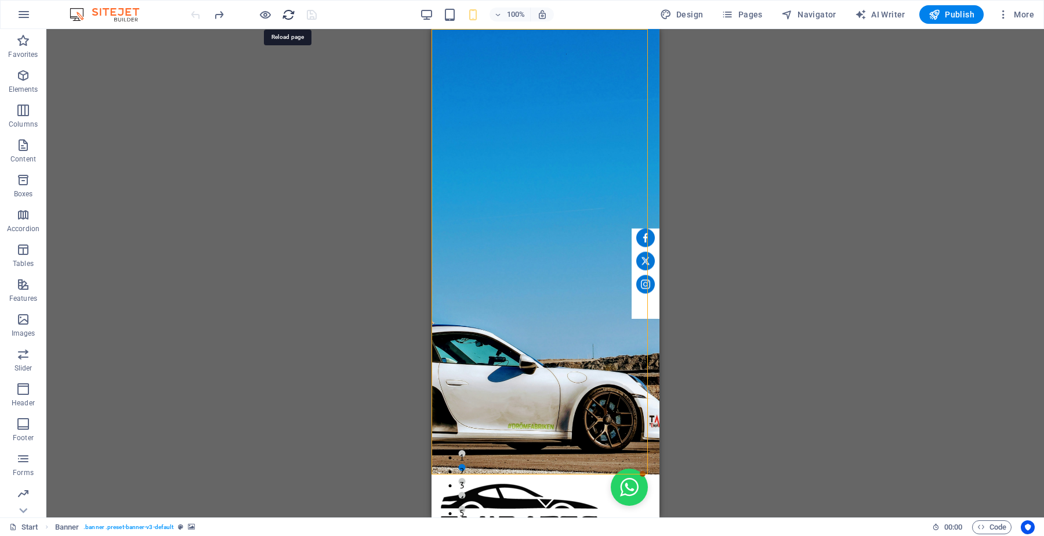
click at [293, 13] on icon "reload" at bounding box center [288, 14] width 13 height 13
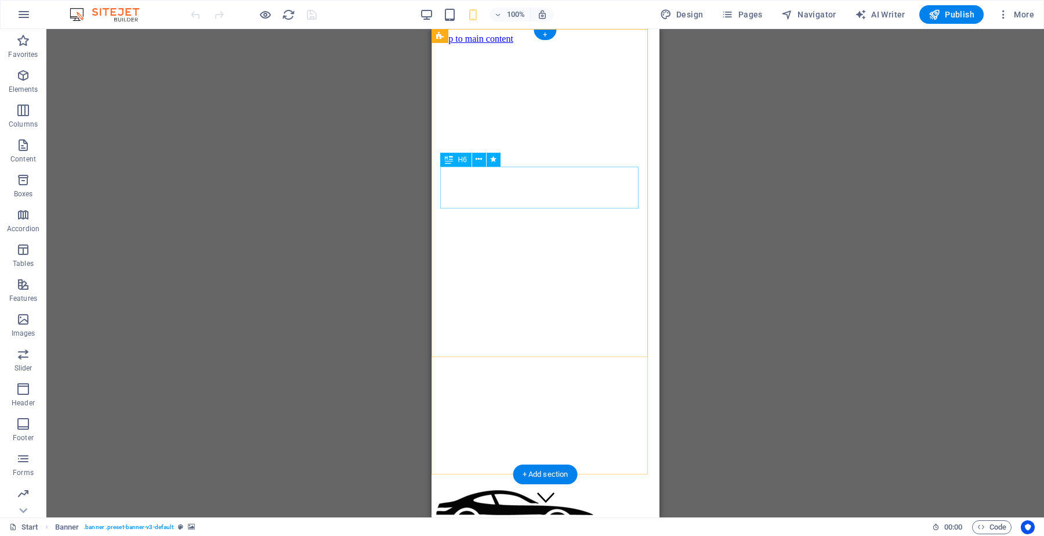
scroll to position [0, 0]
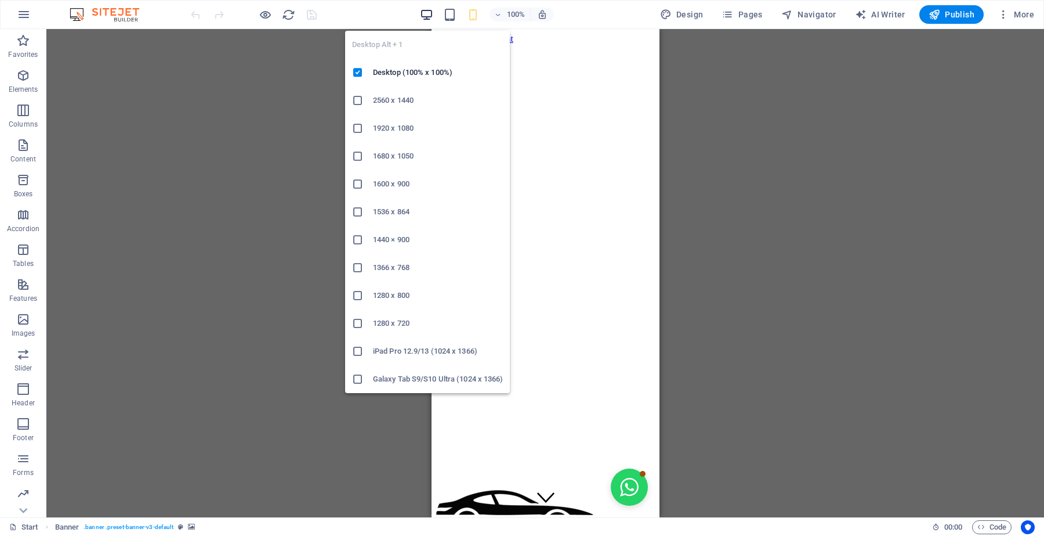
click at [424, 9] on icon "button" at bounding box center [426, 14] width 13 height 13
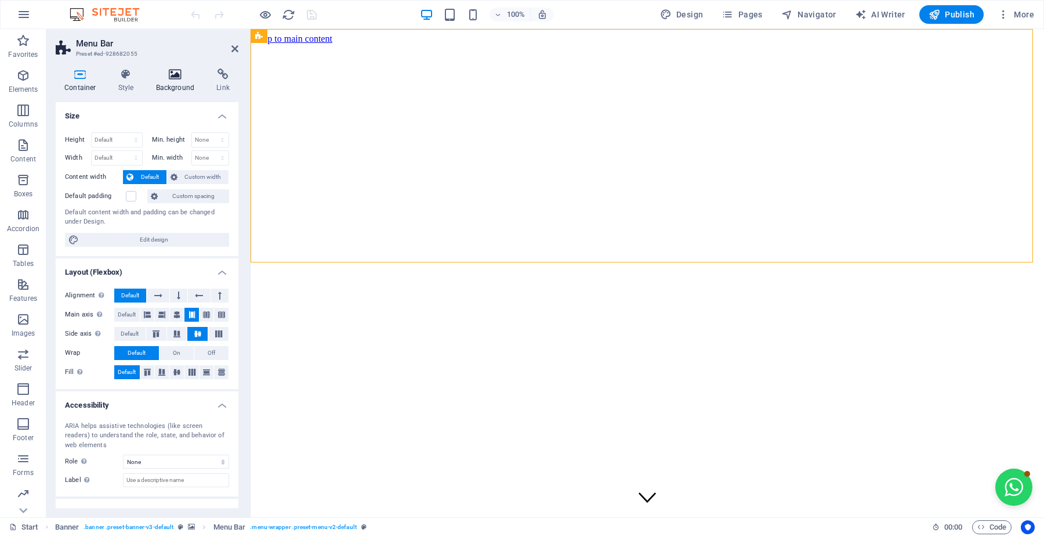
click at [173, 87] on h4 "Background" at bounding box center [177, 80] width 61 height 24
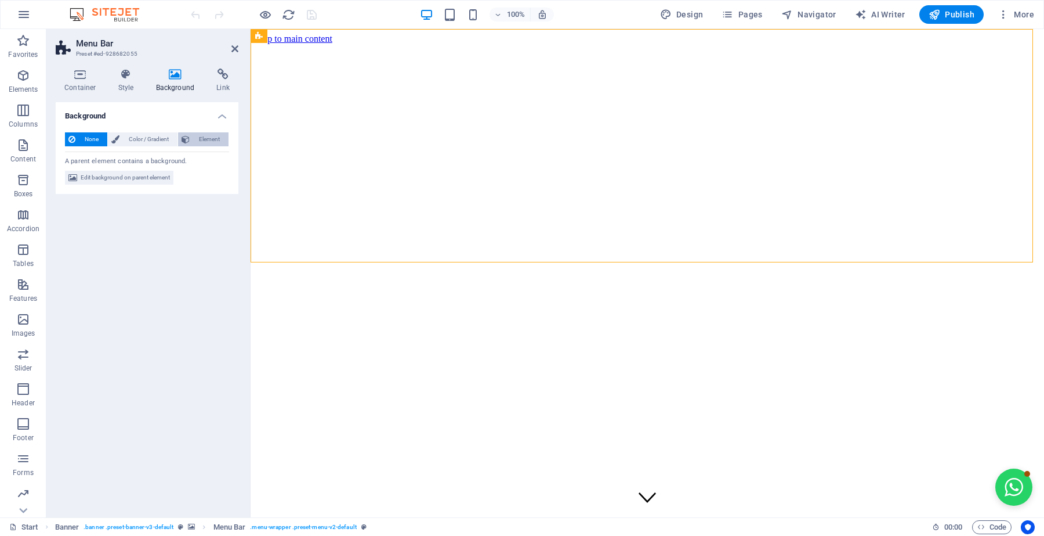
click at [191, 136] on button "Element" at bounding box center [203, 139] width 50 height 14
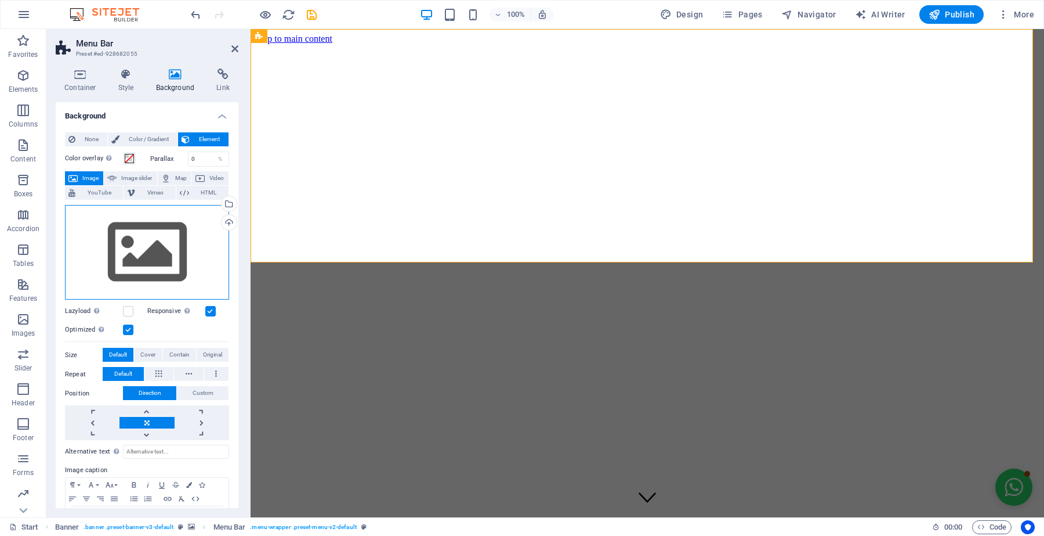
click at [208, 227] on div "Drag files here, click to choose files or select files from Files or our free s…" at bounding box center [147, 252] width 164 height 95
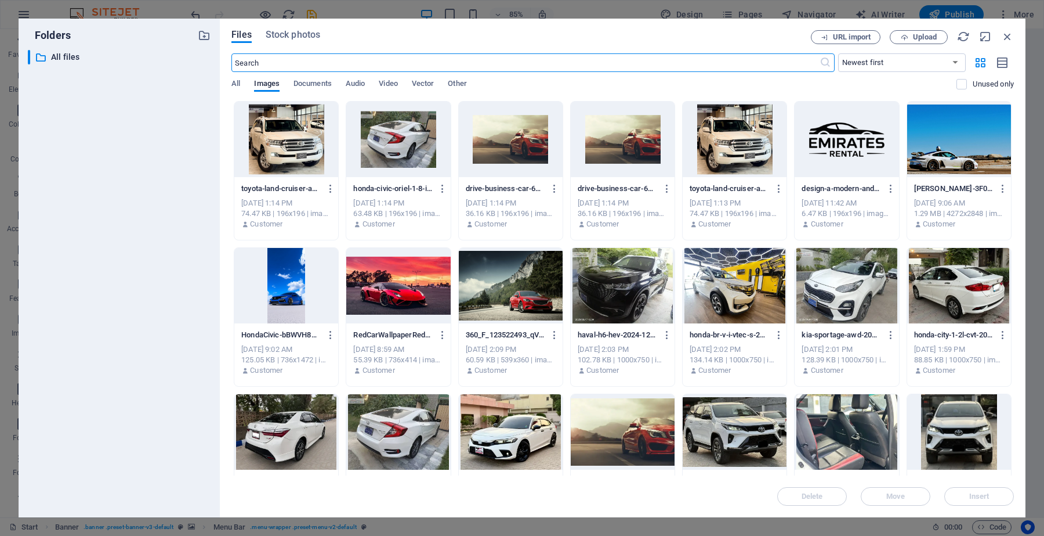
click at [931, 137] on div at bounding box center [959, 139] width 104 height 75
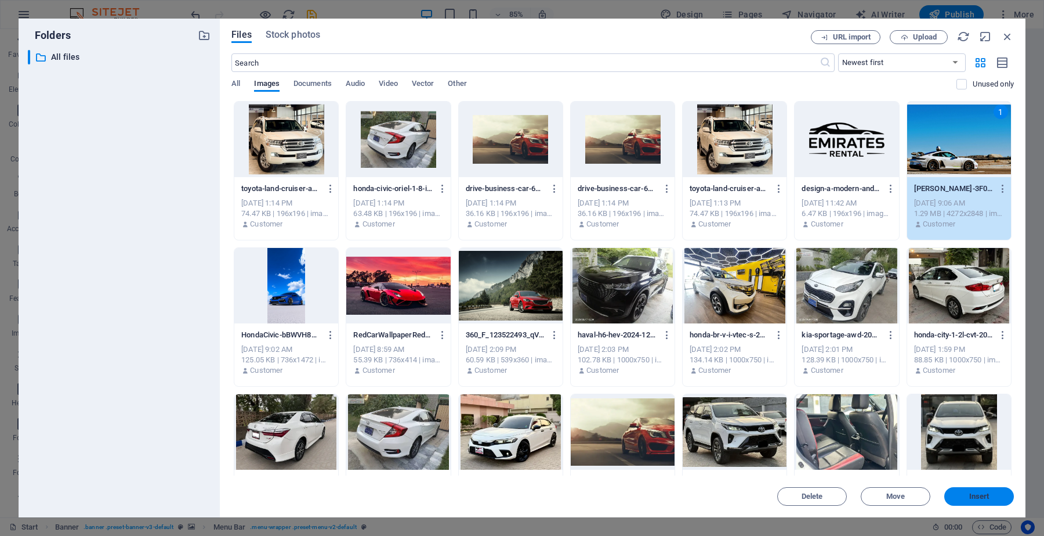
click at [956, 500] on span "Insert" at bounding box center [979, 496] width 60 height 7
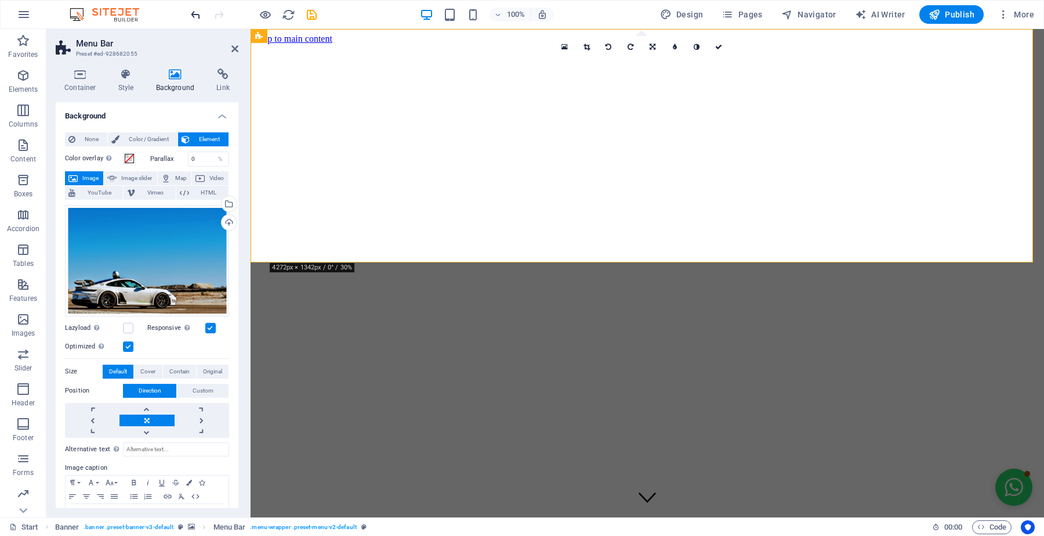
click at [190, 10] on icon "undo" at bounding box center [195, 14] width 13 height 13
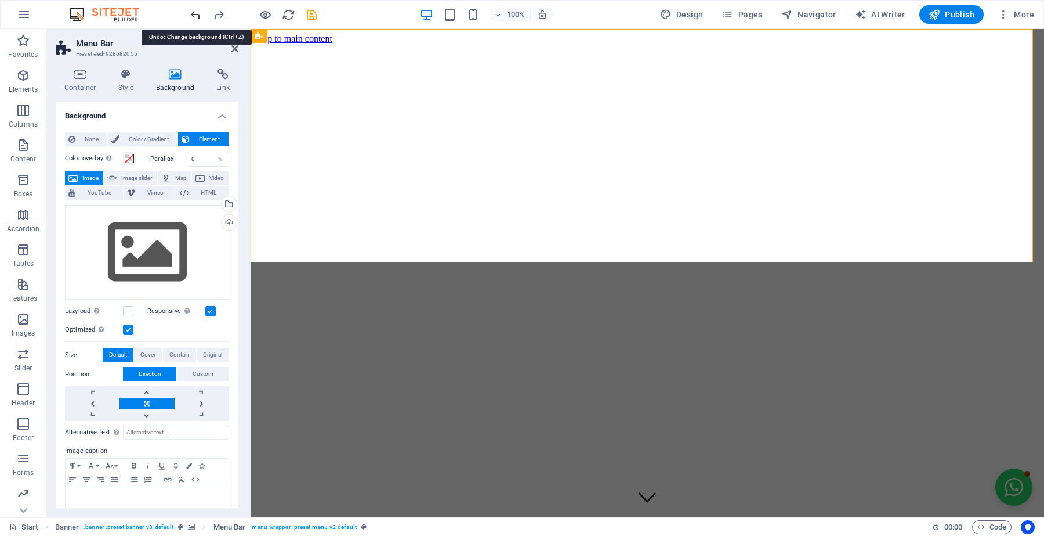
click at [190, 10] on icon "undo" at bounding box center [195, 14] width 13 height 13
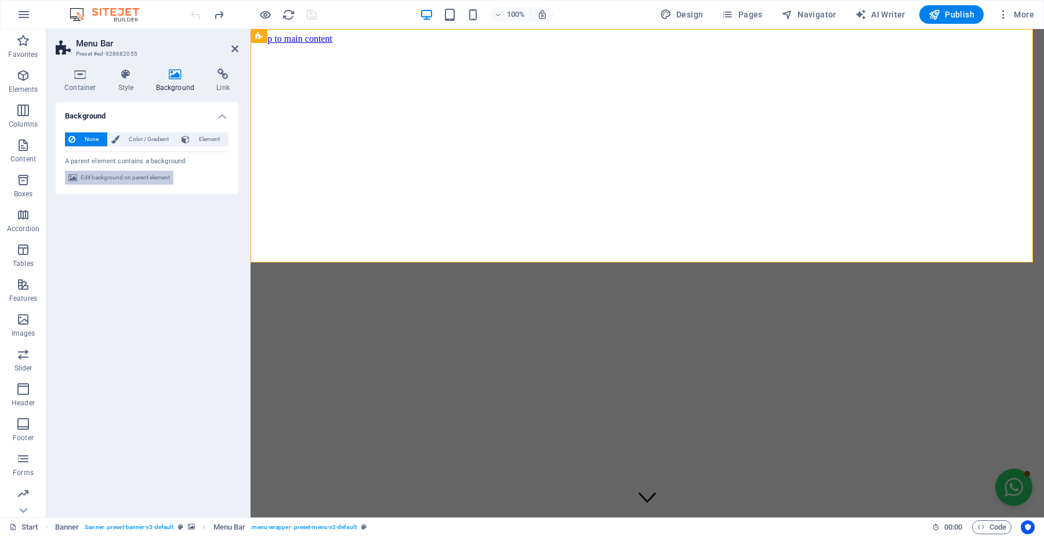
click at [126, 175] on span "Edit background on parent element" at bounding box center [125, 178] width 89 height 14
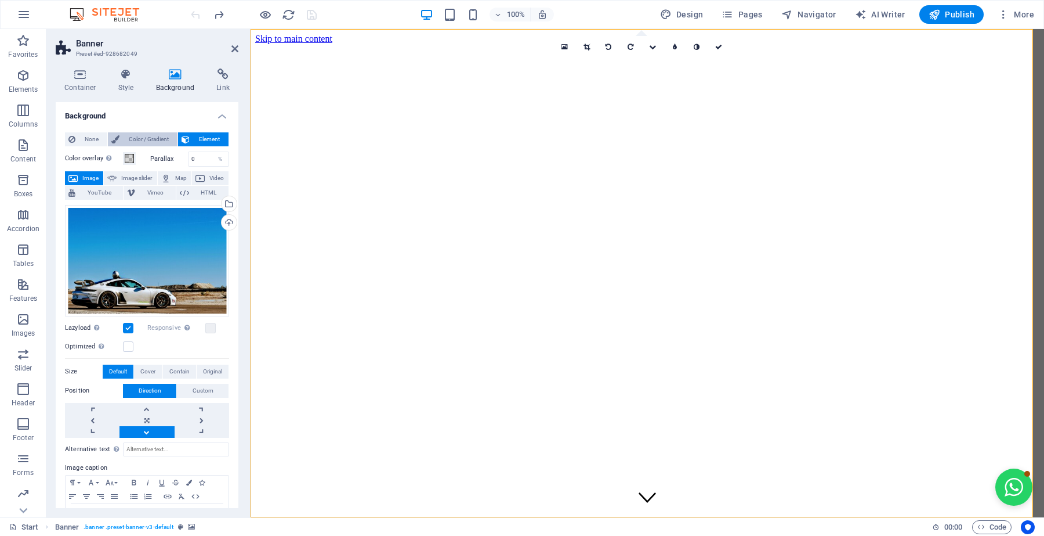
click at [125, 132] on span "Color / Gradient" at bounding box center [148, 139] width 51 height 14
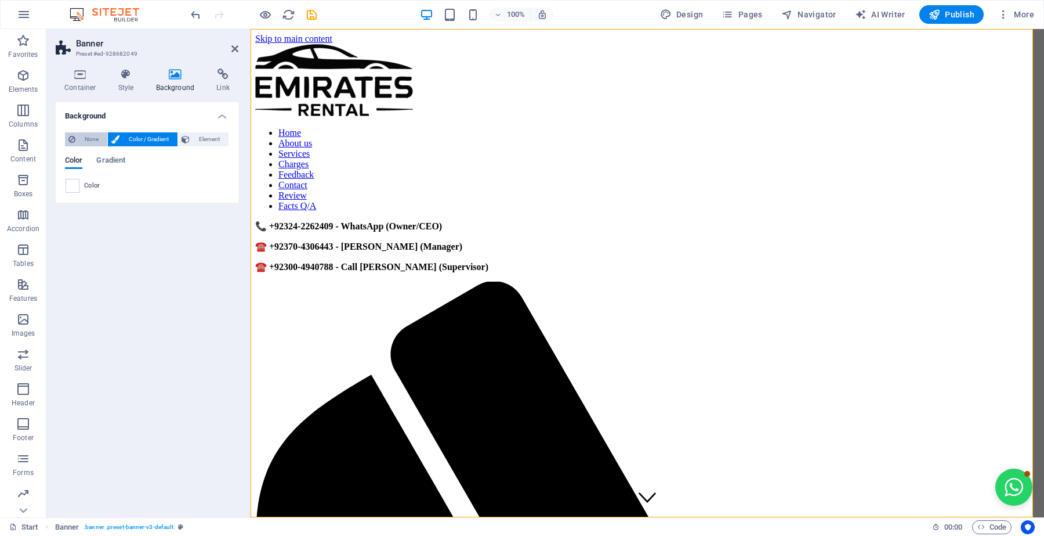
click at [87, 138] on span "None" at bounding box center [91, 139] width 25 height 14
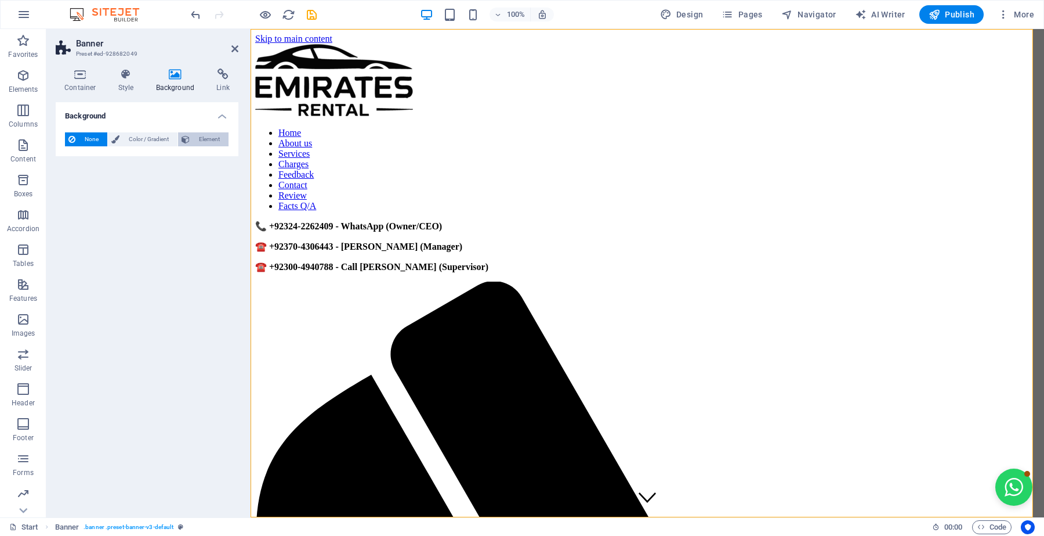
click at [202, 138] on span "Element" at bounding box center [209, 139] width 32 height 14
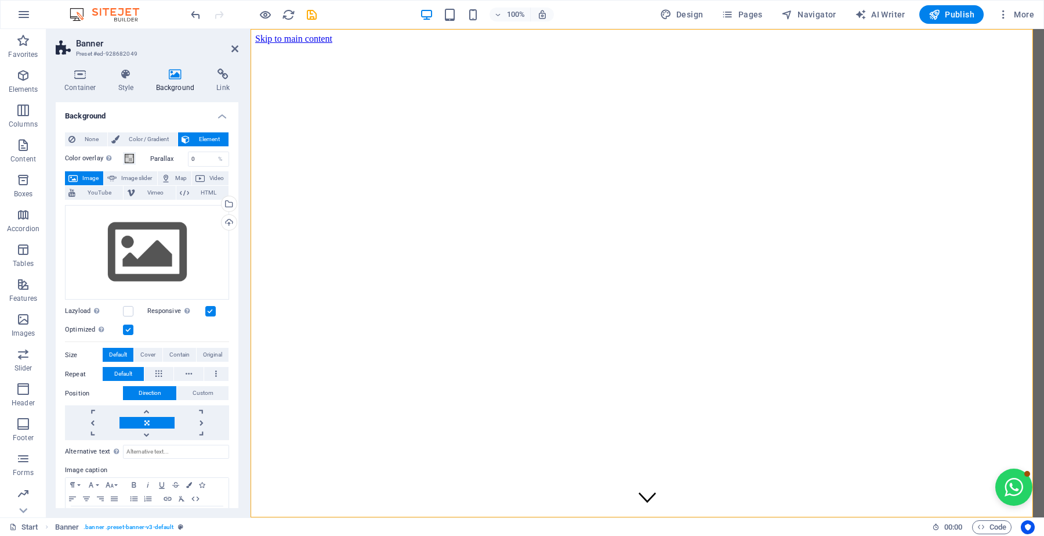
click at [203, 19] on div at bounding box center [254, 14] width 130 height 19
click at [196, 15] on icon "undo" at bounding box center [195, 14] width 13 height 13
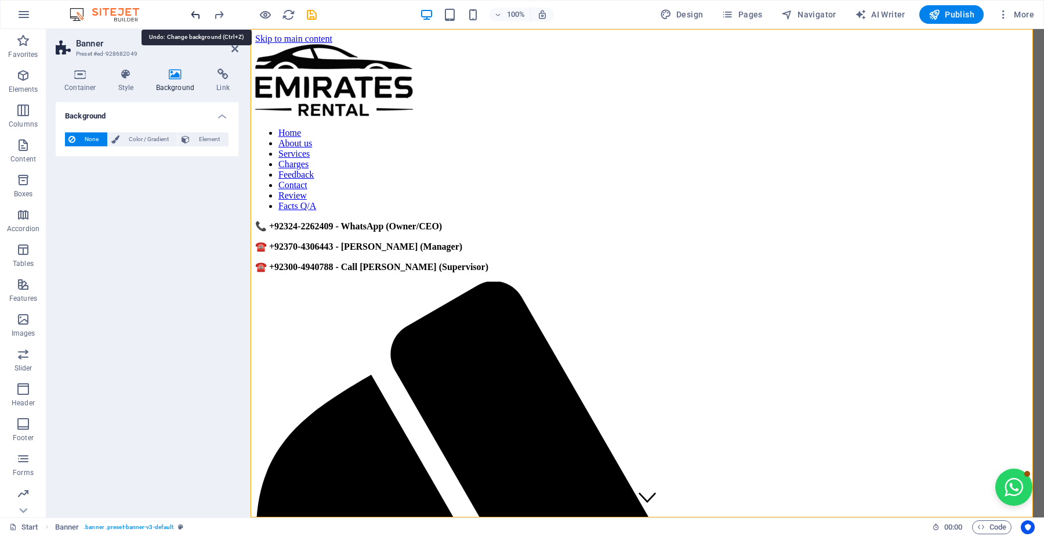
click at [196, 15] on icon "undo" at bounding box center [195, 14] width 13 height 13
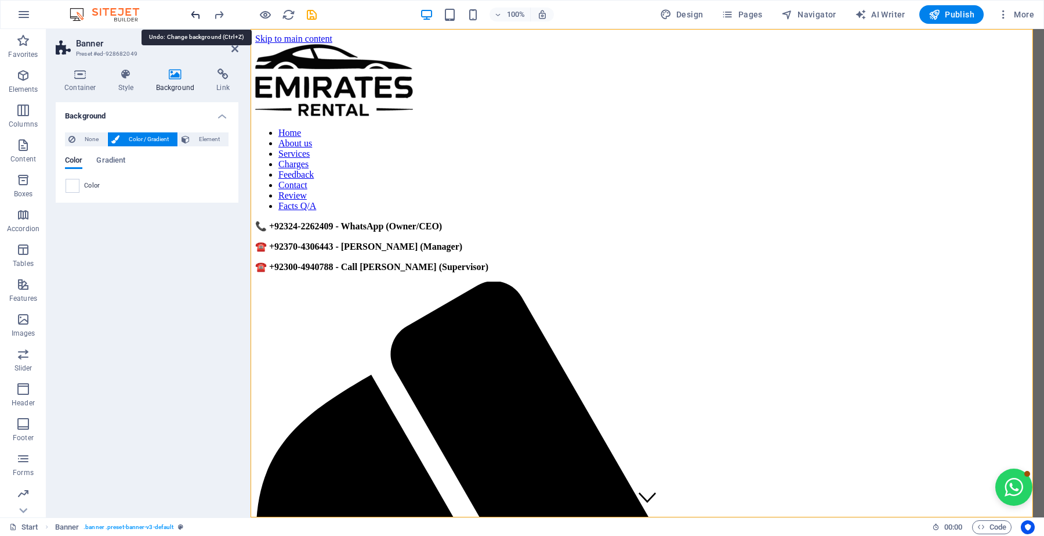
click at [196, 15] on icon "undo" at bounding box center [195, 14] width 13 height 13
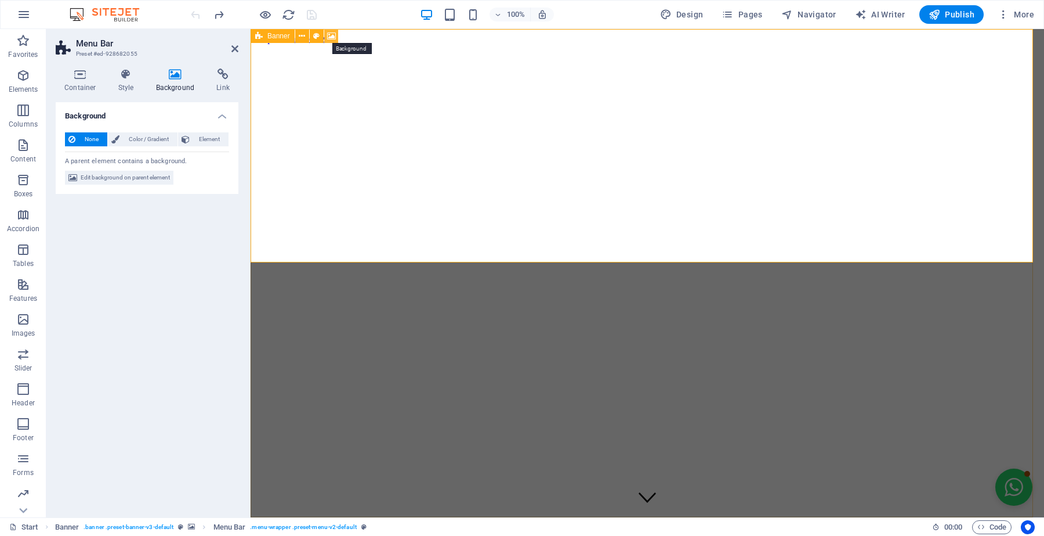
click at [328, 32] on icon at bounding box center [331, 36] width 9 height 12
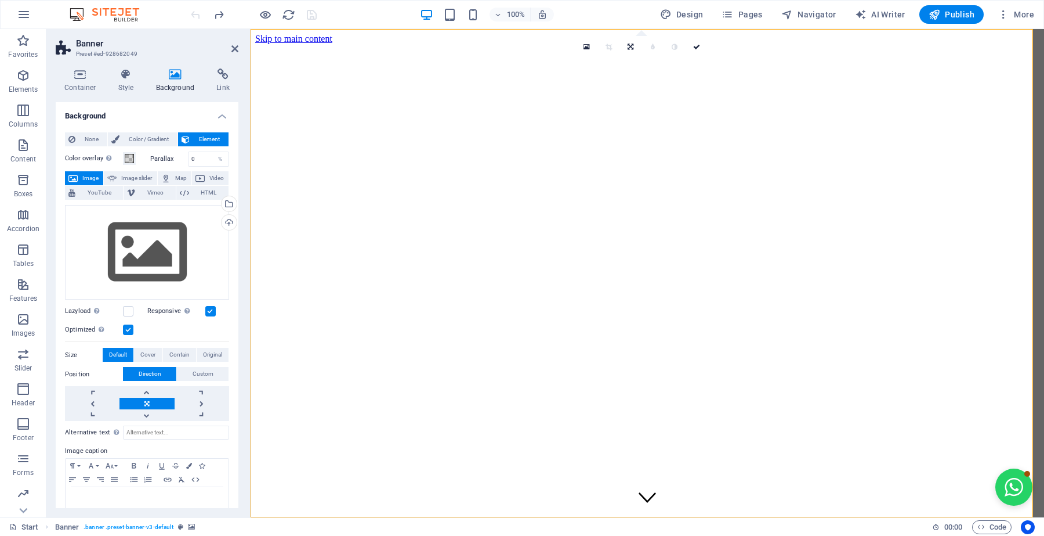
click at [207, 309] on label at bounding box center [210, 311] width 10 height 10
click at [0, 0] on input "Responsive Automatically load retina image and smartphone optimized sizes." at bounding box center [0, 0] width 0 height 0
click at [128, 328] on label at bounding box center [128, 329] width 10 height 10
click at [0, 0] on input "Optimized Images are compressed to improve page speed." at bounding box center [0, 0] width 0 height 0
click at [126, 306] on label at bounding box center [128, 311] width 10 height 10
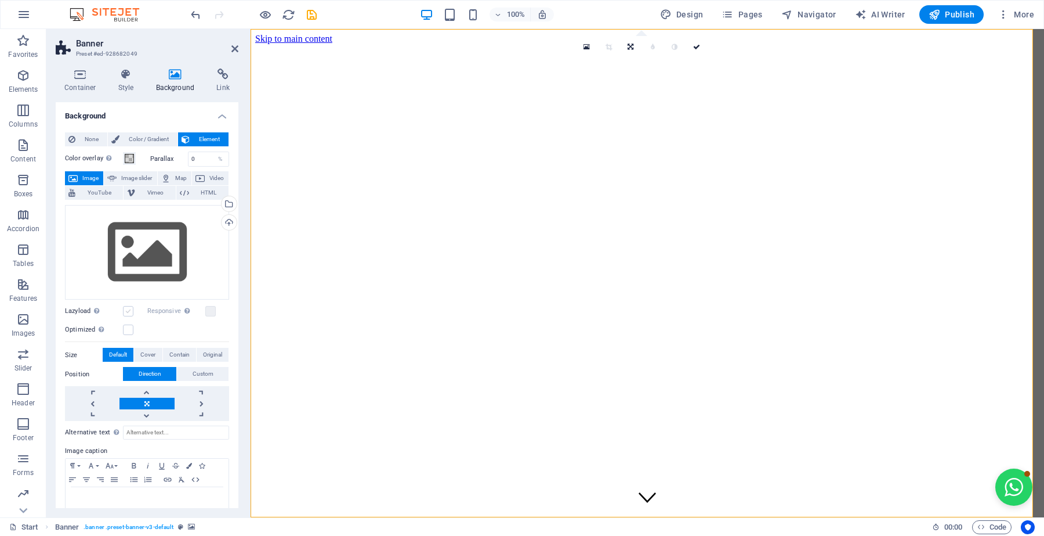
click at [0, 0] on input "Lazyload Loading images after the page loads improves page speed." at bounding box center [0, 0] width 0 height 0
click at [120, 172] on span "Image slider" at bounding box center [136, 178] width 33 height 14
select select "ms"
select select "s"
select select "progressive"
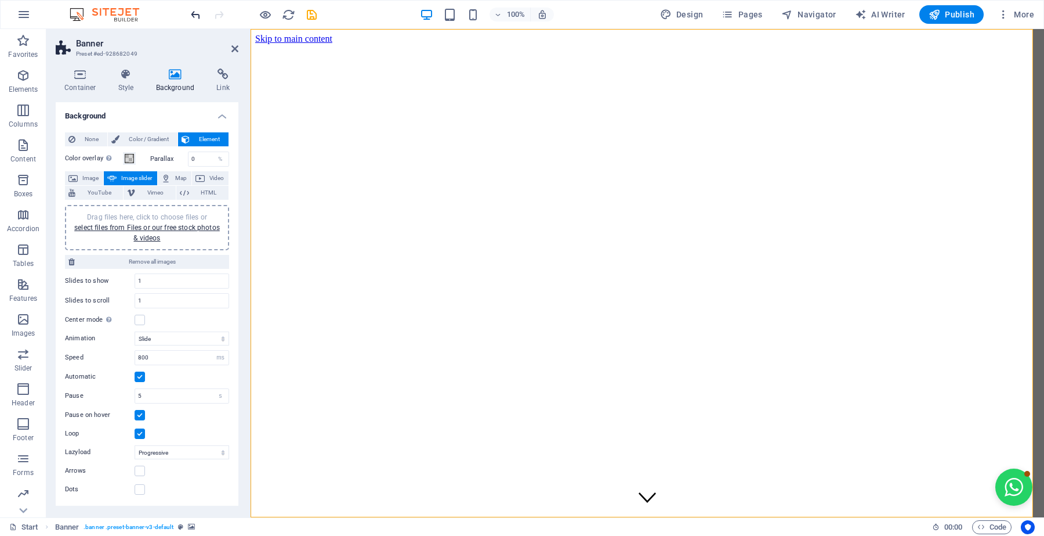
click at [196, 13] on icon "undo" at bounding box center [195, 14] width 13 height 13
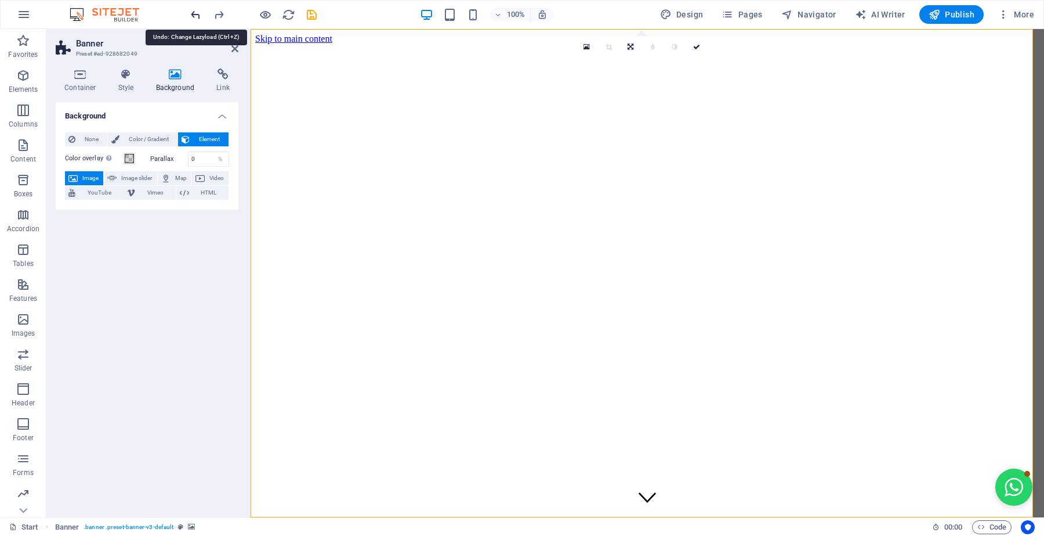
click at [196, 13] on icon "undo" at bounding box center [195, 14] width 13 height 13
click at [196, 13] on div at bounding box center [254, 14] width 130 height 19
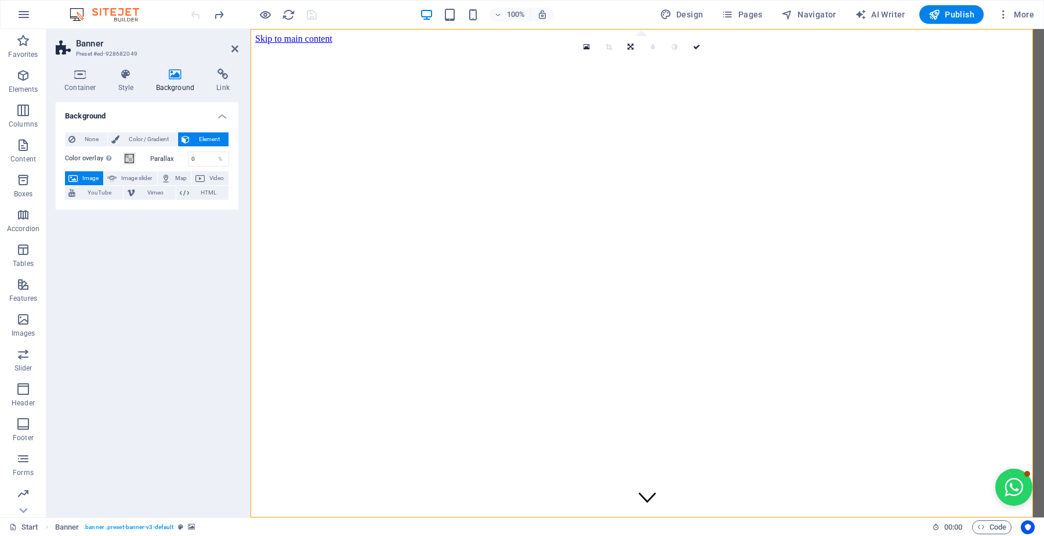
click at [196, 13] on div at bounding box center [254, 14] width 130 height 19
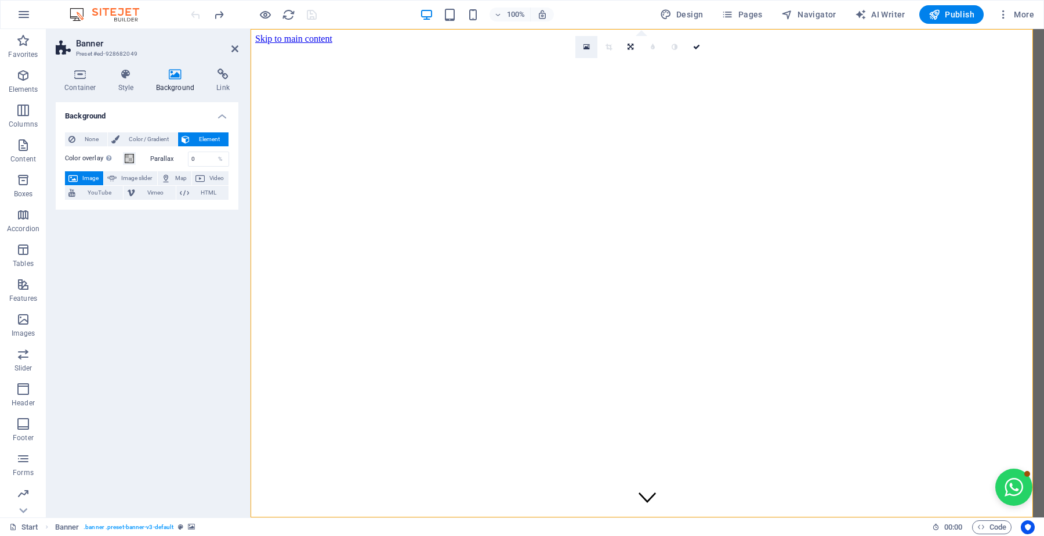
click at [587, 48] on icon at bounding box center [587, 47] width 6 height 8
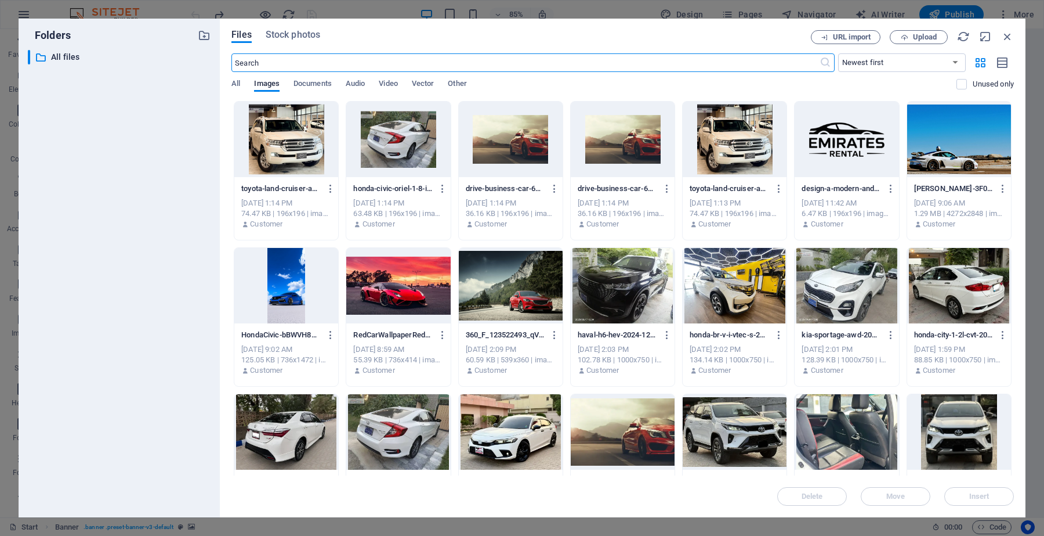
click at [920, 149] on div at bounding box center [959, 139] width 104 height 75
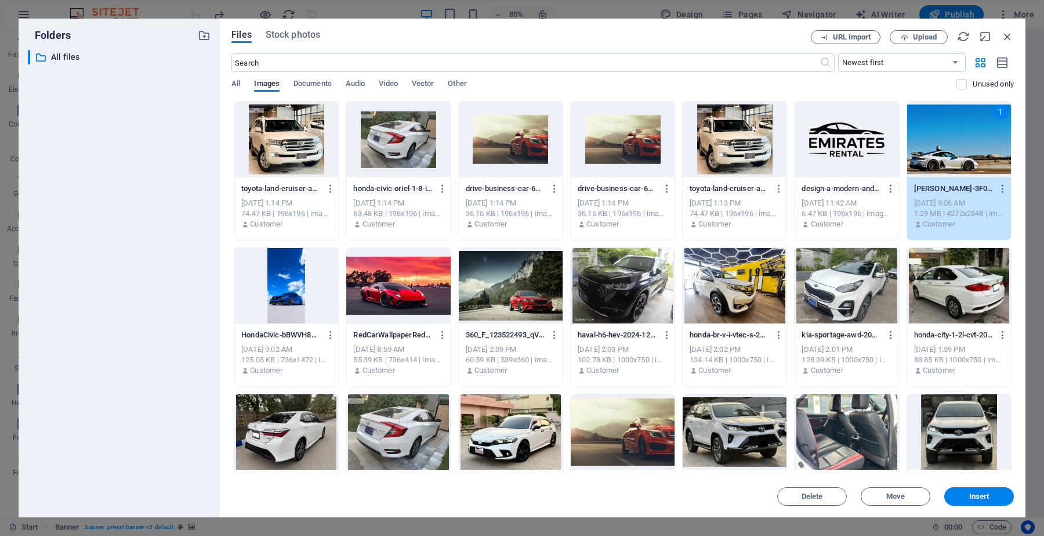
click at [920, 149] on div "1" at bounding box center [959, 139] width 104 height 75
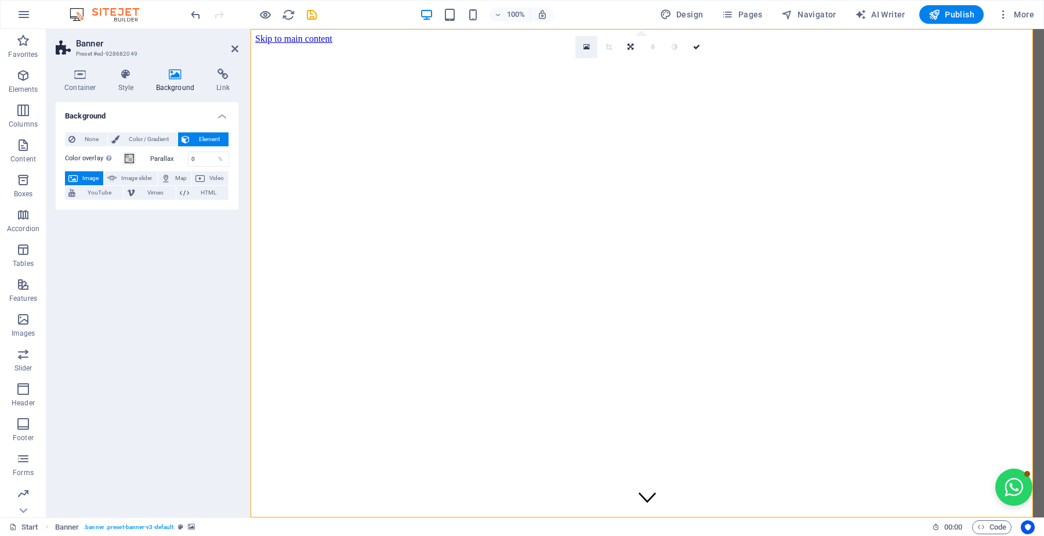
click at [581, 44] on link at bounding box center [587, 47] width 22 height 22
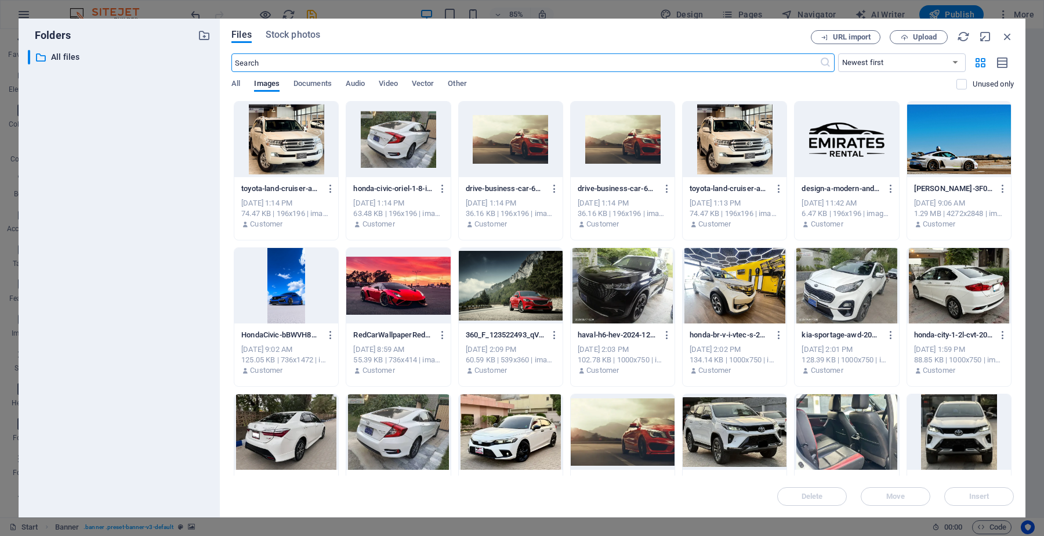
click at [937, 154] on div at bounding box center [959, 139] width 104 height 75
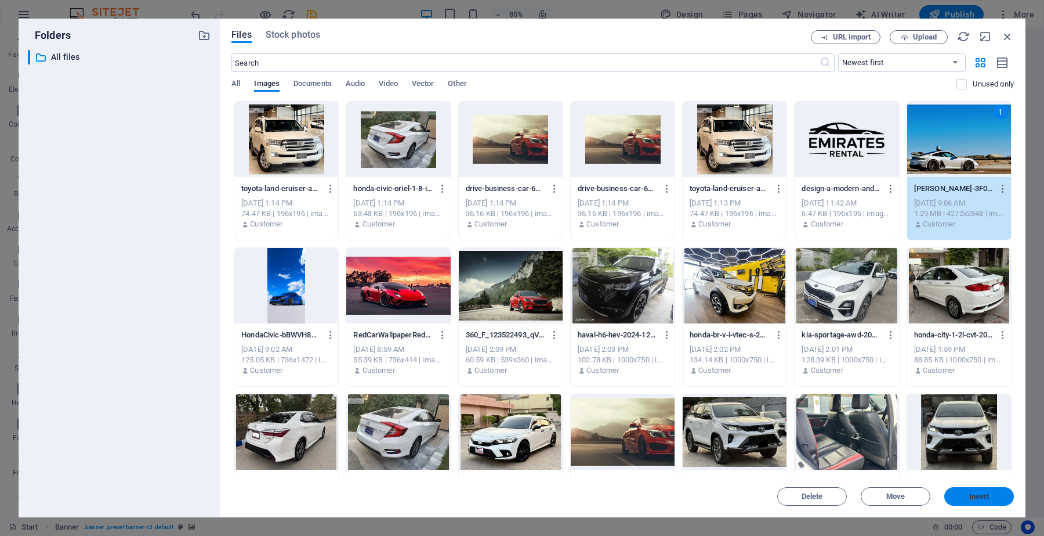
click at [1003, 494] on span "Insert" at bounding box center [979, 496] width 60 height 7
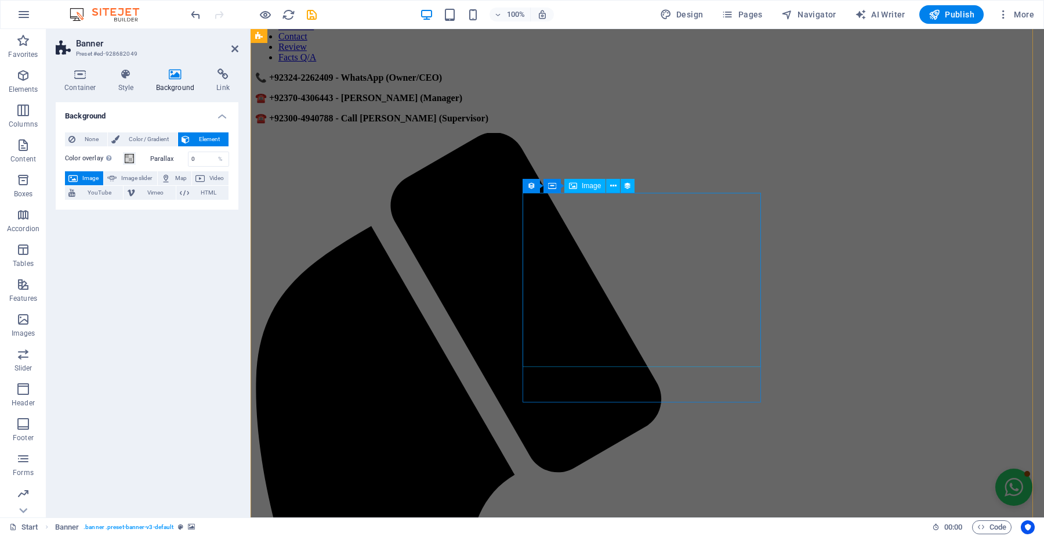
scroll to position [653, 0]
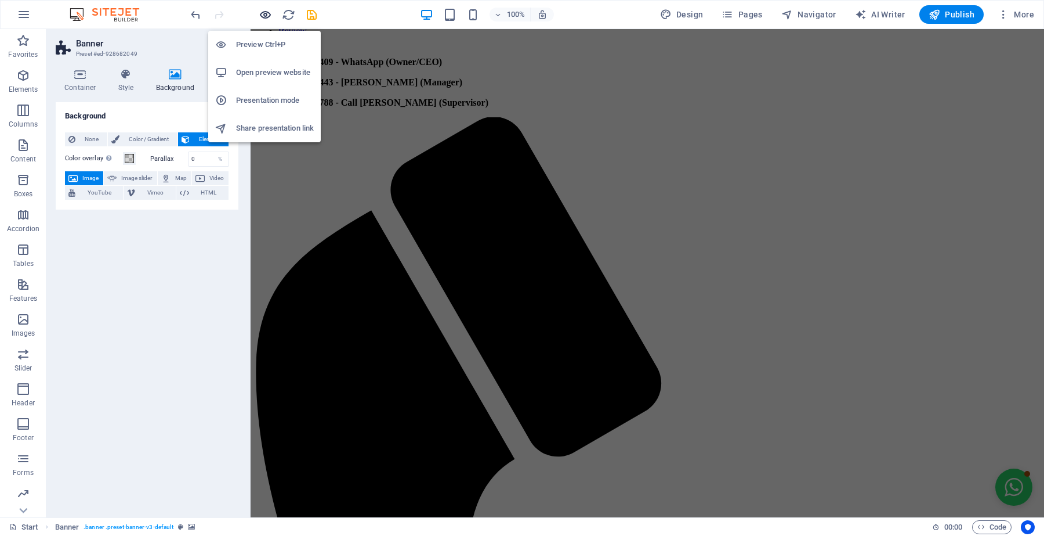
click at [264, 9] on icon "button" at bounding box center [265, 14] width 13 height 13
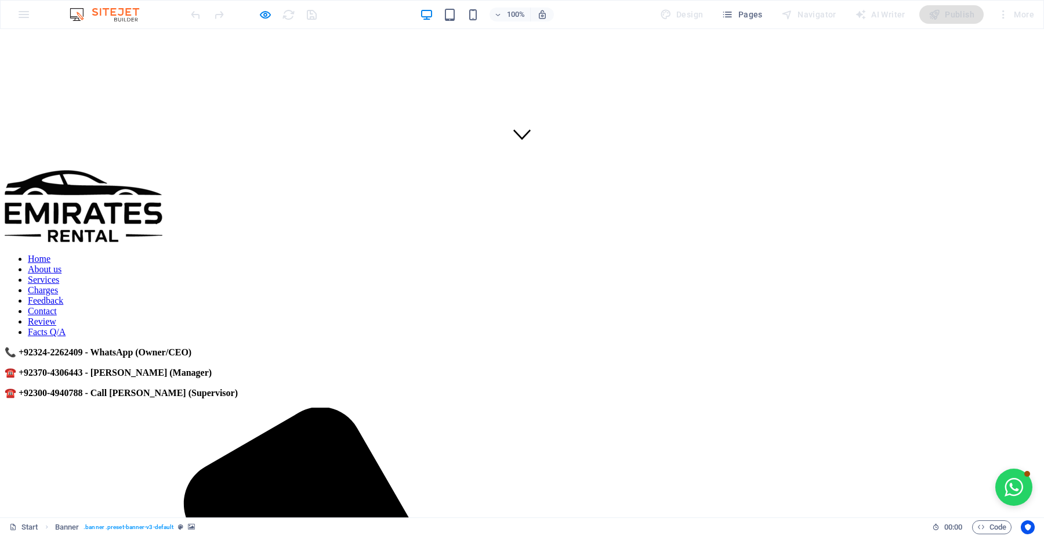
scroll to position [0, 0]
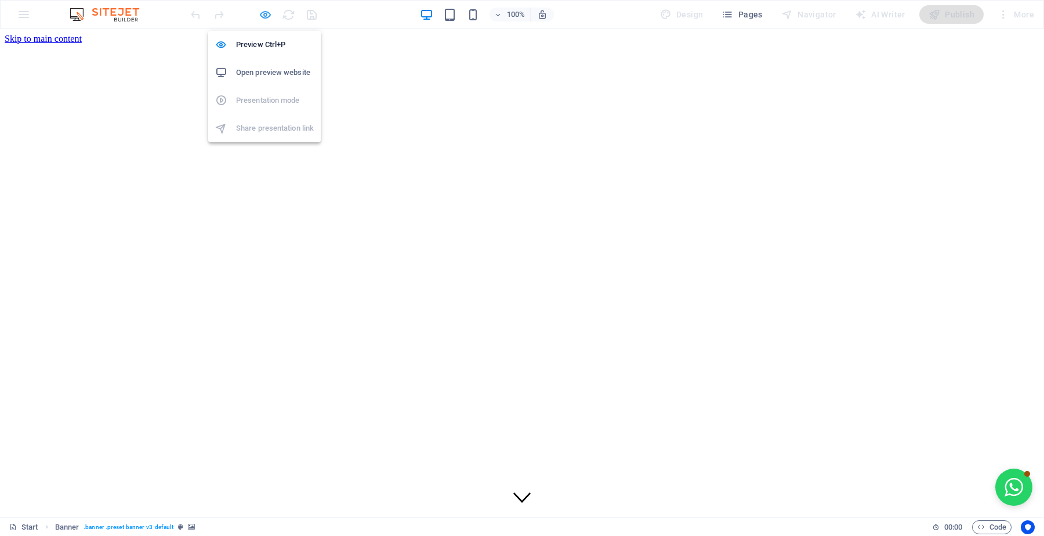
click at [269, 15] on icon "button" at bounding box center [265, 14] width 13 height 13
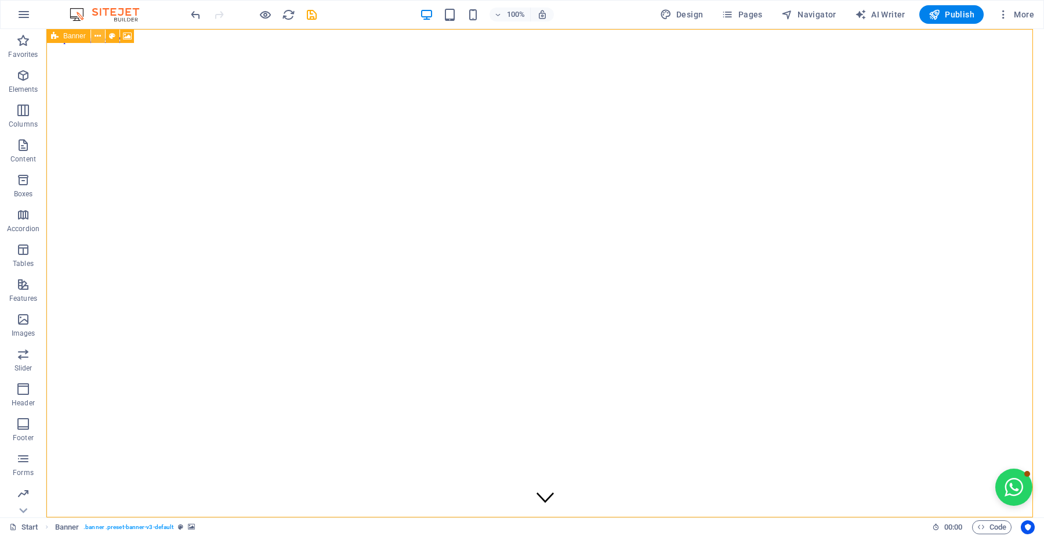
click at [93, 38] on button at bounding box center [98, 36] width 14 height 14
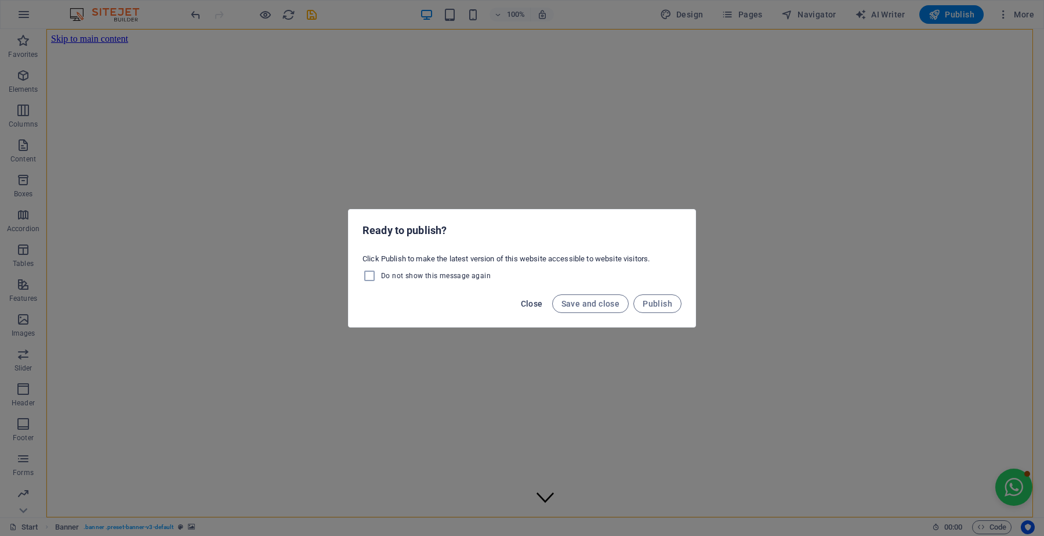
click at [538, 305] on span "Close" at bounding box center [532, 303] width 22 height 9
